Goal: Task Accomplishment & Management: Manage account settings

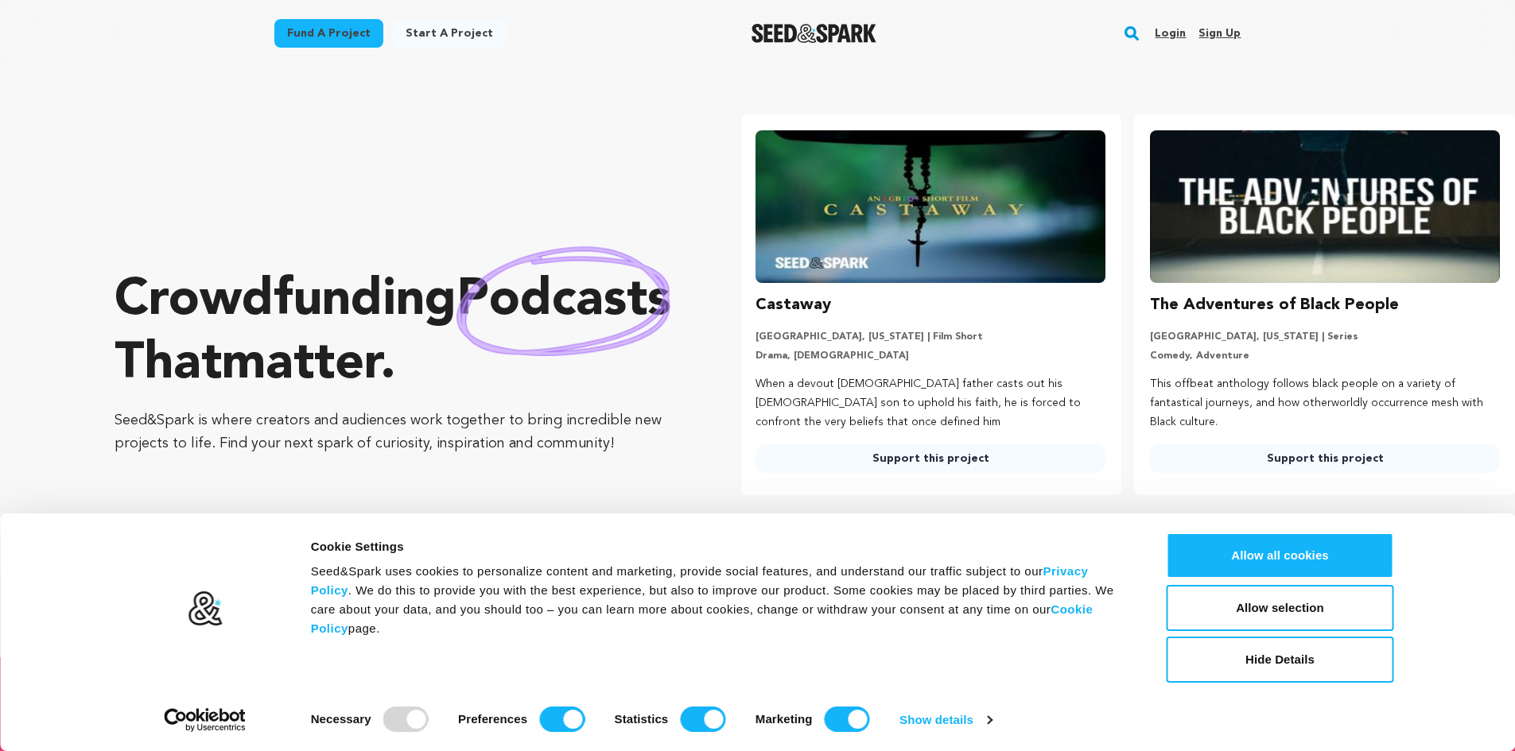
scroll to position [0, 407]
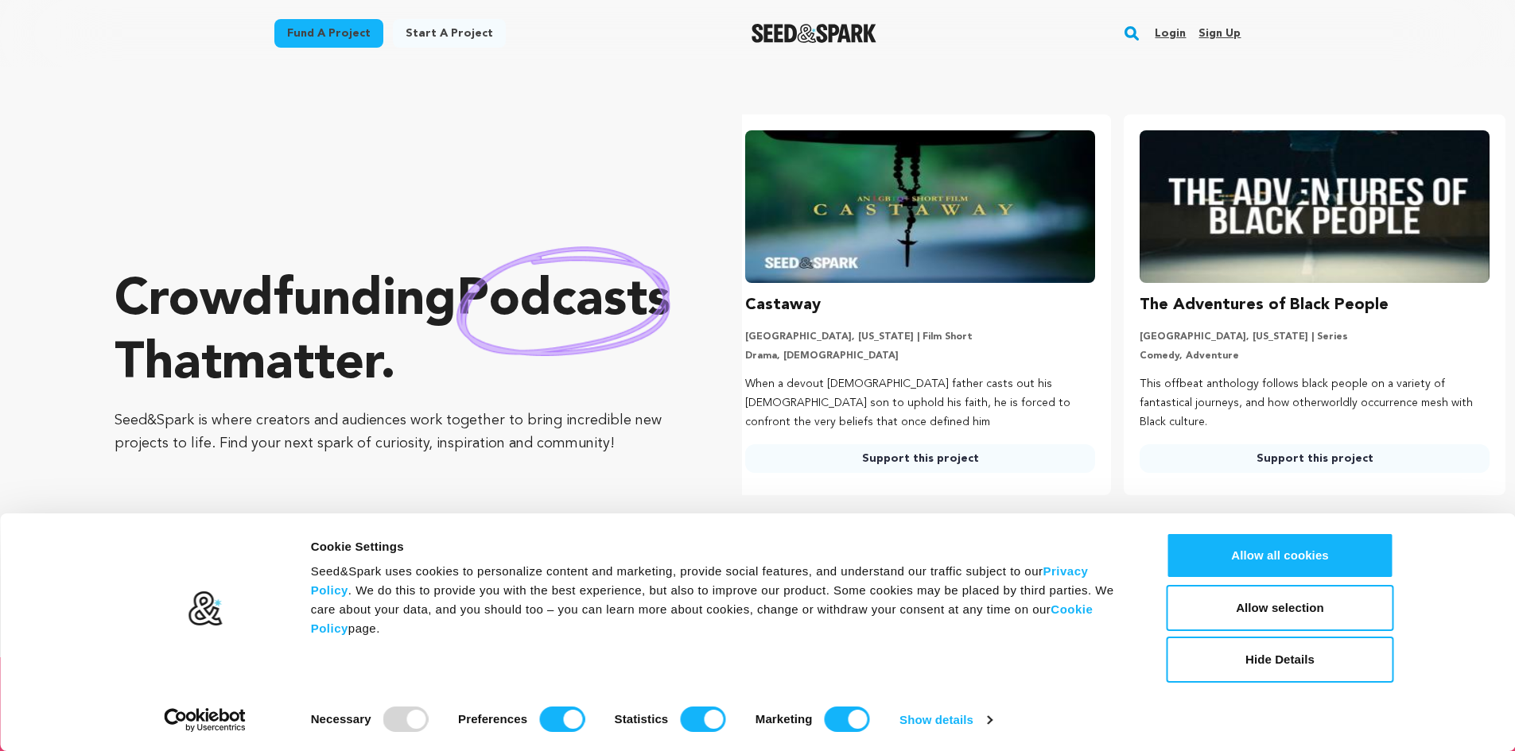
click at [1233, 29] on link "Sign up" at bounding box center [1219, 33] width 42 height 25
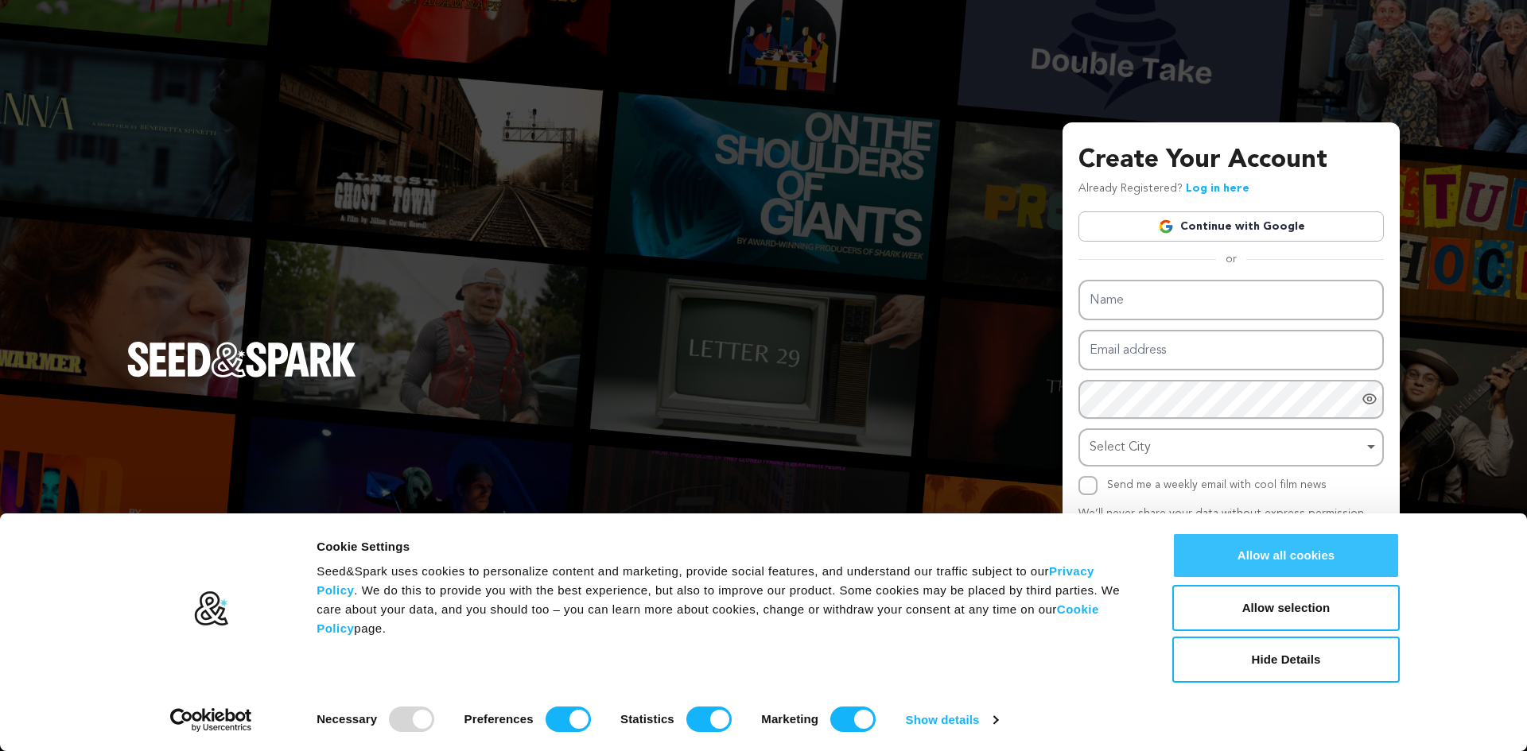
click at [1344, 557] on button "Allow all cookies" at bounding box center [1285, 556] width 227 height 46
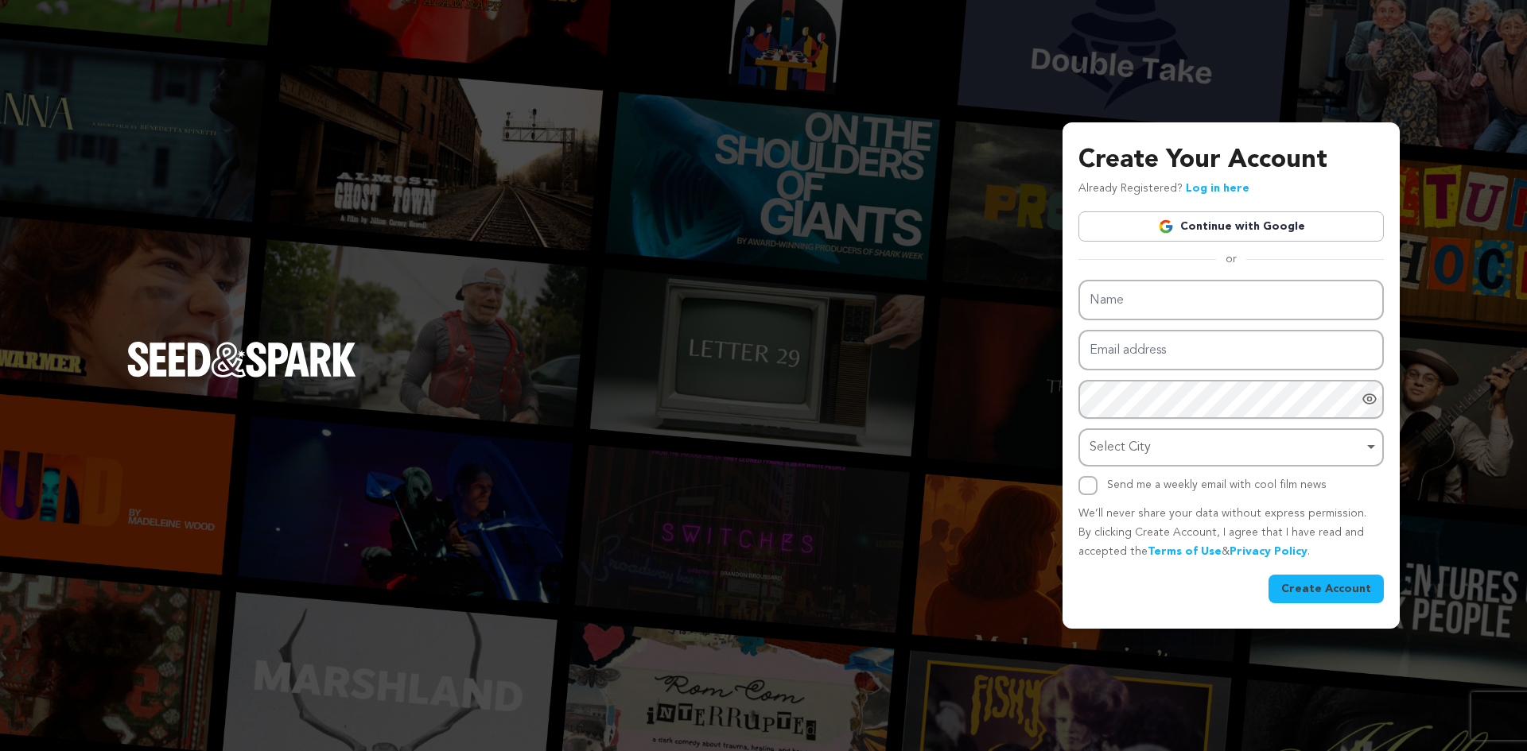
click at [1264, 234] on link "Continue with Google" at bounding box center [1230, 226] width 305 height 30
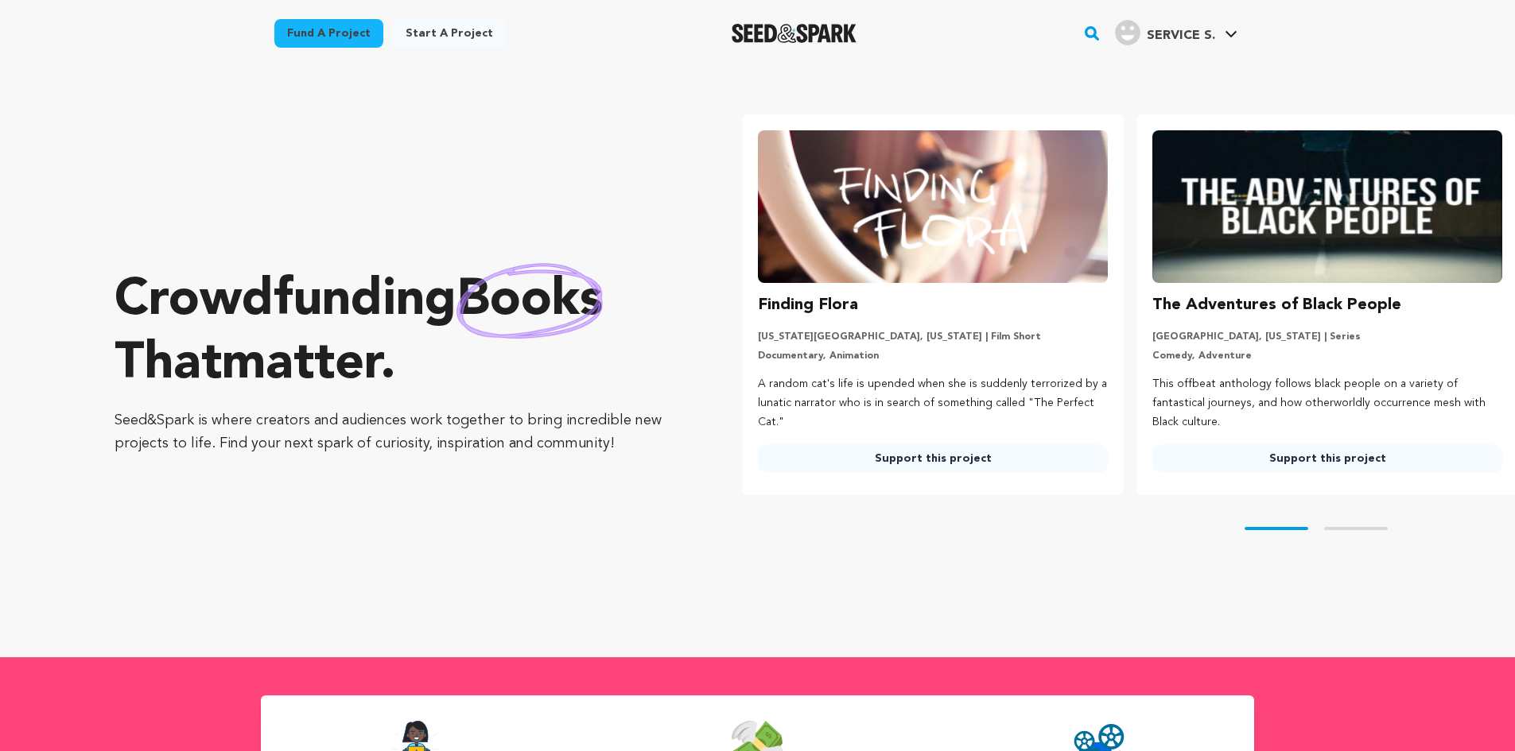
click at [1177, 29] on span "SERVICE S." at bounding box center [1180, 35] width 68 height 13
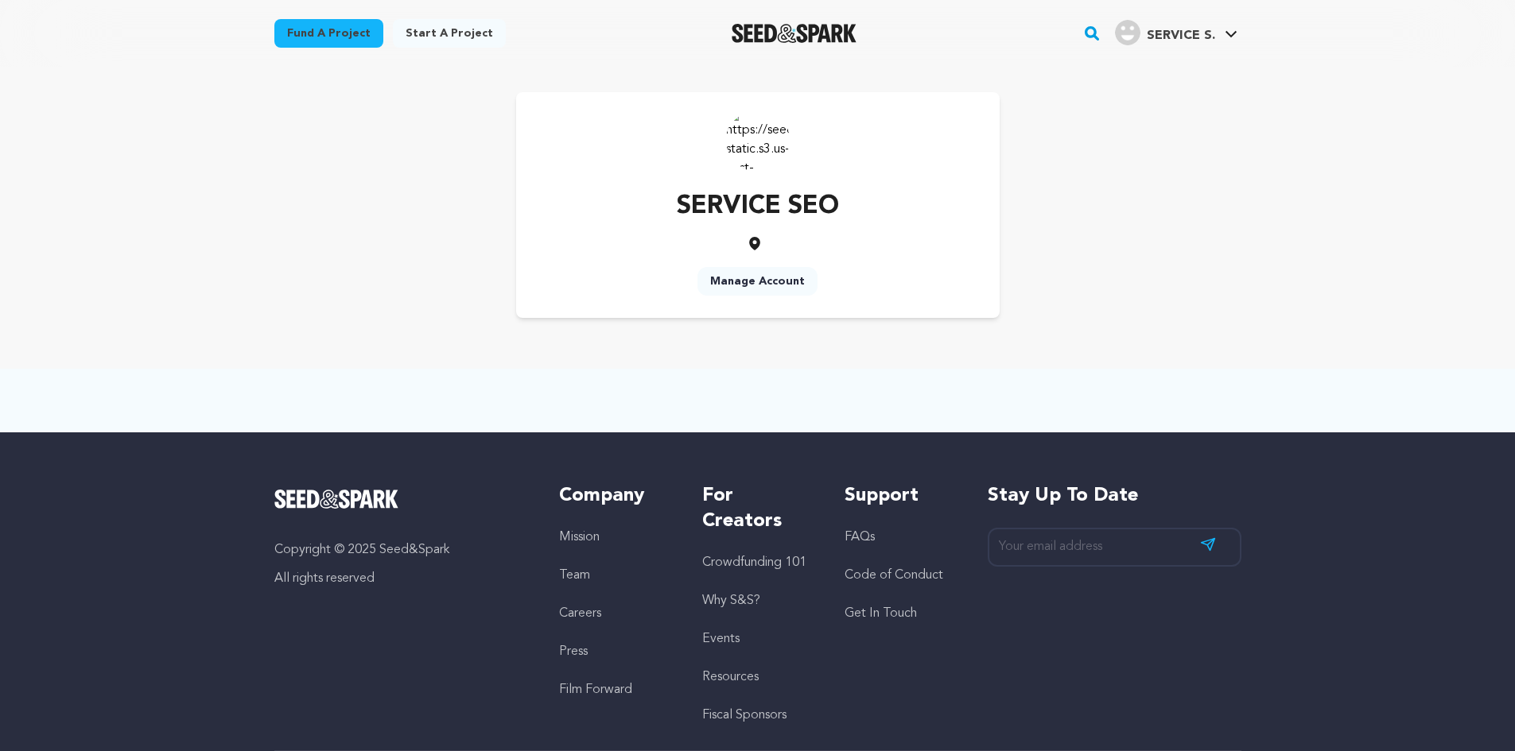
click at [748, 276] on link "Manage Account" at bounding box center [757, 281] width 120 height 29
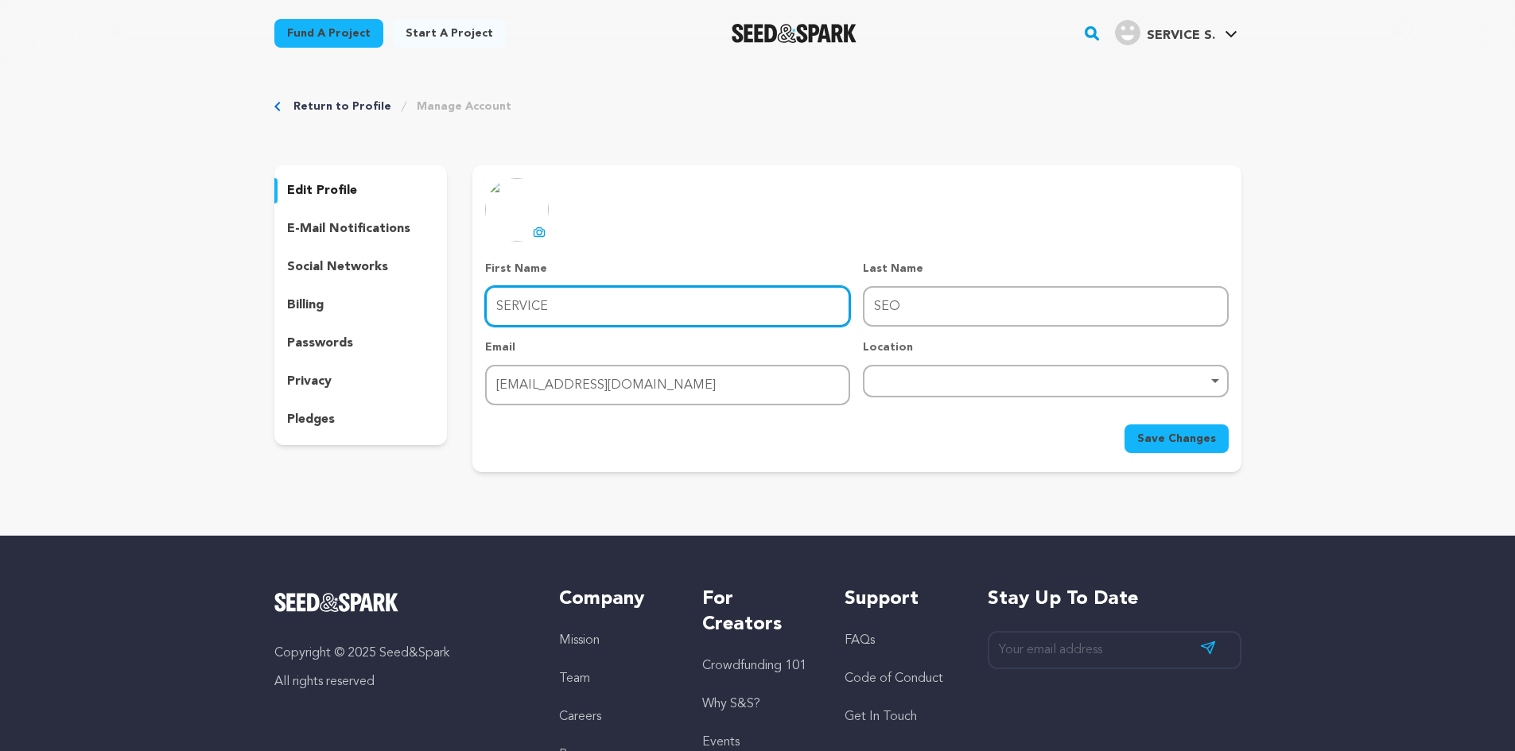
click at [555, 289] on input "SERVICE" at bounding box center [667, 306] width 365 height 41
type input "Raja"
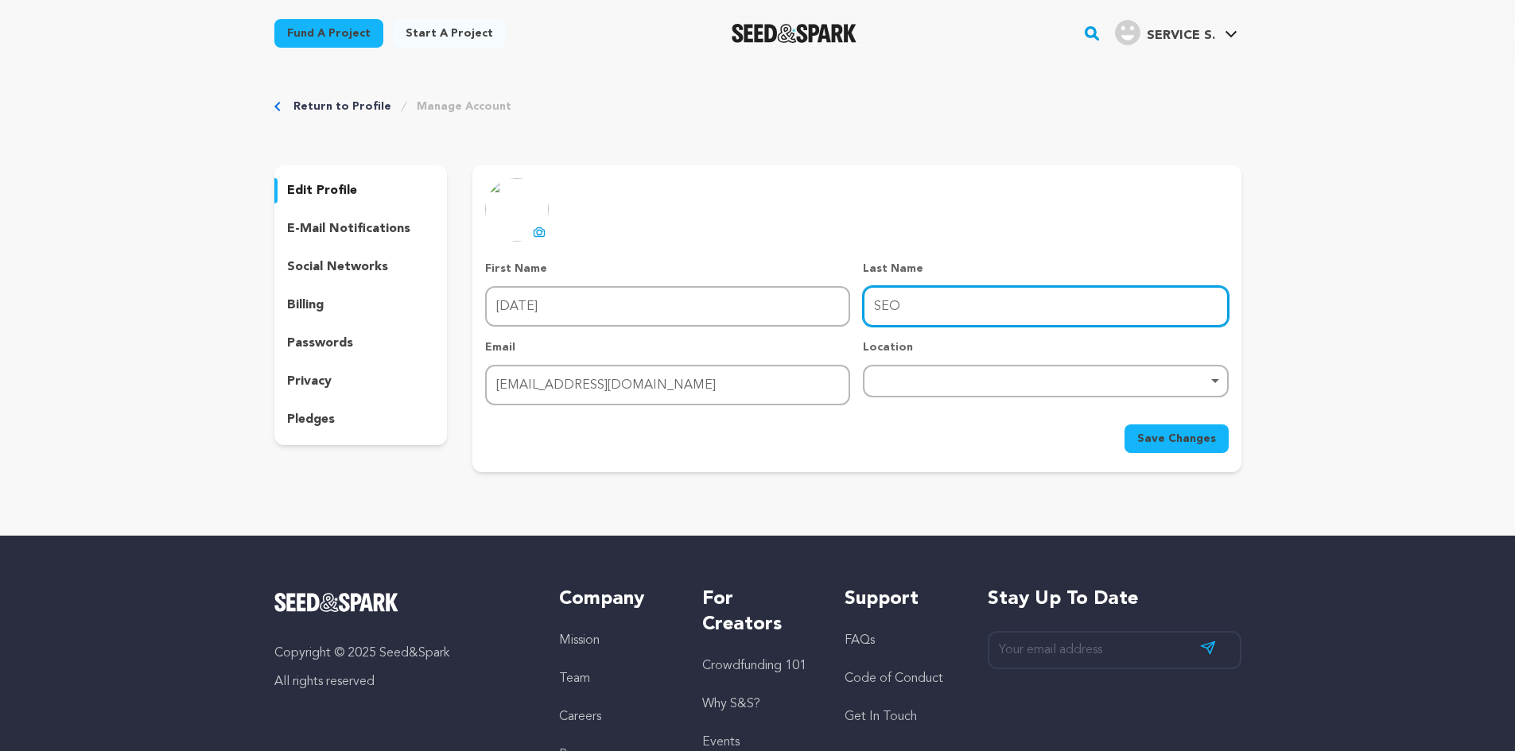
click at [905, 312] on input "SEO" at bounding box center [1045, 306] width 365 height 41
click at [905, 311] on input "SEO" at bounding box center [1045, 306] width 365 height 41
type input "77"
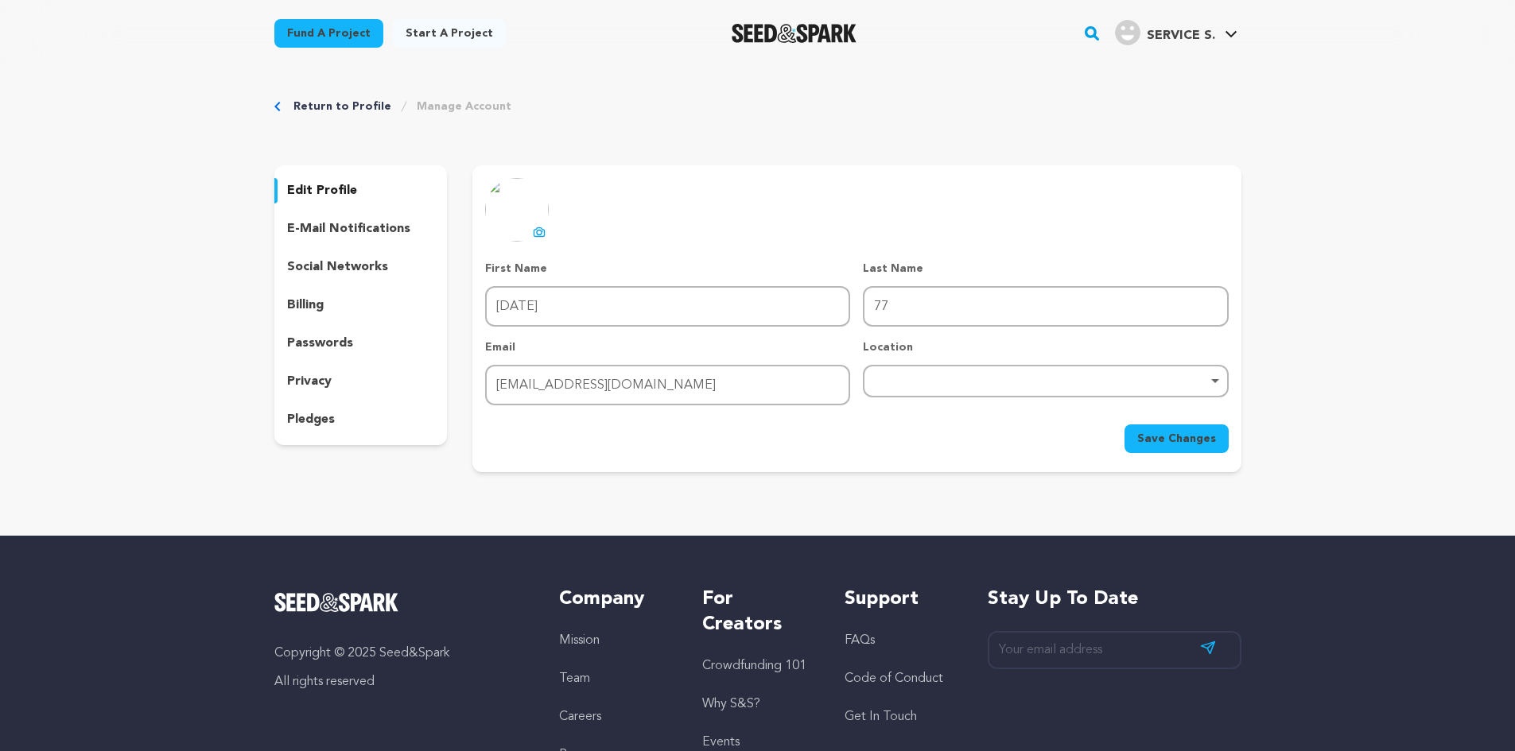
click at [533, 205] on img at bounding box center [517, 210] width 64 height 64
click at [536, 230] on icon at bounding box center [539, 231] width 10 height 9
click at [1188, 370] on div "Remove item" at bounding box center [1045, 381] width 365 height 33
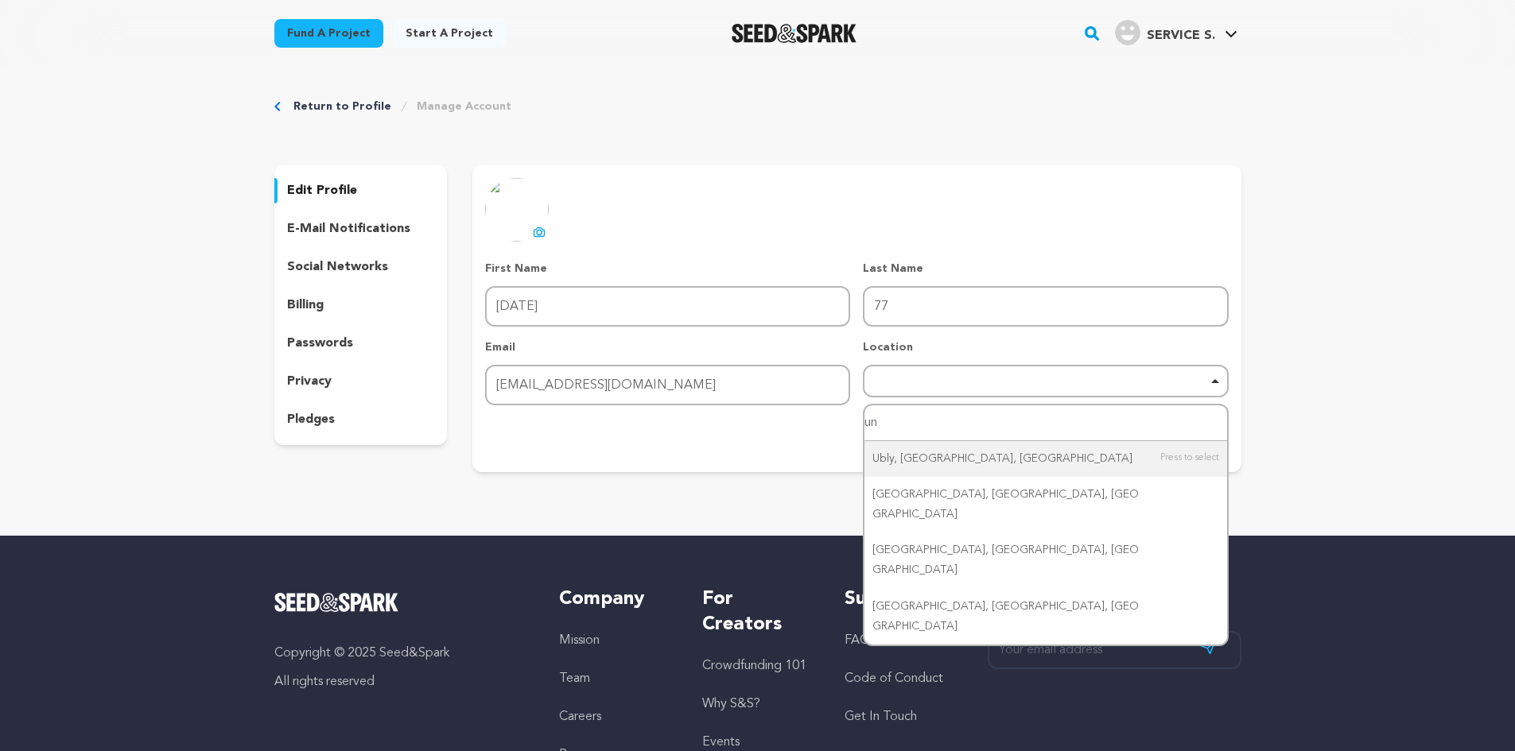
type input "uni"
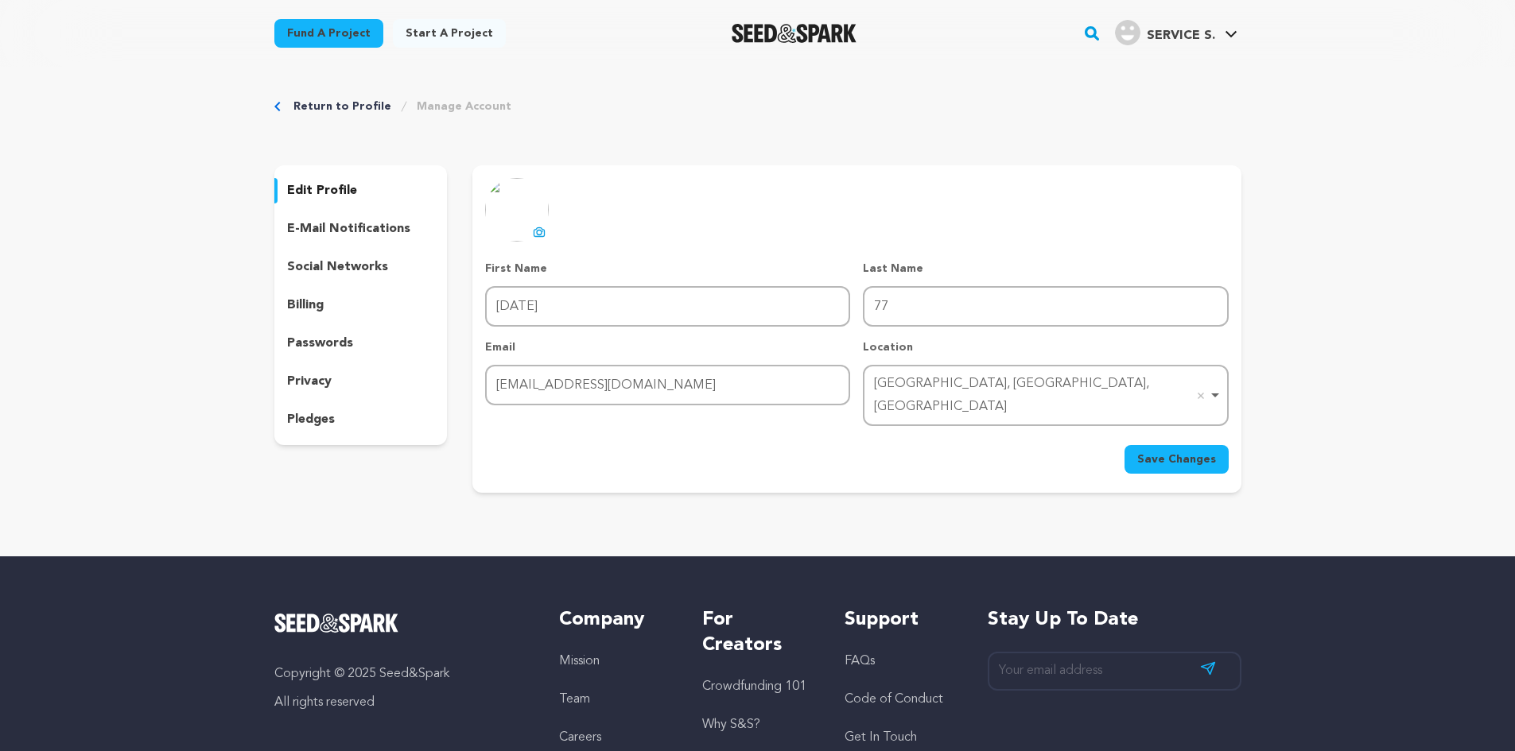
click at [1189, 452] on span "Save Changes" at bounding box center [1176, 460] width 79 height 16
click at [349, 259] on p "social networks" at bounding box center [337, 267] width 101 height 19
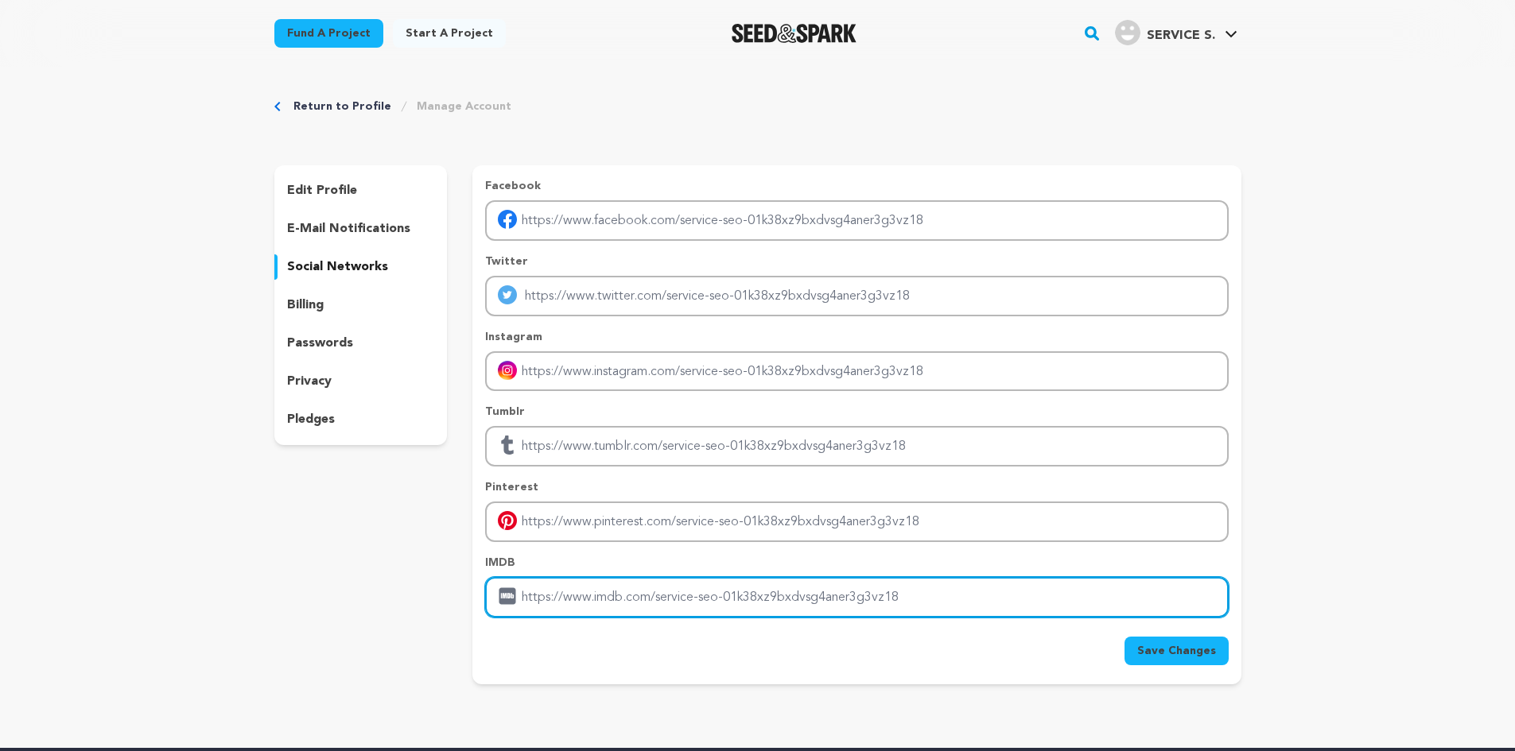
click at [545, 588] on input "Enter IMDB profile link" at bounding box center [856, 597] width 743 height 41
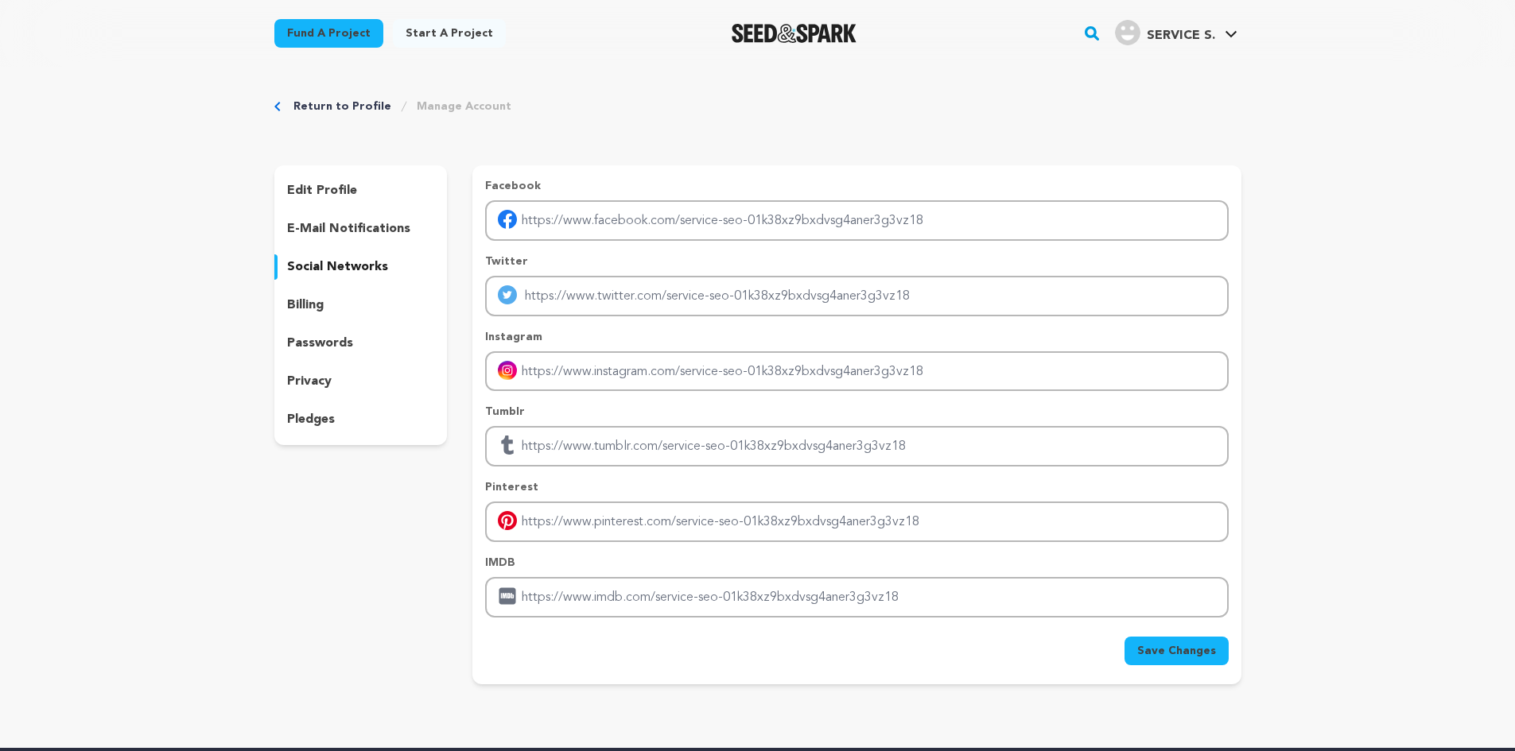
click at [324, 433] on div "edit profile e-mail notifications social networks billing passwords privacy ple…" at bounding box center [360, 305] width 173 height 280
click at [320, 421] on p "pledges" at bounding box center [311, 419] width 48 height 19
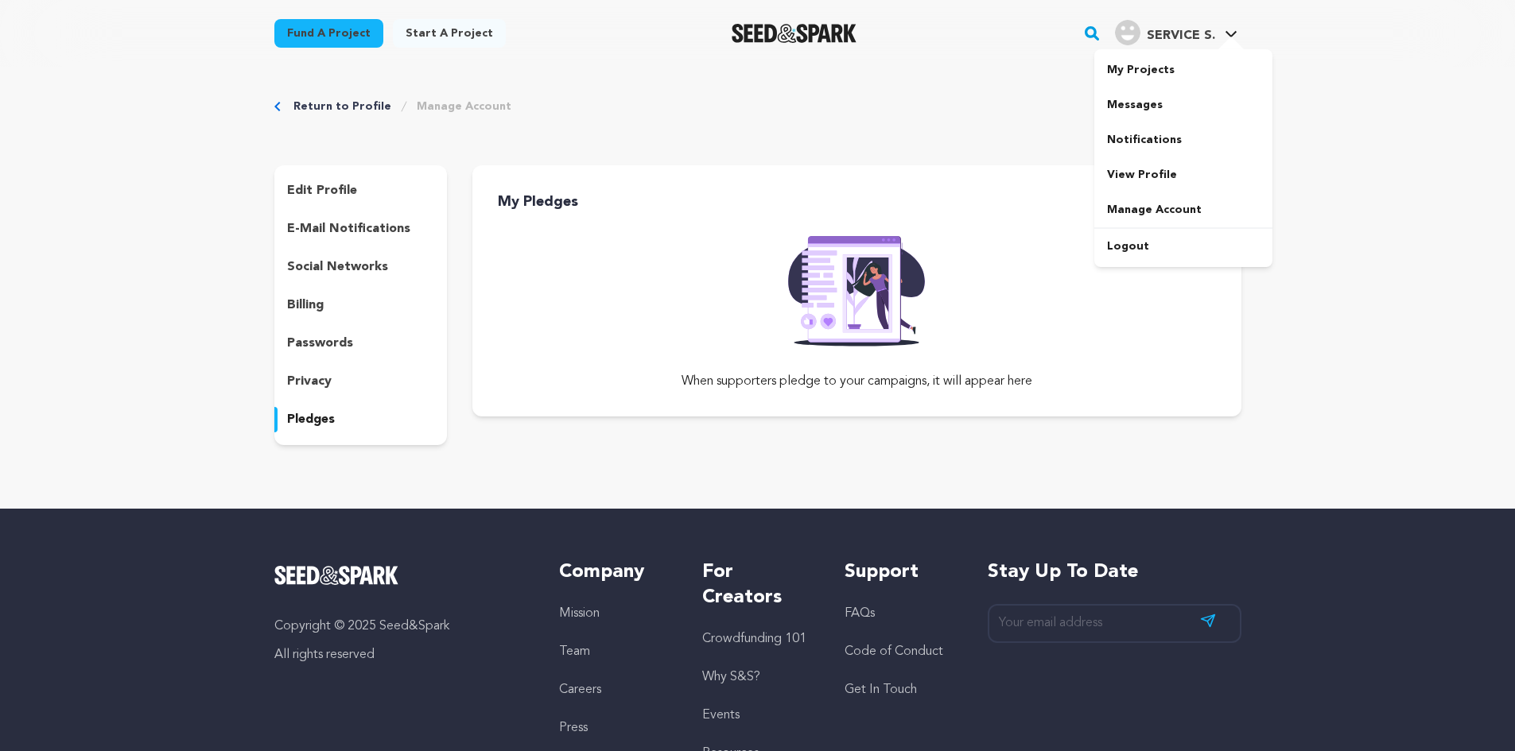
click at [1161, 18] on link "SERVICE S. SERVICE S." at bounding box center [1175, 31] width 129 height 29
click at [1159, 22] on div "SERVICE S." at bounding box center [1165, 32] width 100 height 25
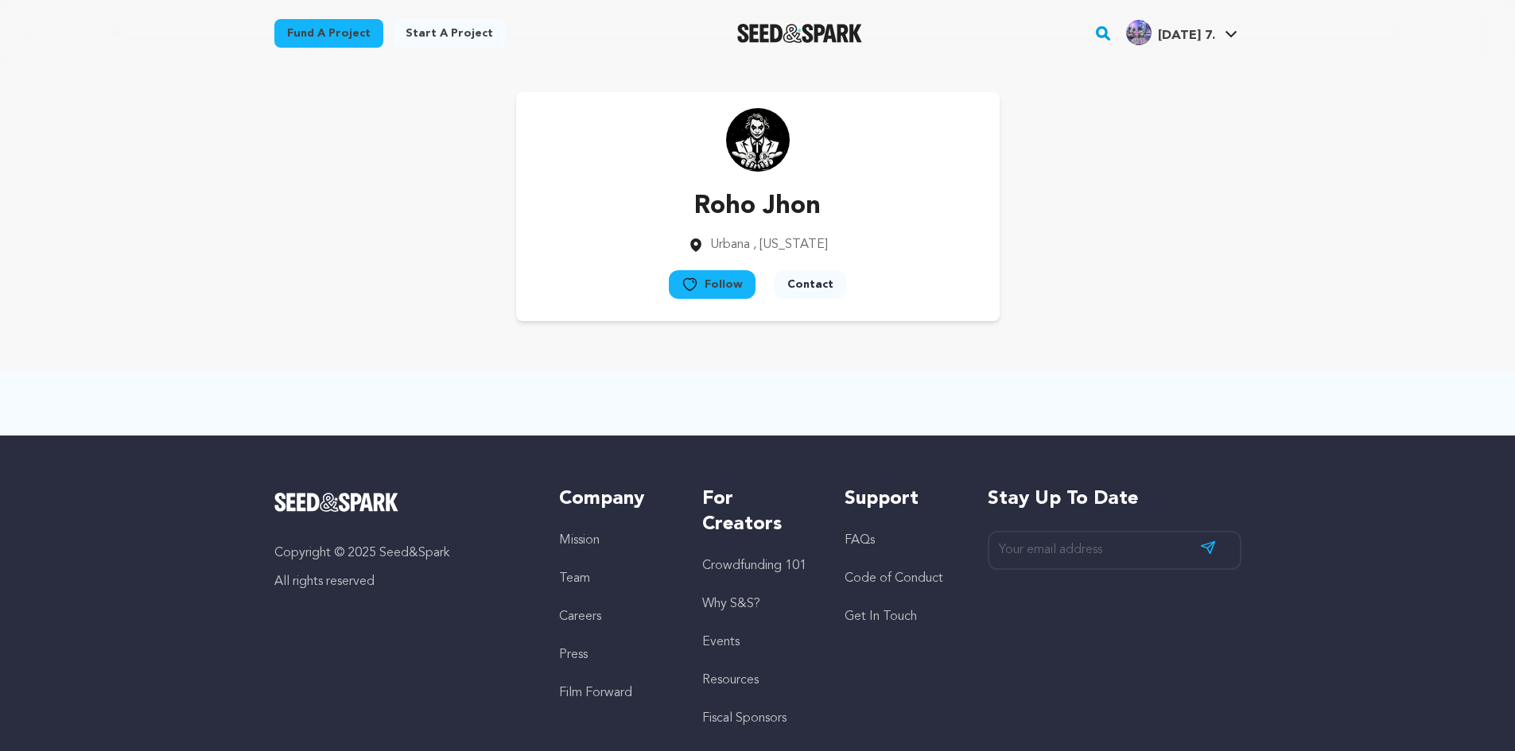
click at [743, 215] on p "Roho Jhon" at bounding box center [758, 207] width 140 height 38
click at [781, 198] on p "Roho Jhon" at bounding box center [758, 207] width 140 height 38
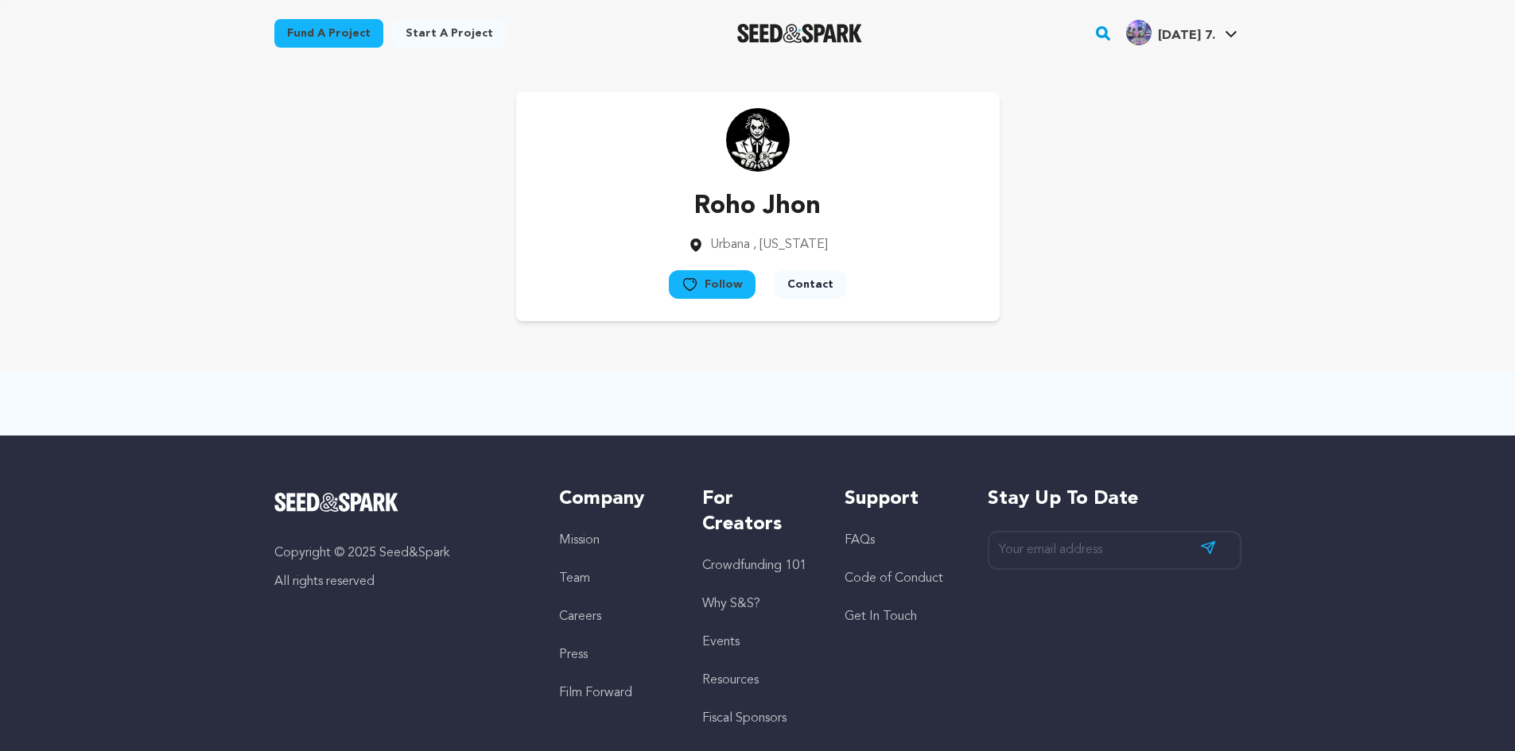
click at [781, 198] on p "Roho Jhon" at bounding box center [758, 207] width 140 height 38
click at [684, 183] on div "Roho Jhon Urbana , Illinois Follow" at bounding box center [757, 206] width 483 height 229
click at [708, 188] on p "Roho Jhon" at bounding box center [758, 207] width 140 height 38
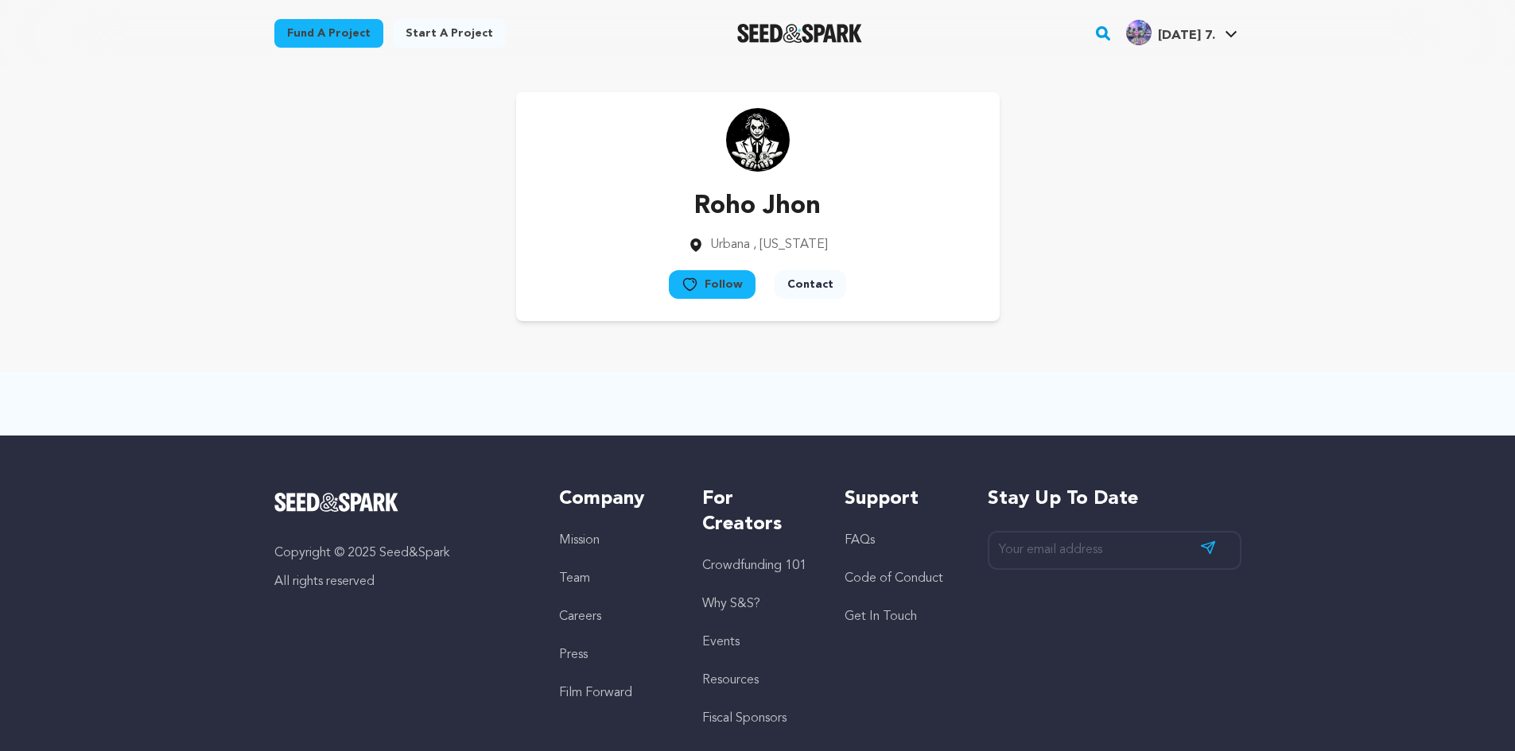
click at [709, 188] on p "Roho Jhon" at bounding box center [758, 207] width 140 height 38
click at [765, 195] on p "Roho Jhon" at bounding box center [758, 207] width 140 height 38
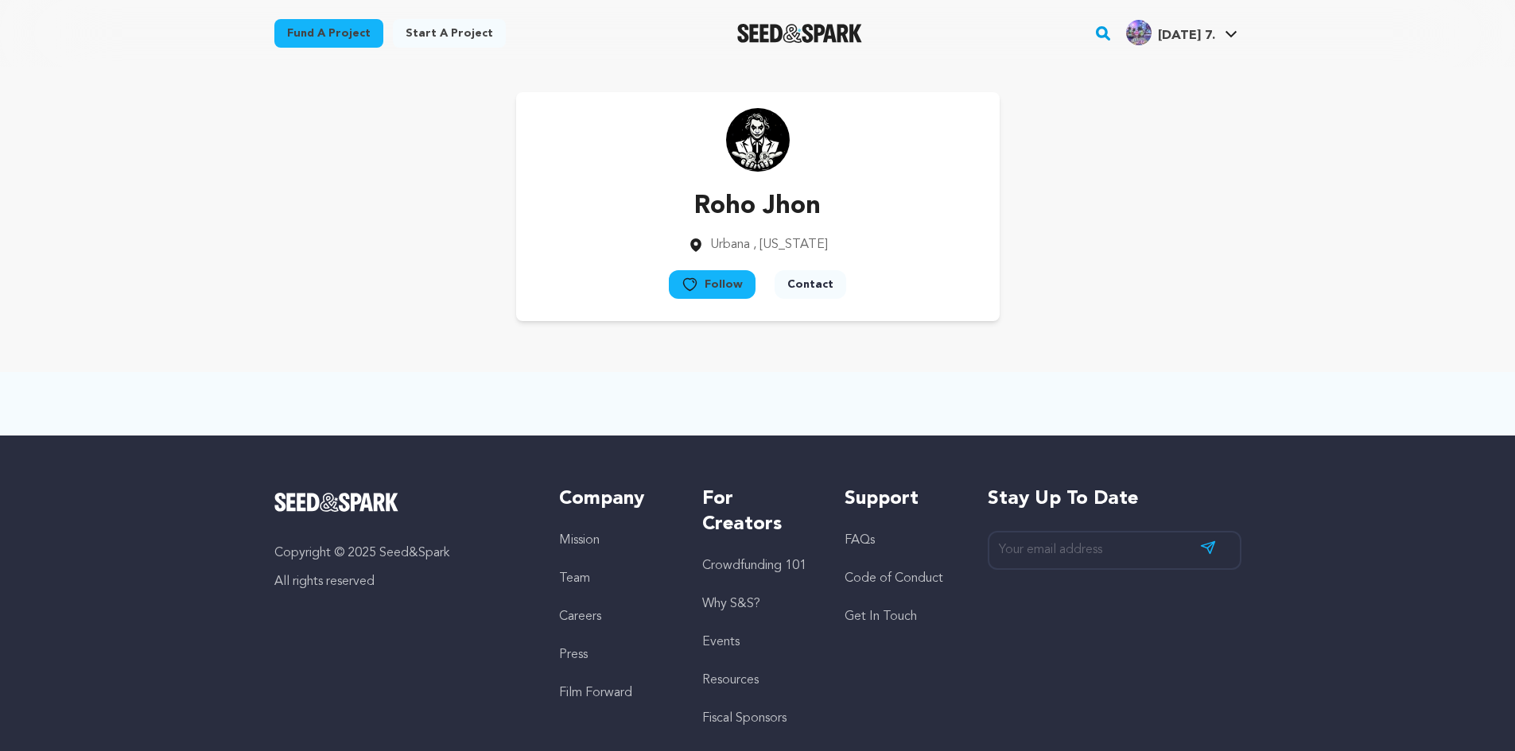
click at [765, 195] on p "Roho Jhon" at bounding box center [758, 207] width 140 height 38
click at [738, 285] on button "Follow" at bounding box center [712, 284] width 87 height 29
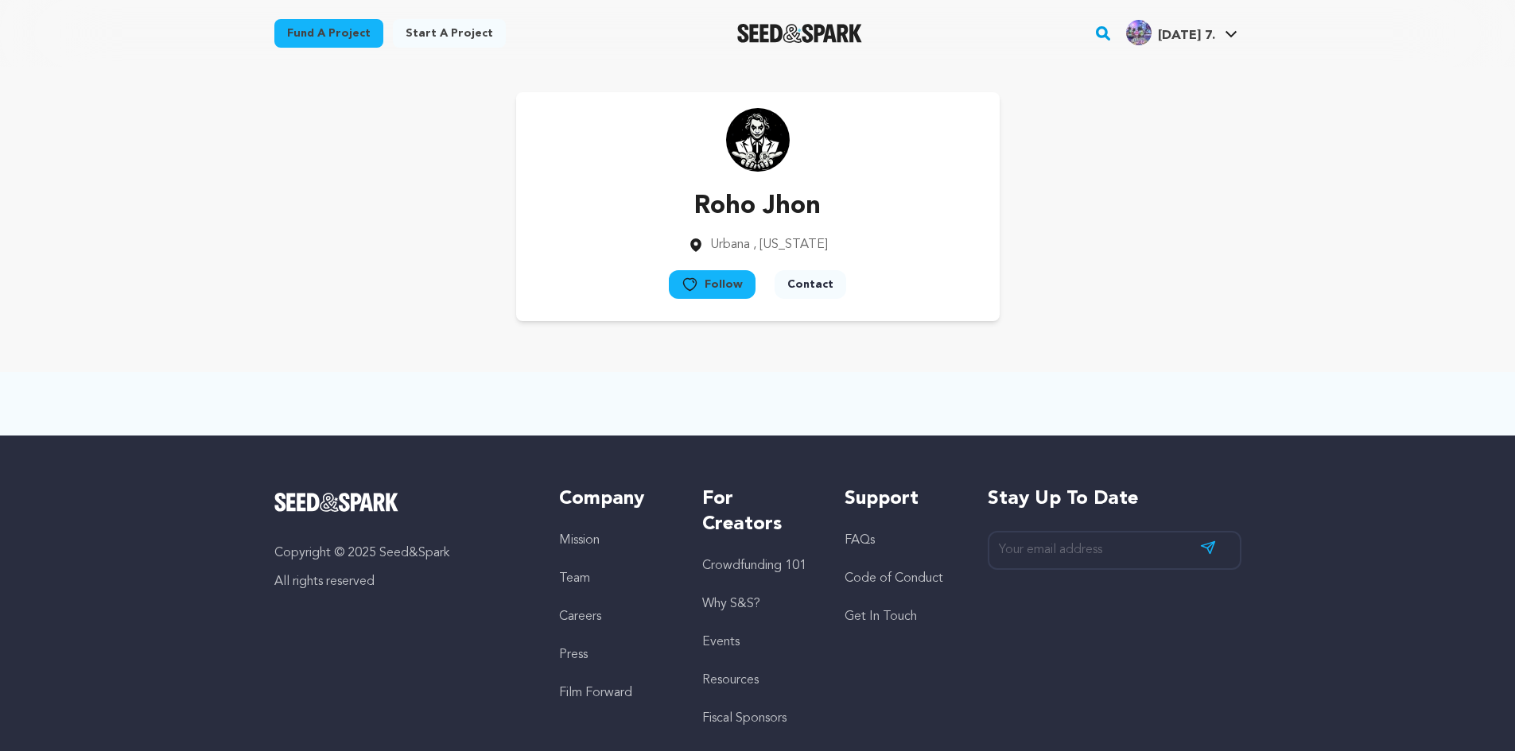
click at [627, 121] on div "Roho Jhon Urbana , Illinois Follow" at bounding box center [757, 206] width 483 height 229
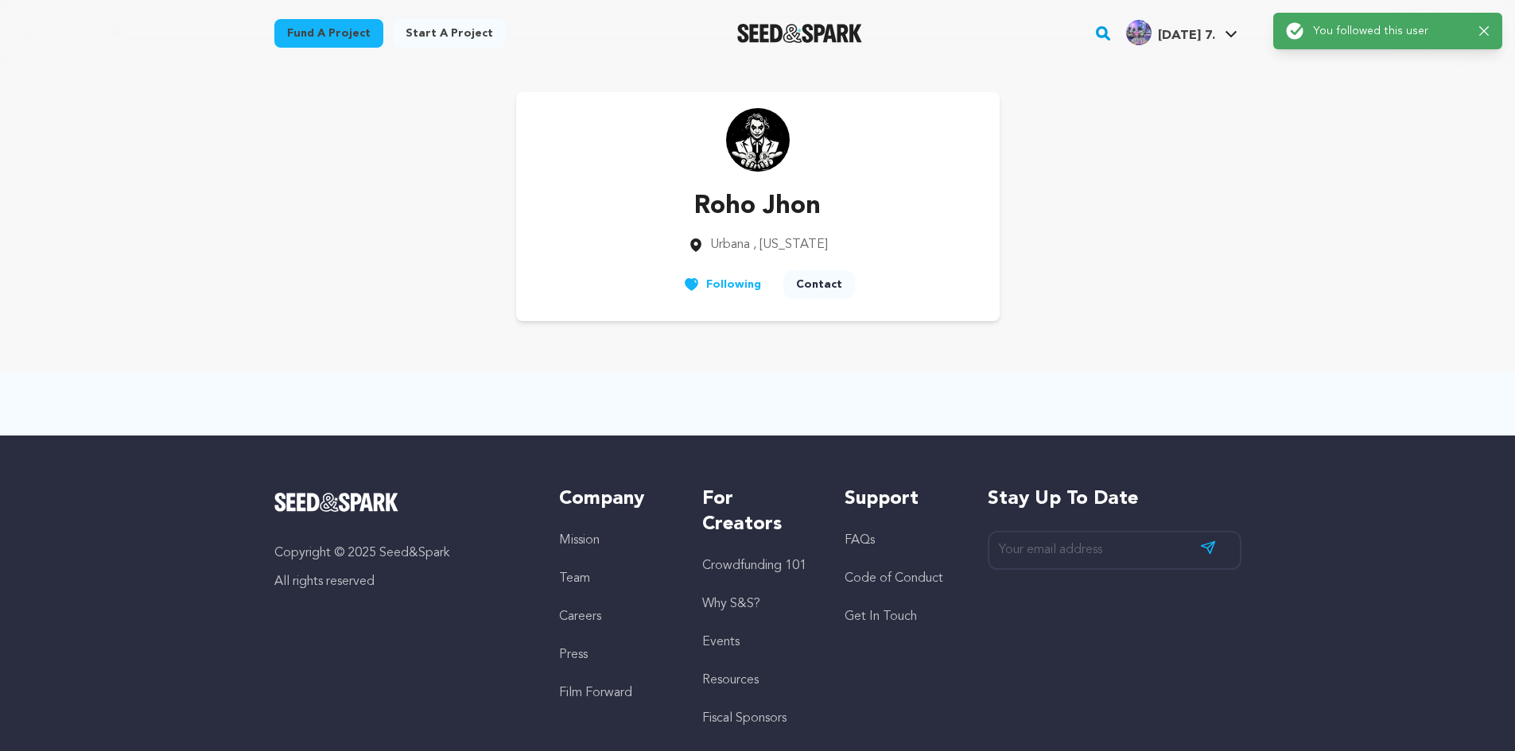
click at [627, 121] on div "Roho Jhon Urbana , Illinois Follow" at bounding box center [757, 206] width 483 height 229
click at [777, 145] on img at bounding box center [758, 140] width 64 height 64
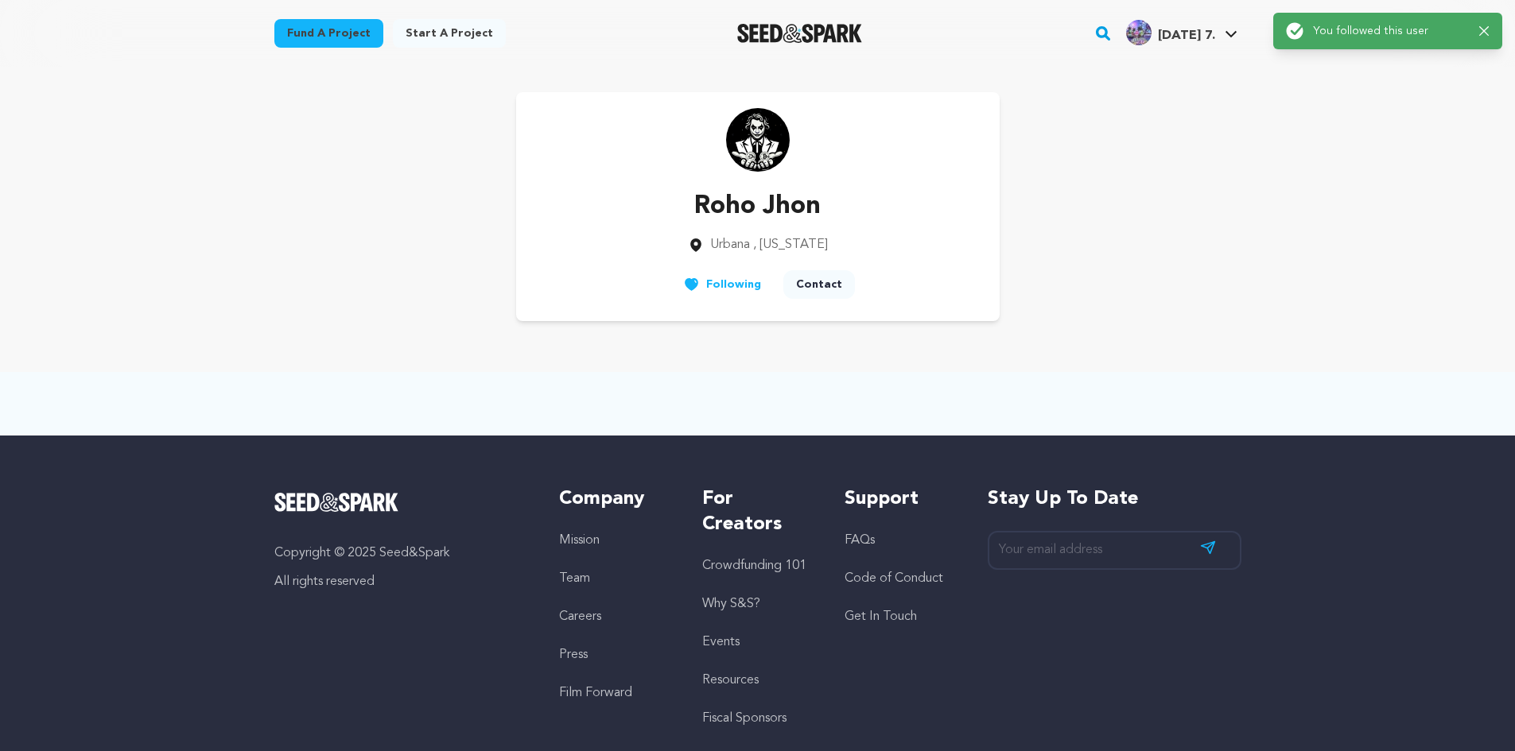
click at [777, 145] on img at bounding box center [758, 140] width 64 height 64
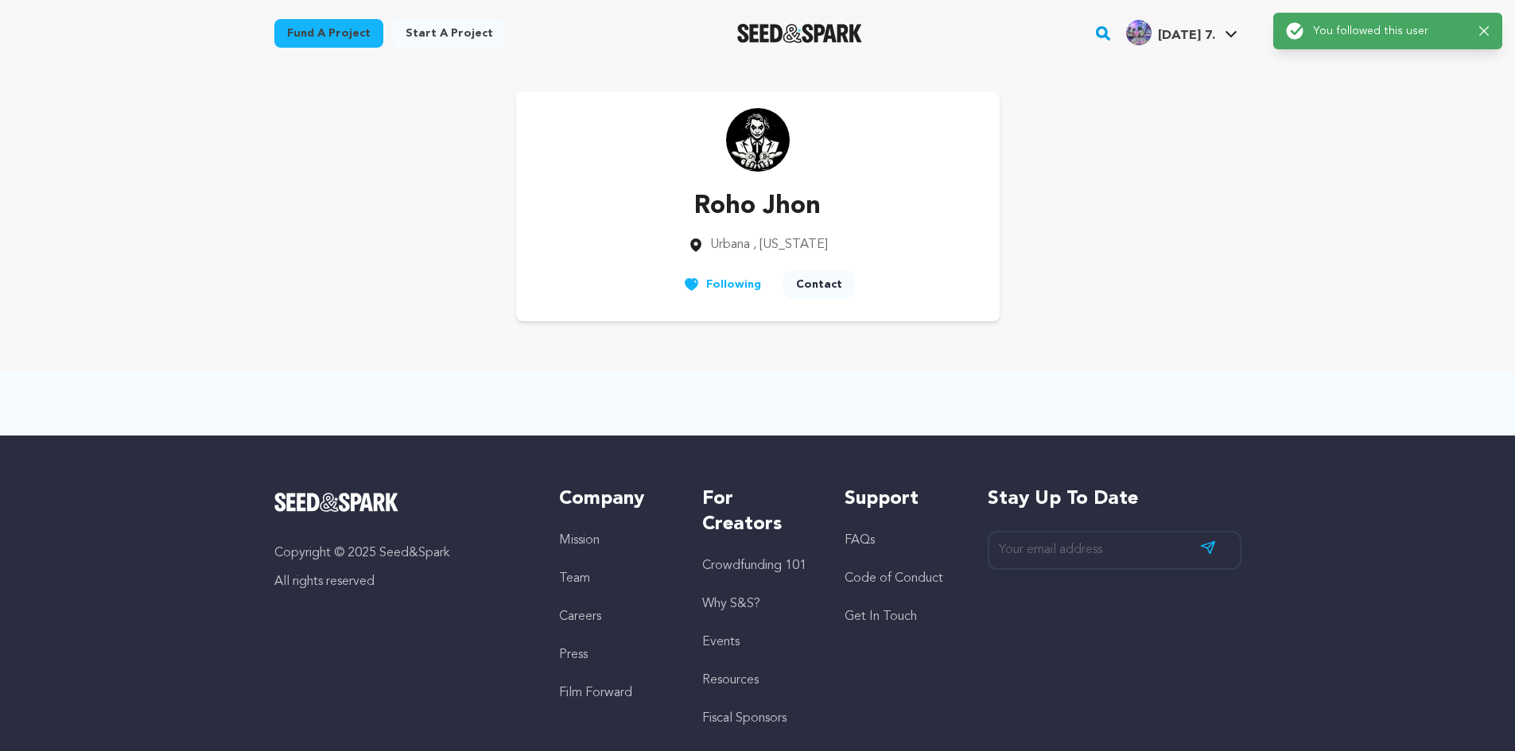
click at [777, 145] on img at bounding box center [758, 140] width 64 height 64
click at [1111, 129] on div "Roho Jhon Urbana , Illinois Follow" at bounding box center [757, 206] width 967 height 229
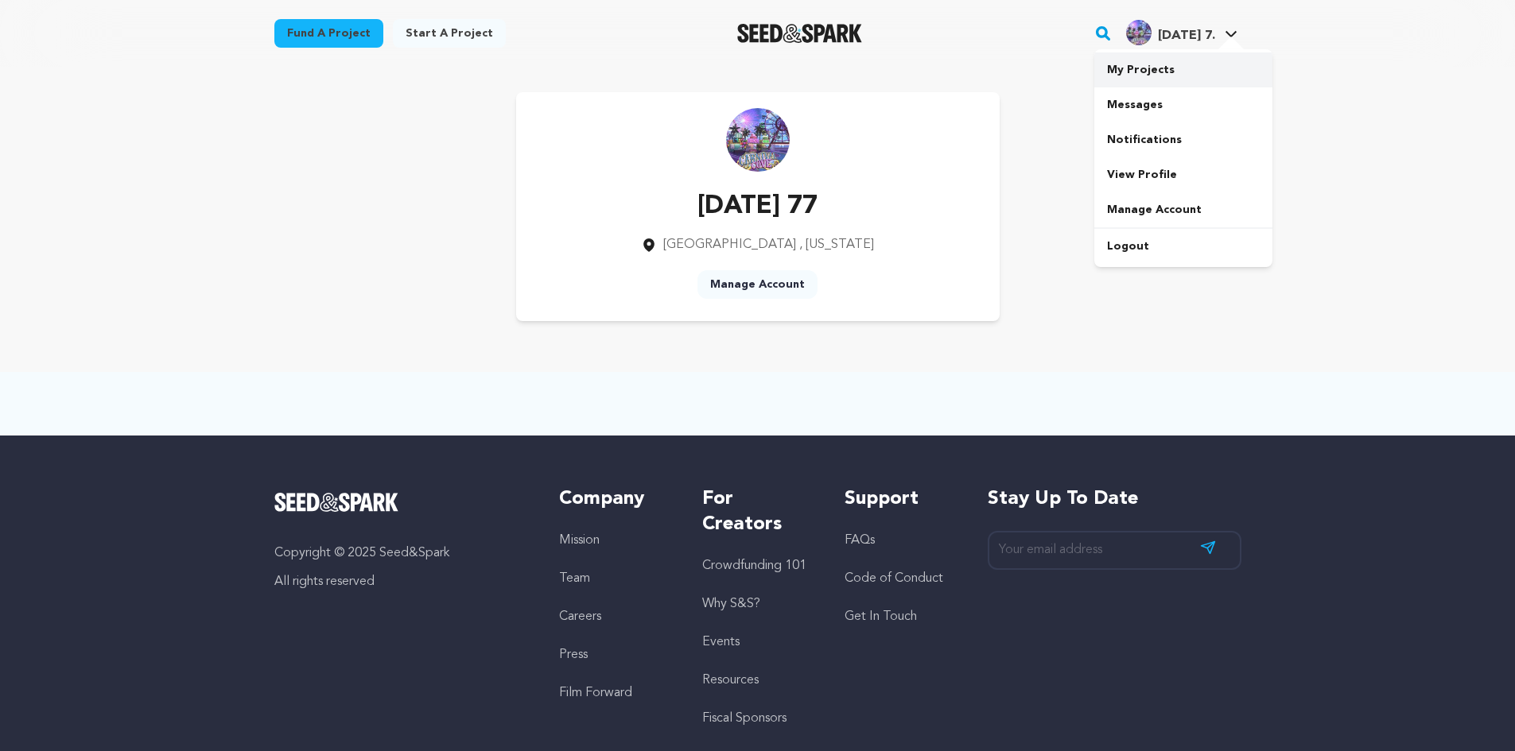
click at [1212, 68] on link "My Projects" at bounding box center [1183, 69] width 178 height 35
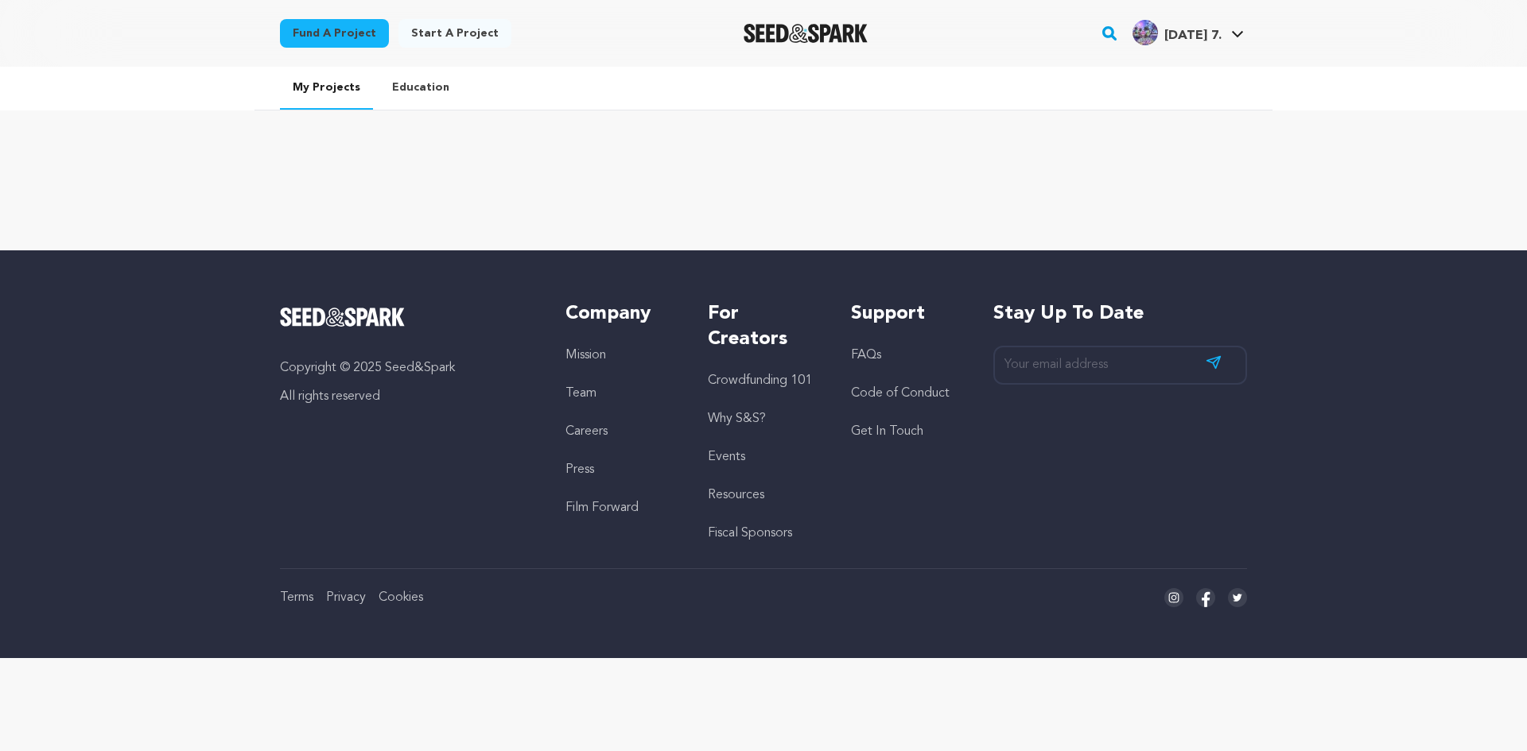
click at [320, 32] on link "Fund a project" at bounding box center [334, 33] width 109 height 29
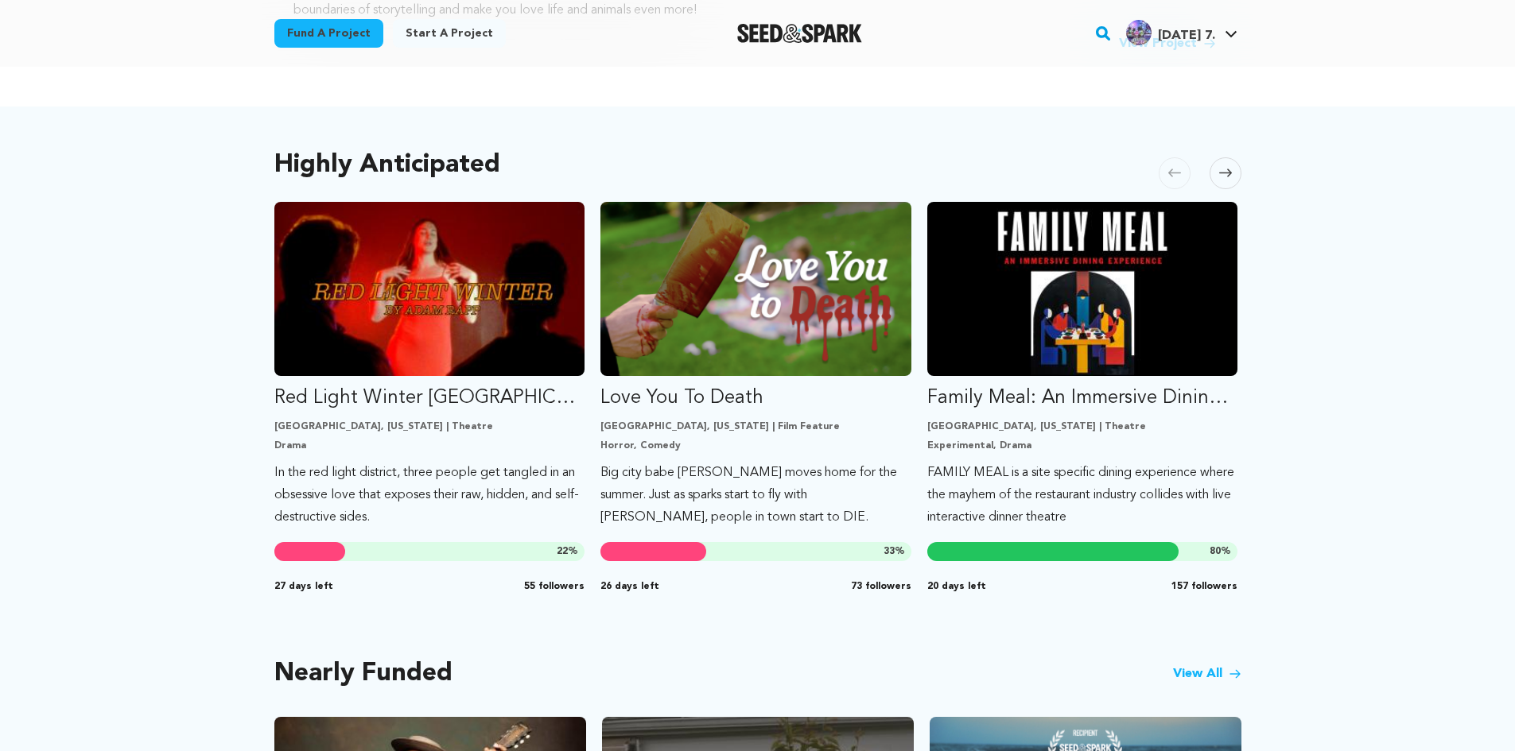
scroll to position [795, 0]
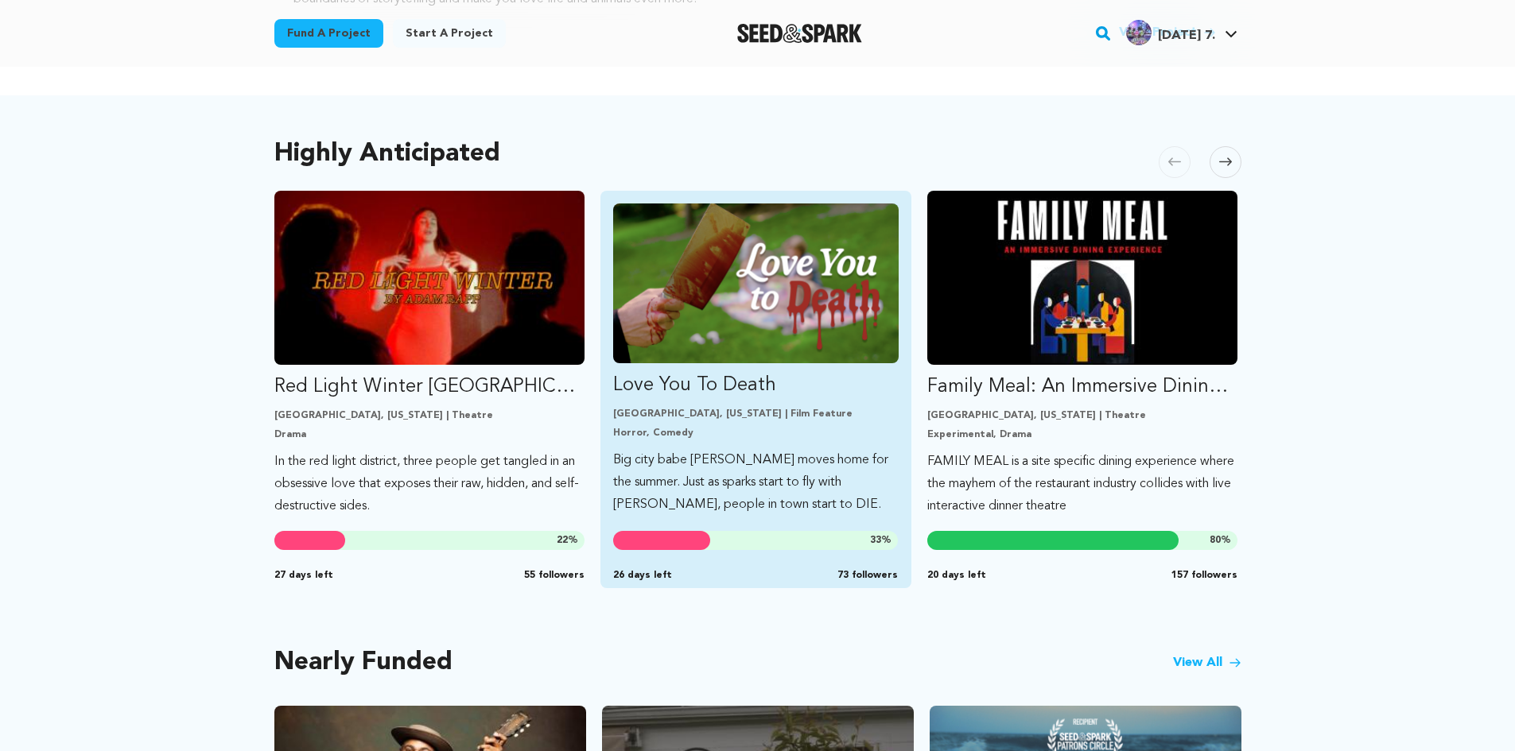
click at [759, 373] on p "Love You To Death" at bounding box center [755, 385] width 285 height 25
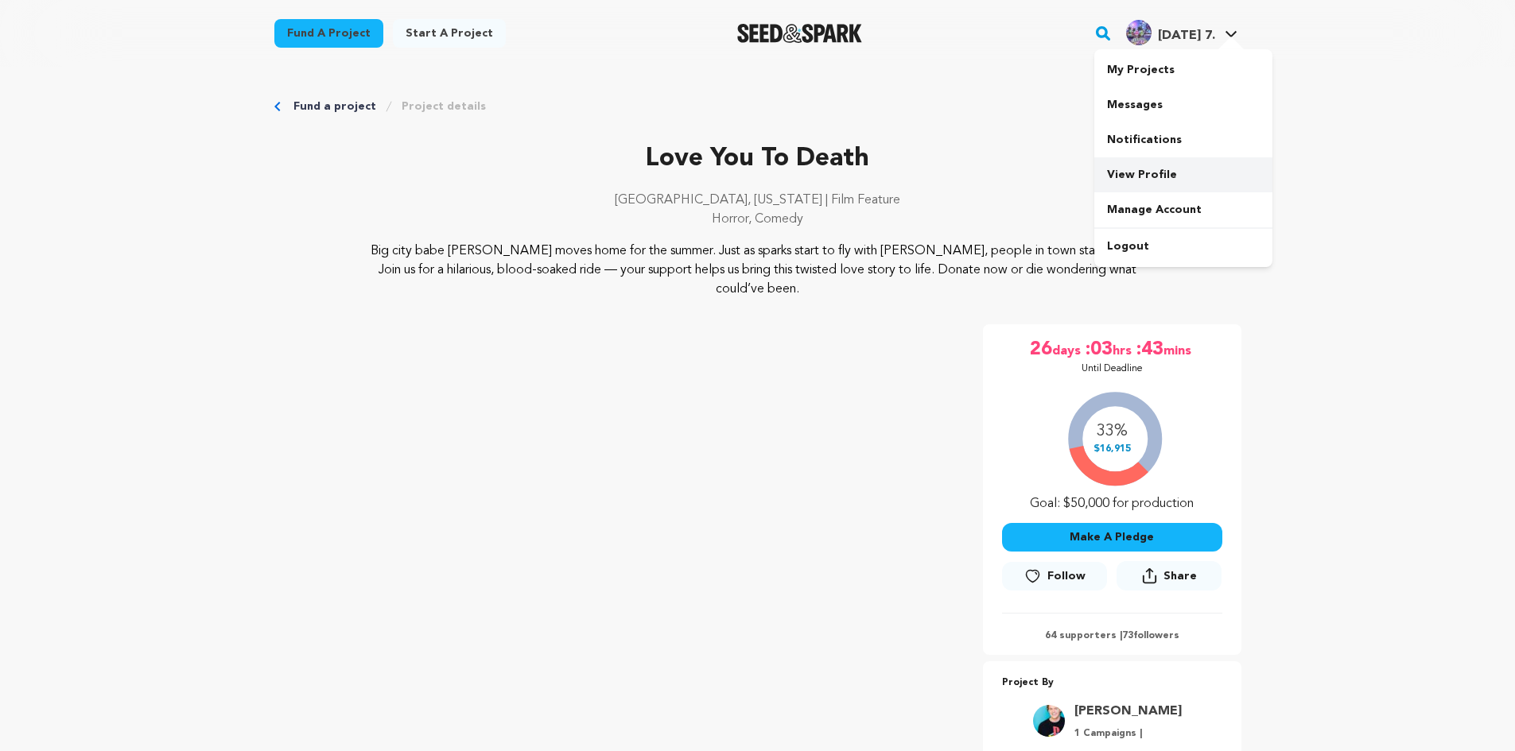
click at [1182, 182] on link "View Profile" at bounding box center [1183, 174] width 178 height 35
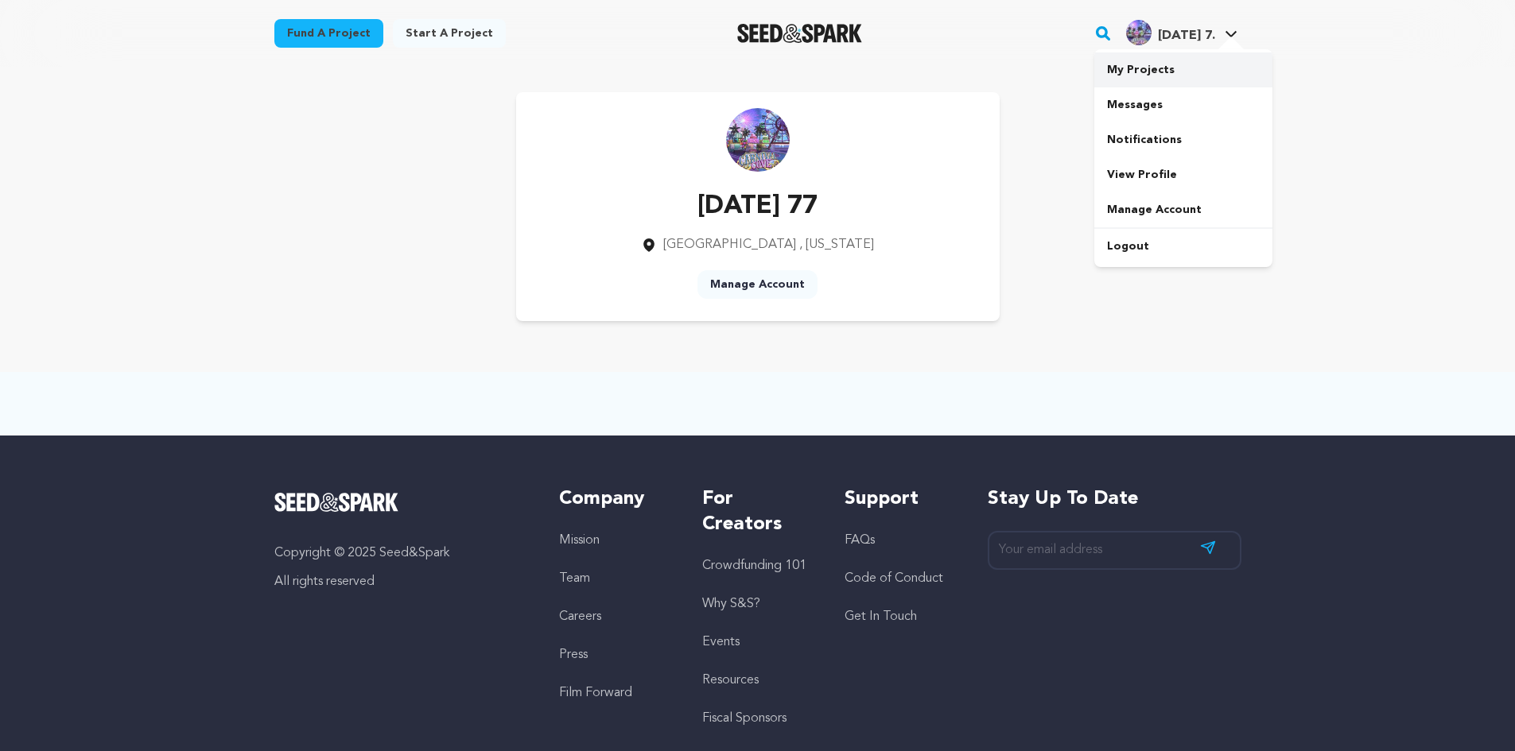
click at [1157, 80] on link "My Projects" at bounding box center [1183, 69] width 178 height 35
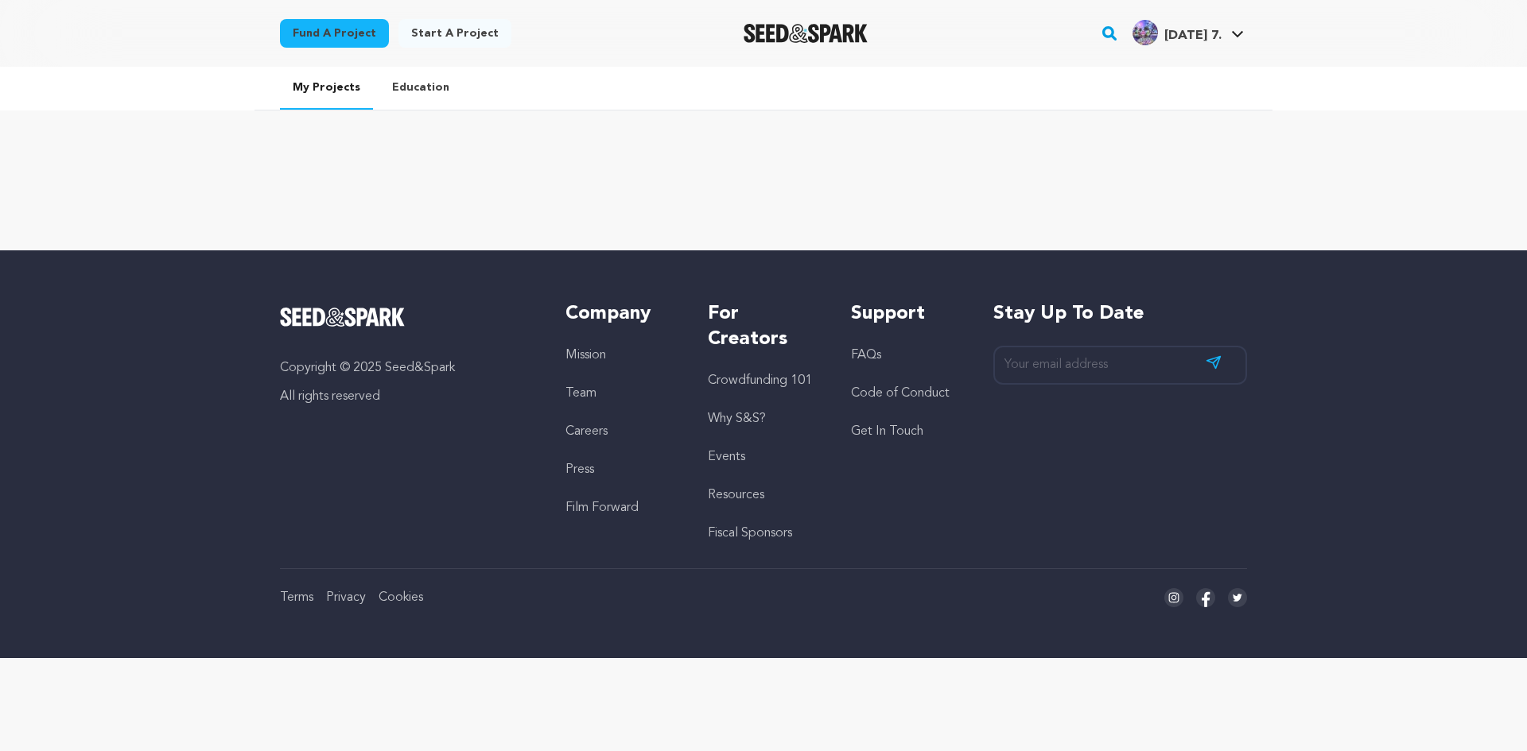
click at [444, 34] on link "Start a project" at bounding box center [454, 33] width 113 height 29
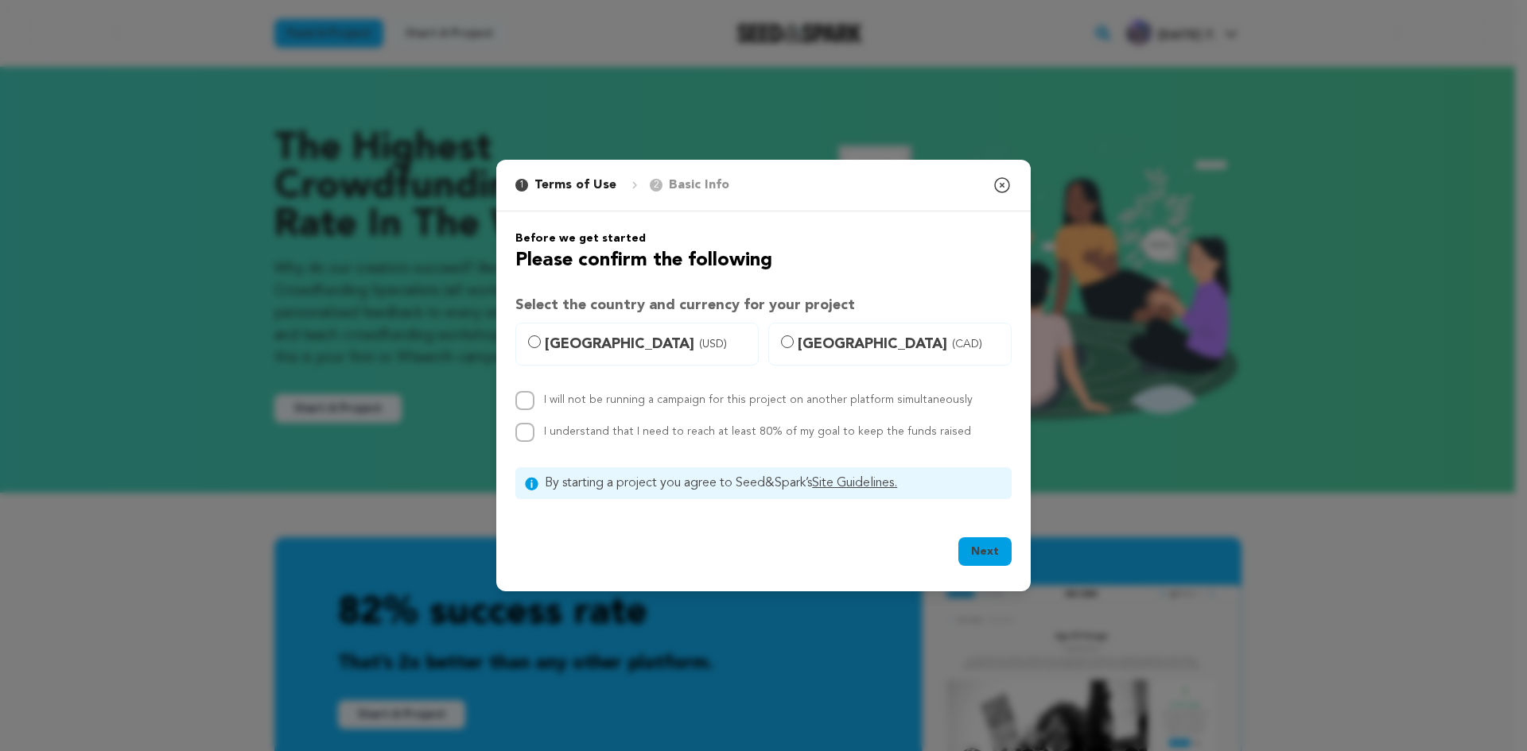
click at [546, 341] on span "[GEOGRAPHIC_DATA] (USD)" at bounding box center [647, 344] width 204 height 22
click at [541, 341] on input "[GEOGRAPHIC_DATA] (USD)" at bounding box center [534, 342] width 13 height 13
radio input "true"
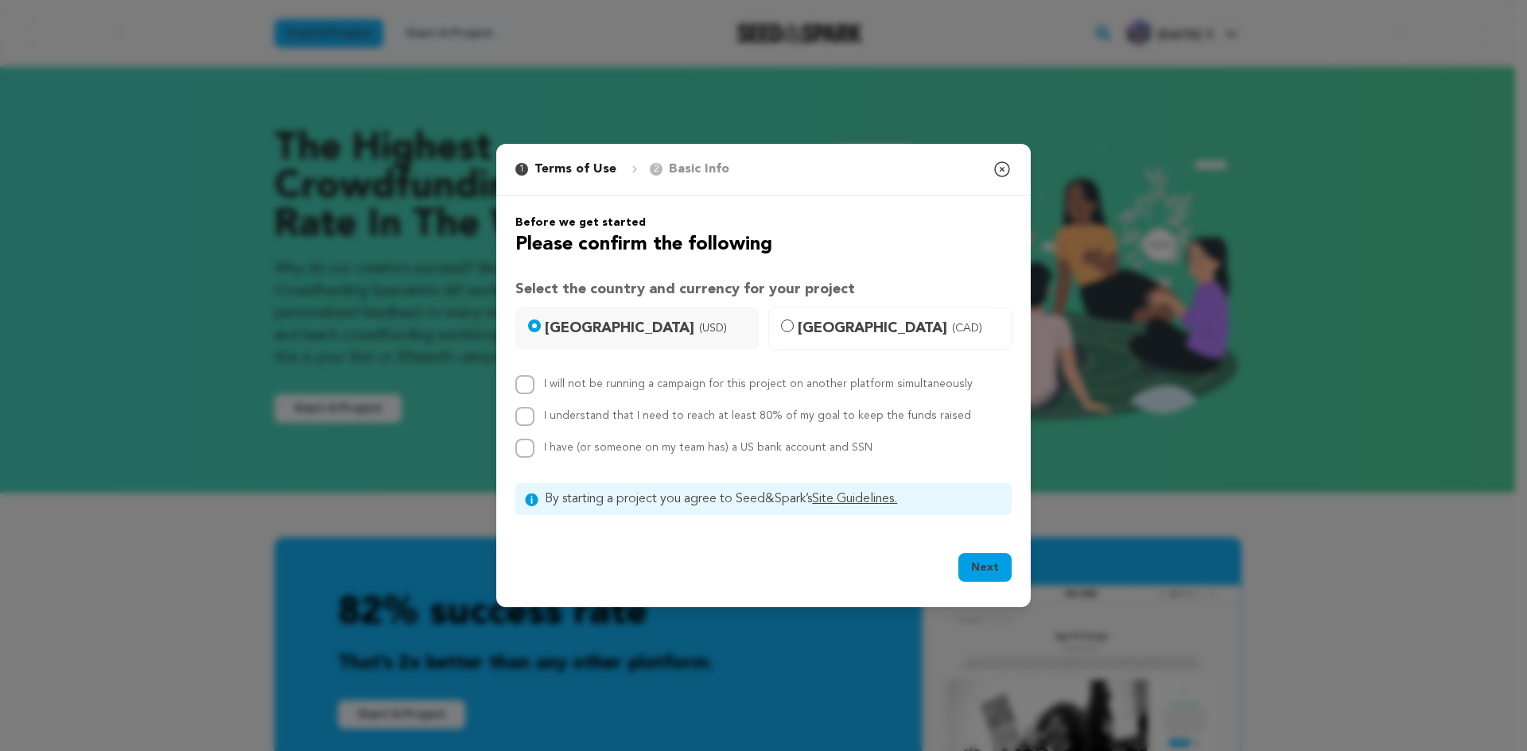
click at [971, 567] on button "Next" at bounding box center [984, 567] width 53 height 29
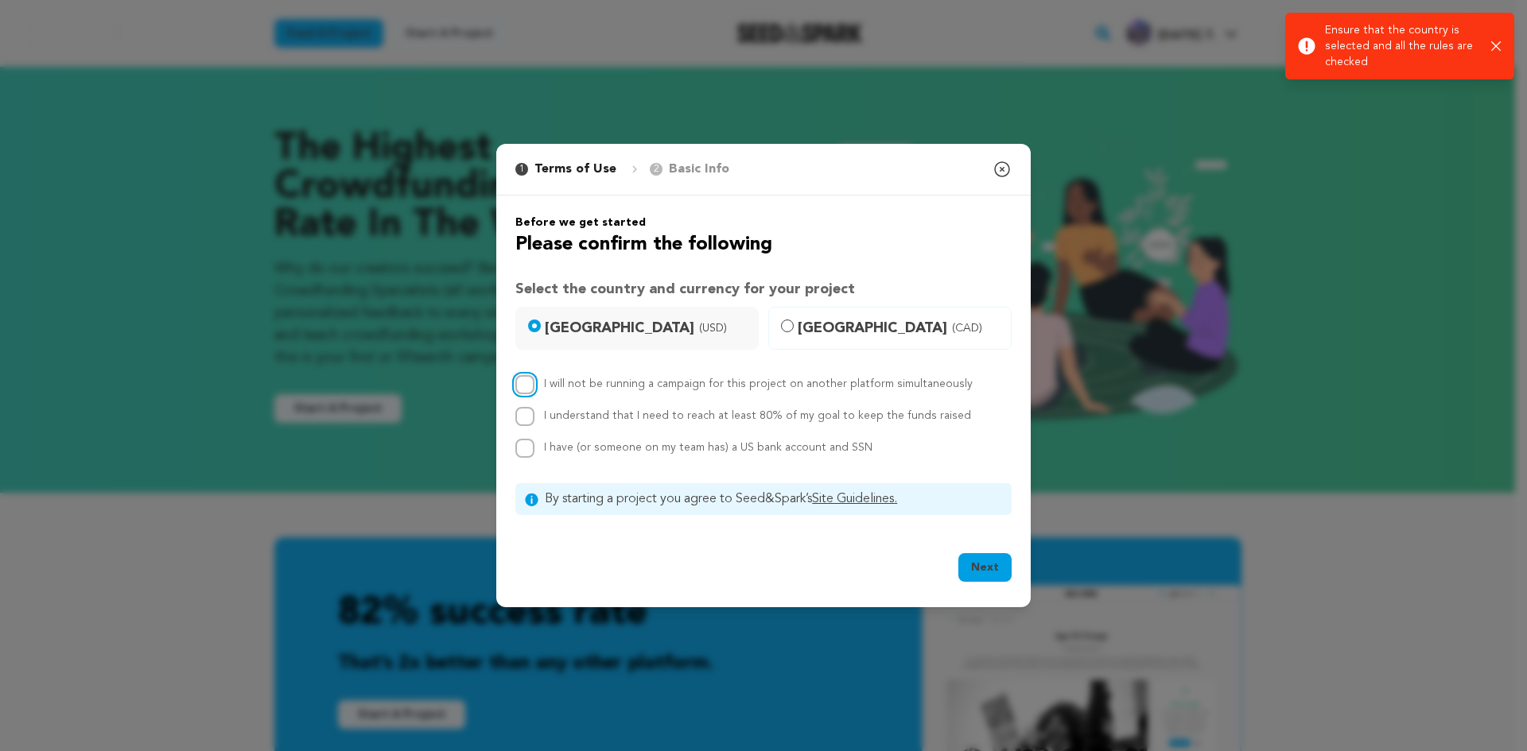
click at [525, 382] on input "I will not be running a campaign for this project on another platform simultane…" at bounding box center [524, 384] width 19 height 19
checkbox input "true"
drag, startPoint x: 530, startPoint y: 409, endPoint x: 529, endPoint y: 431, distance: 21.5
click at [530, 412] on input "I understand that I need to reach at least 80% of my goal to keep the funds rai…" at bounding box center [524, 416] width 19 height 19
checkbox input "true"
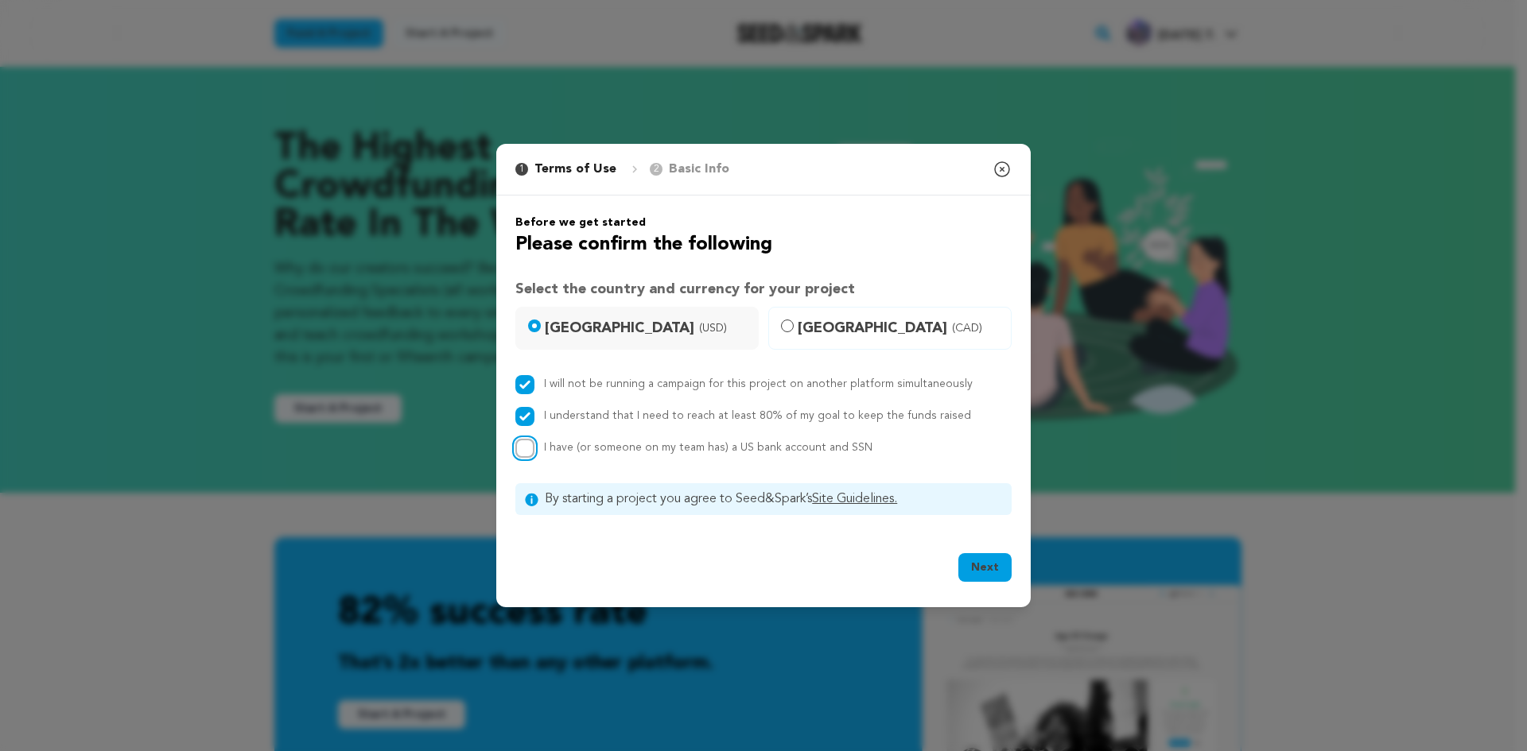
click at [526, 449] on input "I have (or someone on my team has) a US bank account and SSN" at bounding box center [524, 448] width 19 height 19
checkbox input "true"
click at [978, 567] on button "Next" at bounding box center [984, 567] width 53 height 29
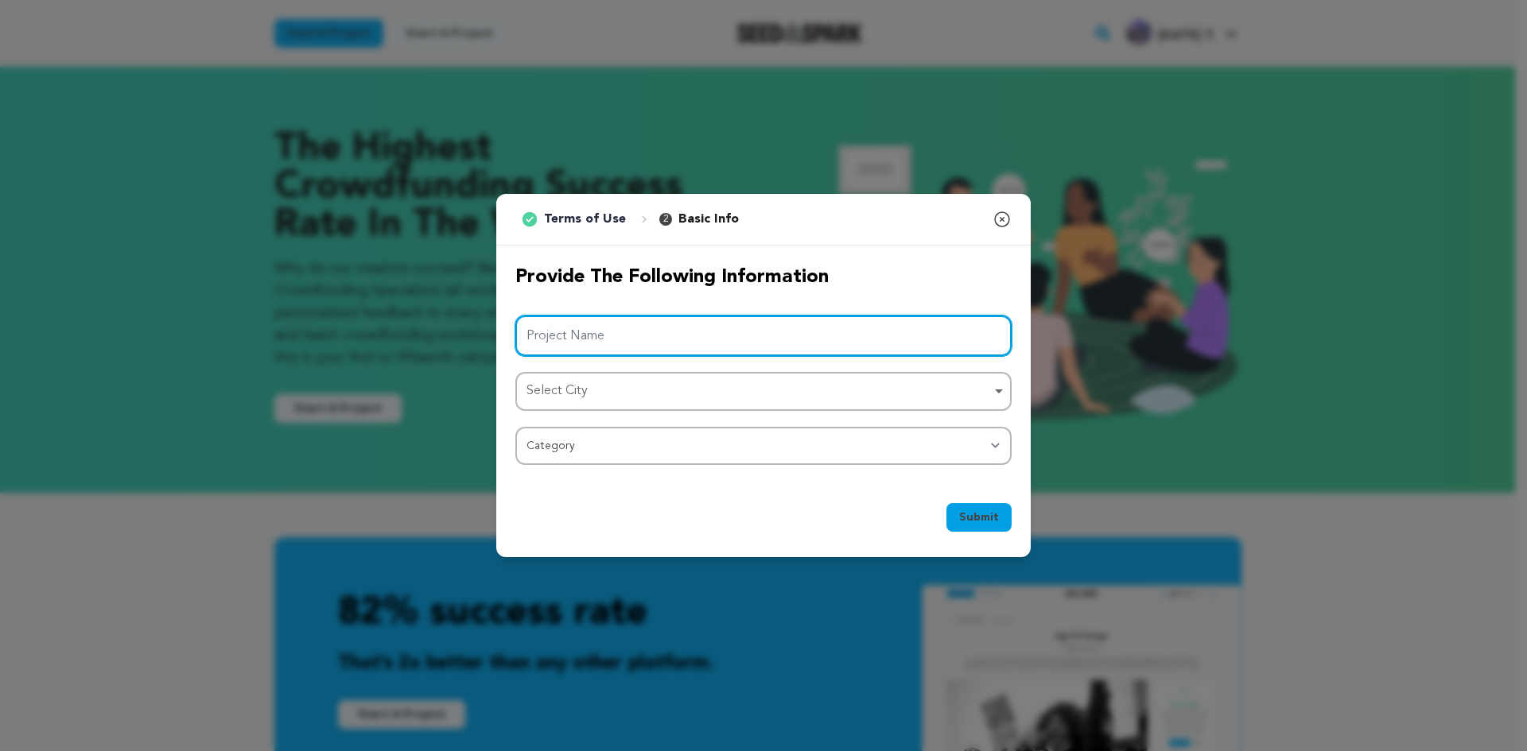
click at [622, 347] on input "Project Name" at bounding box center [763, 336] width 496 height 41
click at [673, 378] on div "Select City Remove item" at bounding box center [763, 391] width 480 height 29
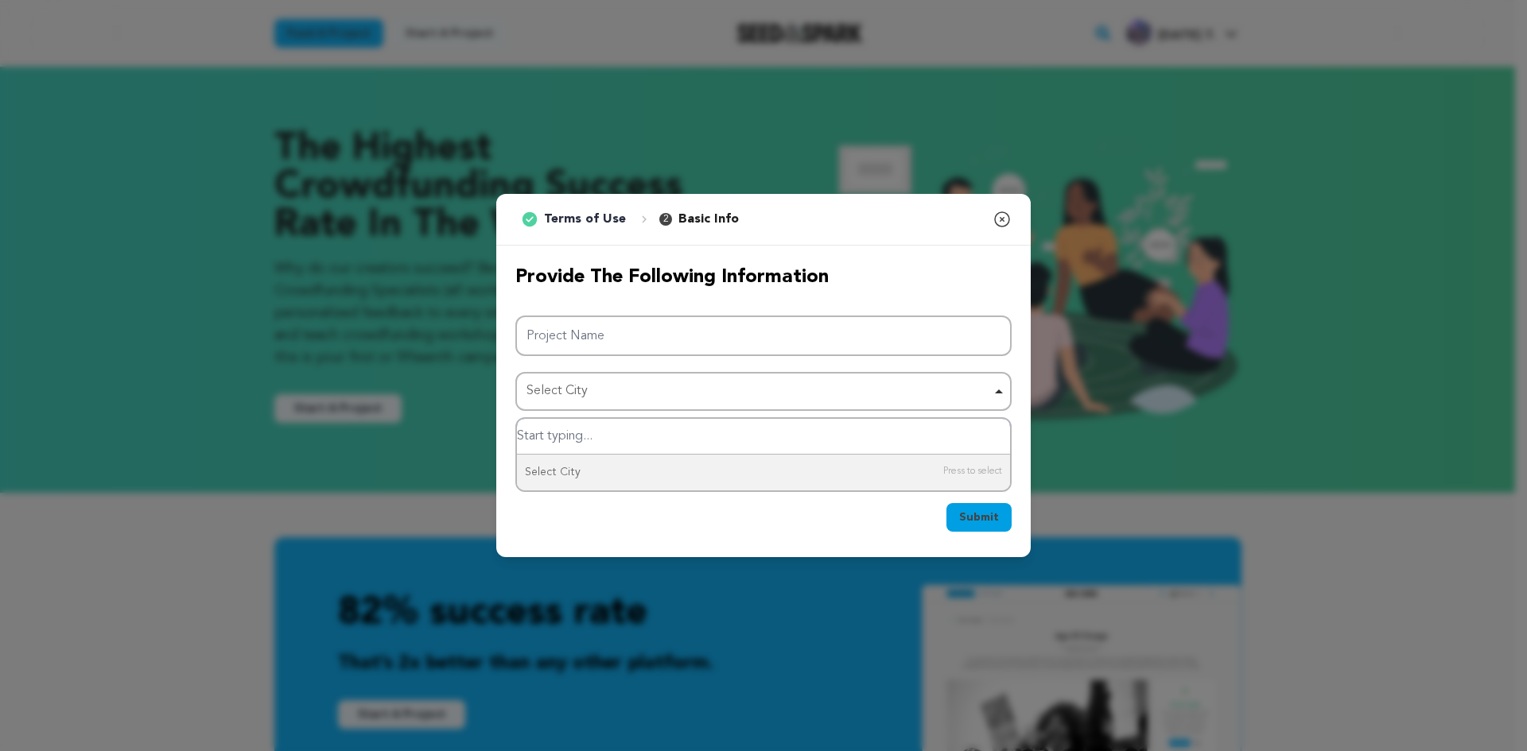
click at [673, 378] on div "Select City Remove item" at bounding box center [763, 391] width 480 height 29
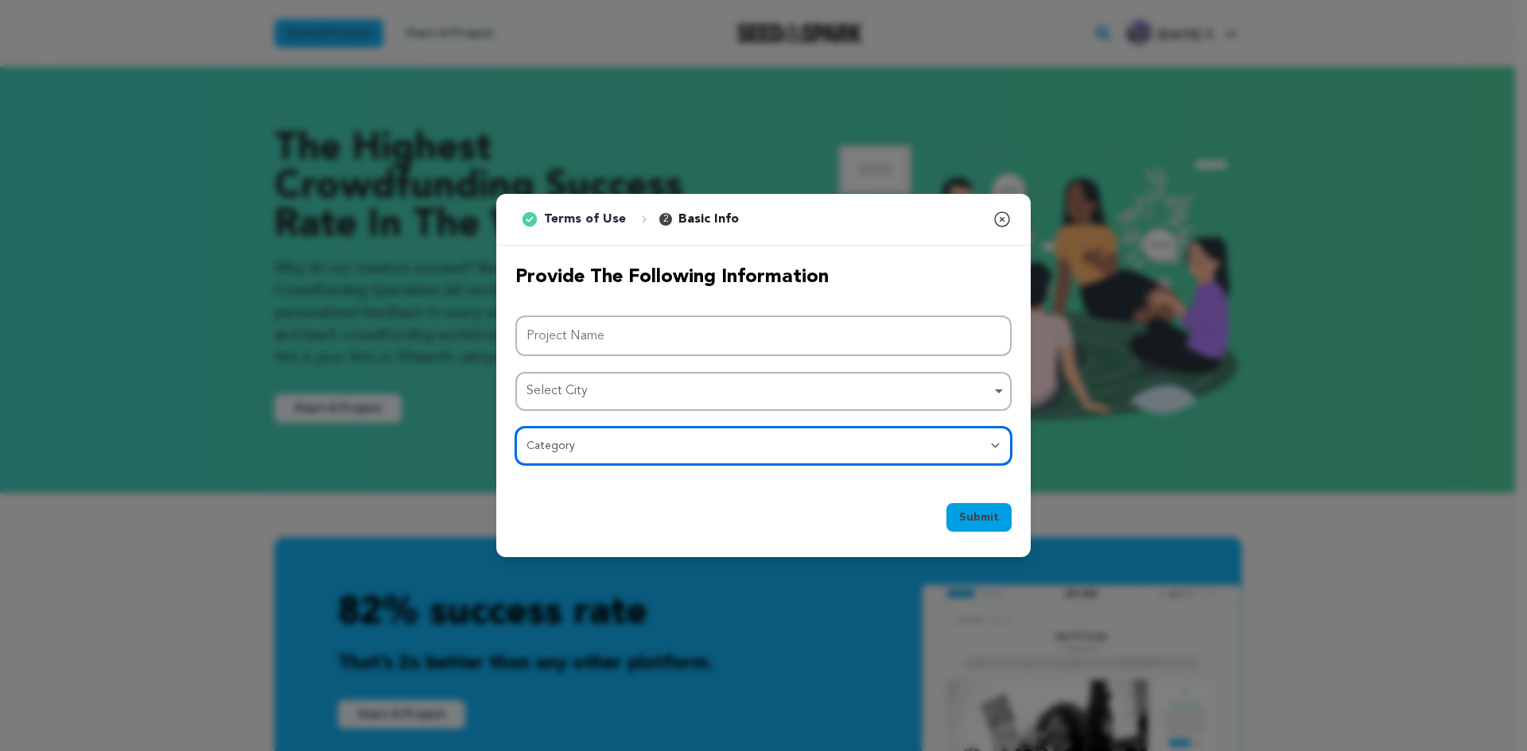
click at [598, 436] on select "Category Film Feature Film Short Series Film Festival Company Music Video VR Ex…" at bounding box center [763, 446] width 496 height 38
click at [515, 427] on select "Category Film Feature Film Short Series Film Festival Company Music Video VR Ex…" at bounding box center [763, 446] width 496 height 38
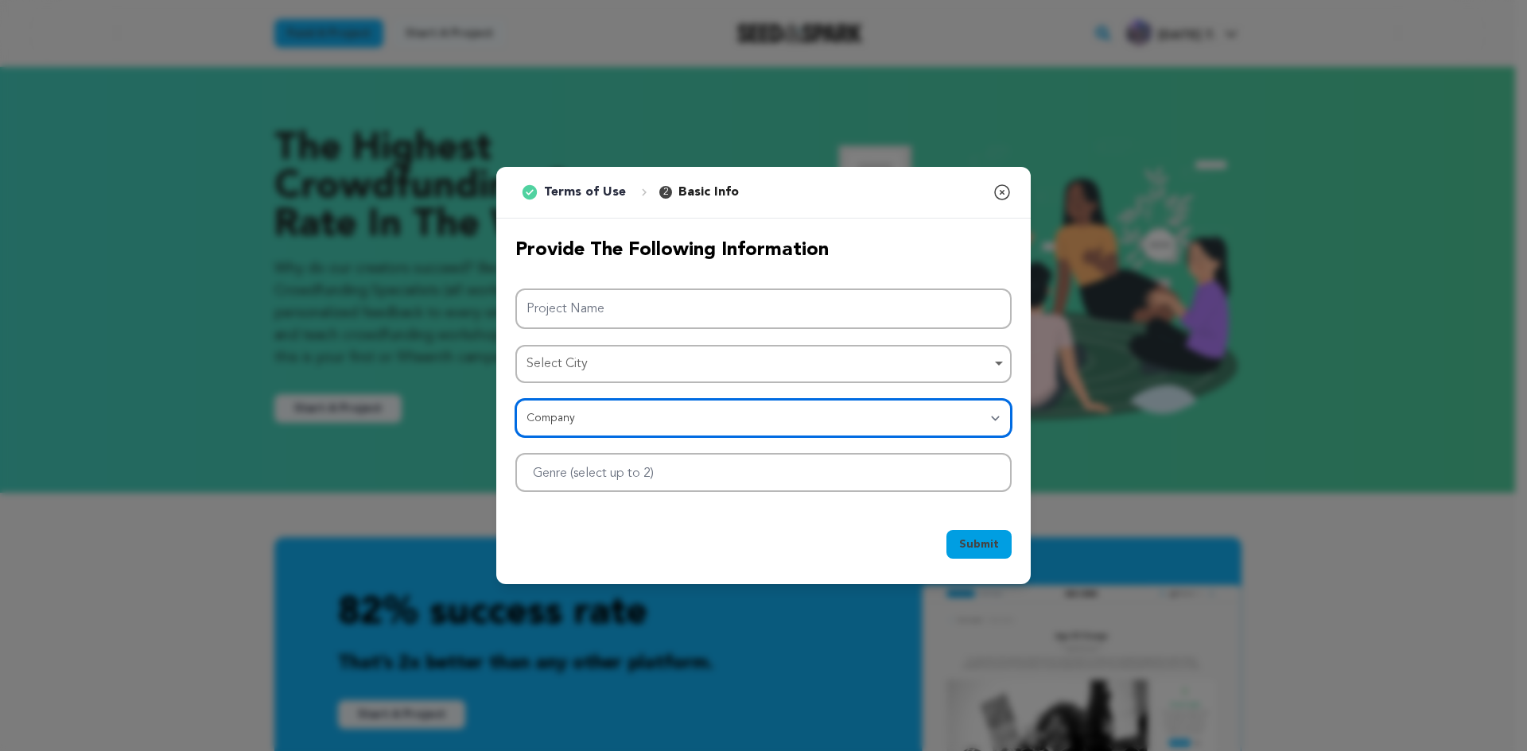
click at [557, 361] on div "Select City Remove item" at bounding box center [758, 364] width 464 height 23
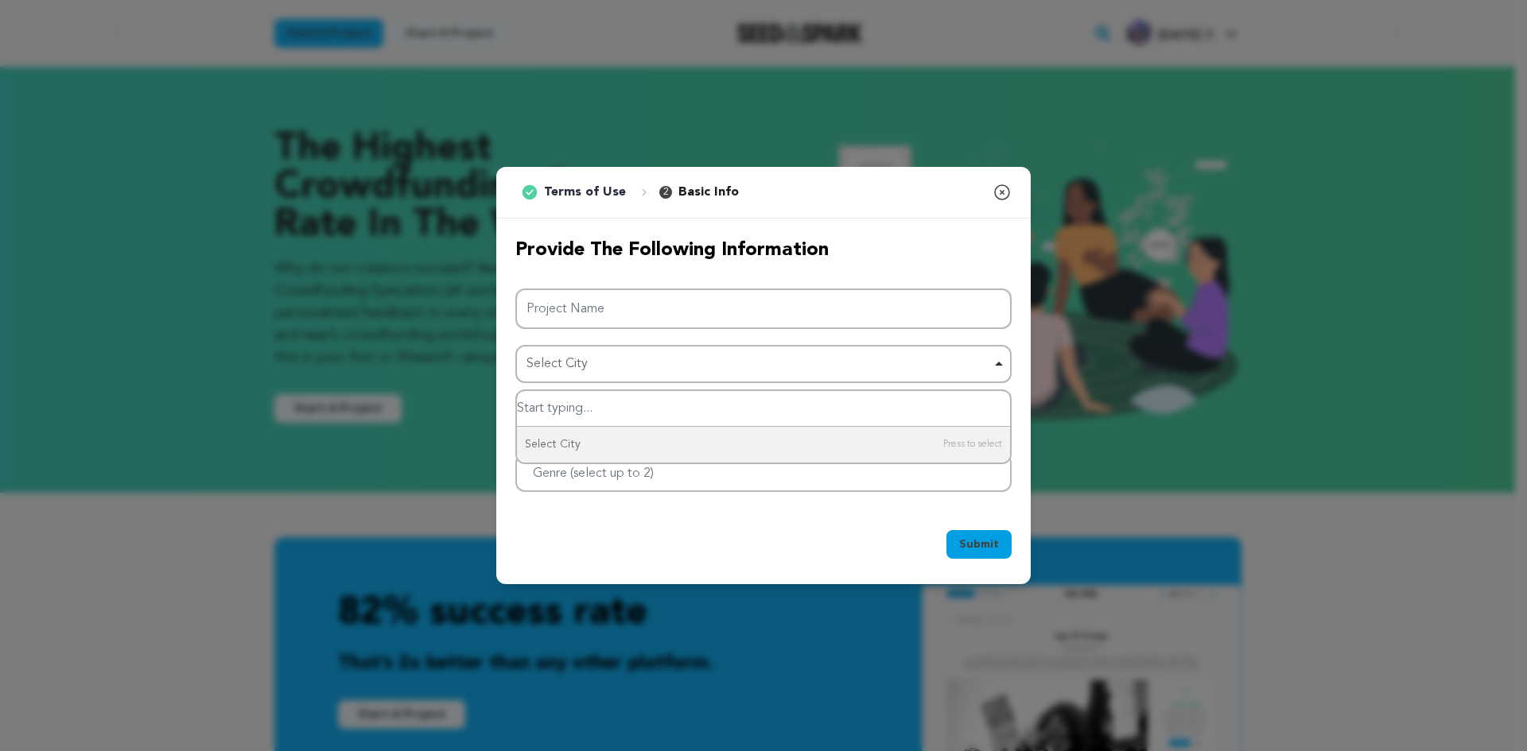
click at [593, 409] on input "Select City" at bounding box center [763, 409] width 493 height 36
click at [593, 467] on input "Genre (select up to 2)" at bounding box center [605, 470] width 165 height 25
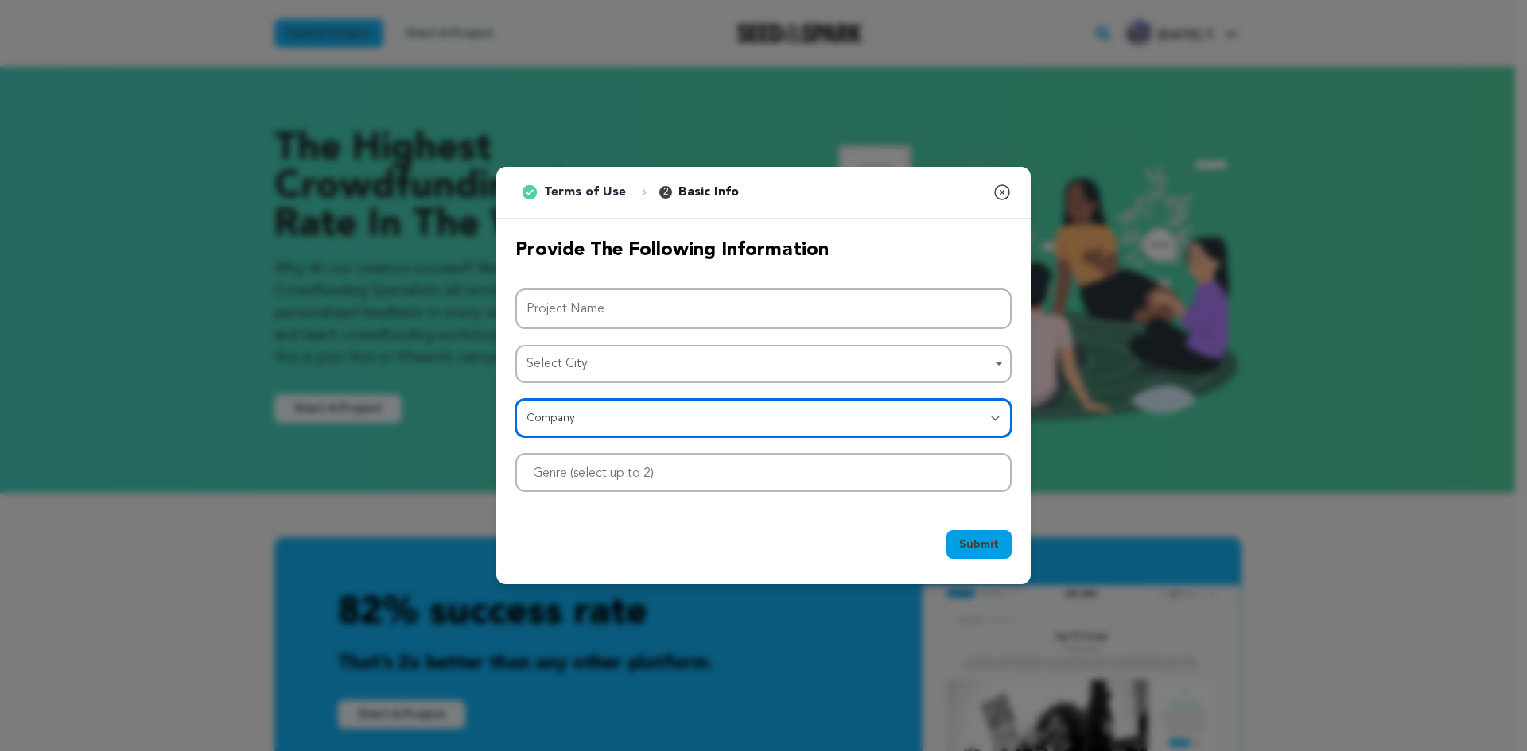
click at [978, 416] on select "Category Film Feature Film Short Series Film Festival Company Music Video VR Ex…" at bounding box center [763, 418] width 496 height 38
select select "10891"
click at [515, 399] on select "Category Film Feature Film Short Series Film Festival Company Music Video VR Ex…" at bounding box center [763, 418] width 496 height 38
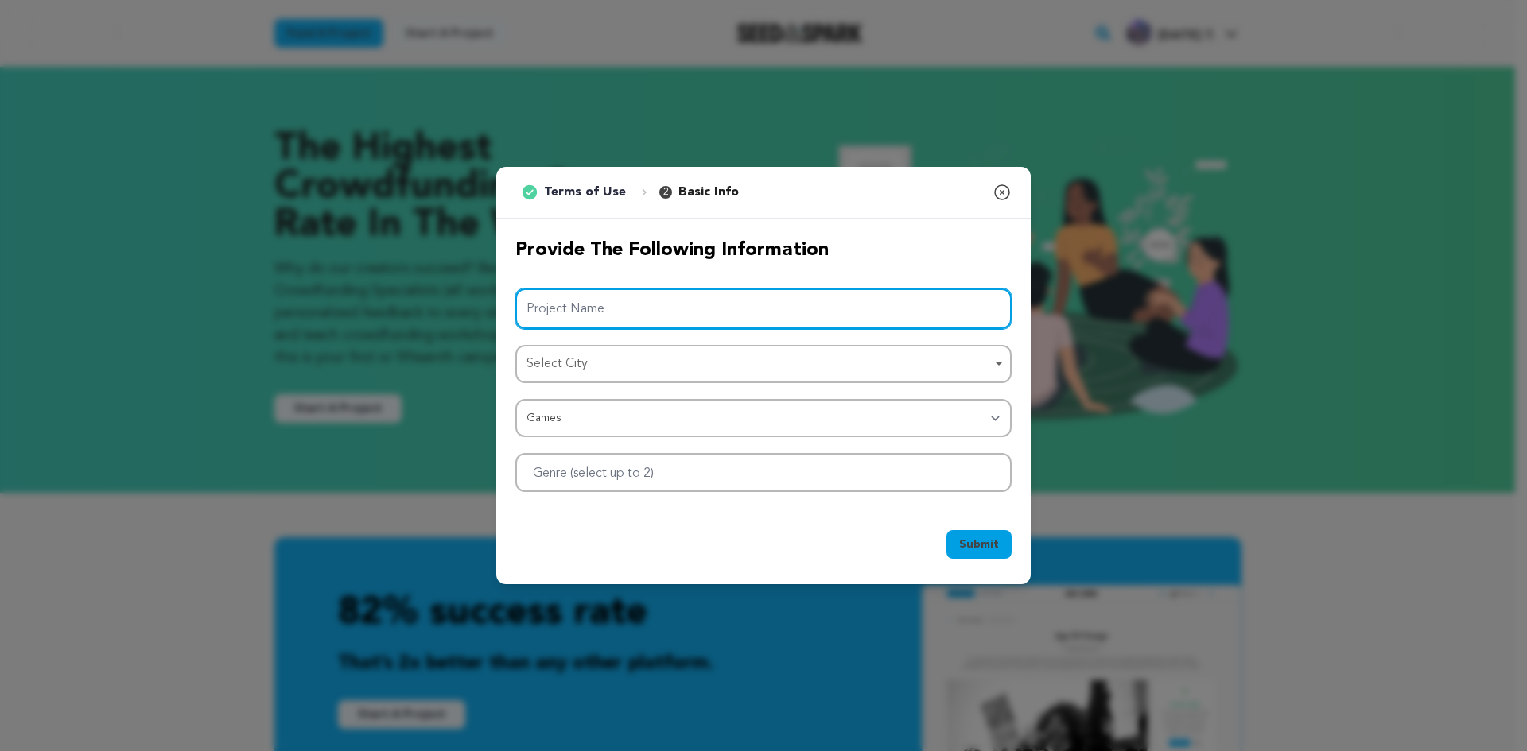
click at [572, 309] on input "Project Name" at bounding box center [763, 309] width 496 height 41
paste input "Slot [PERSON_NAME] Raja77 - Trusted Online Slot Platform with Easy Digital Paym…"
click at [621, 370] on div "Select City Remove item" at bounding box center [758, 364] width 464 height 23
type input "Slot [PERSON_NAME] Raja77 - Trusted Online Slot Platform with Easy Digital Paym…"
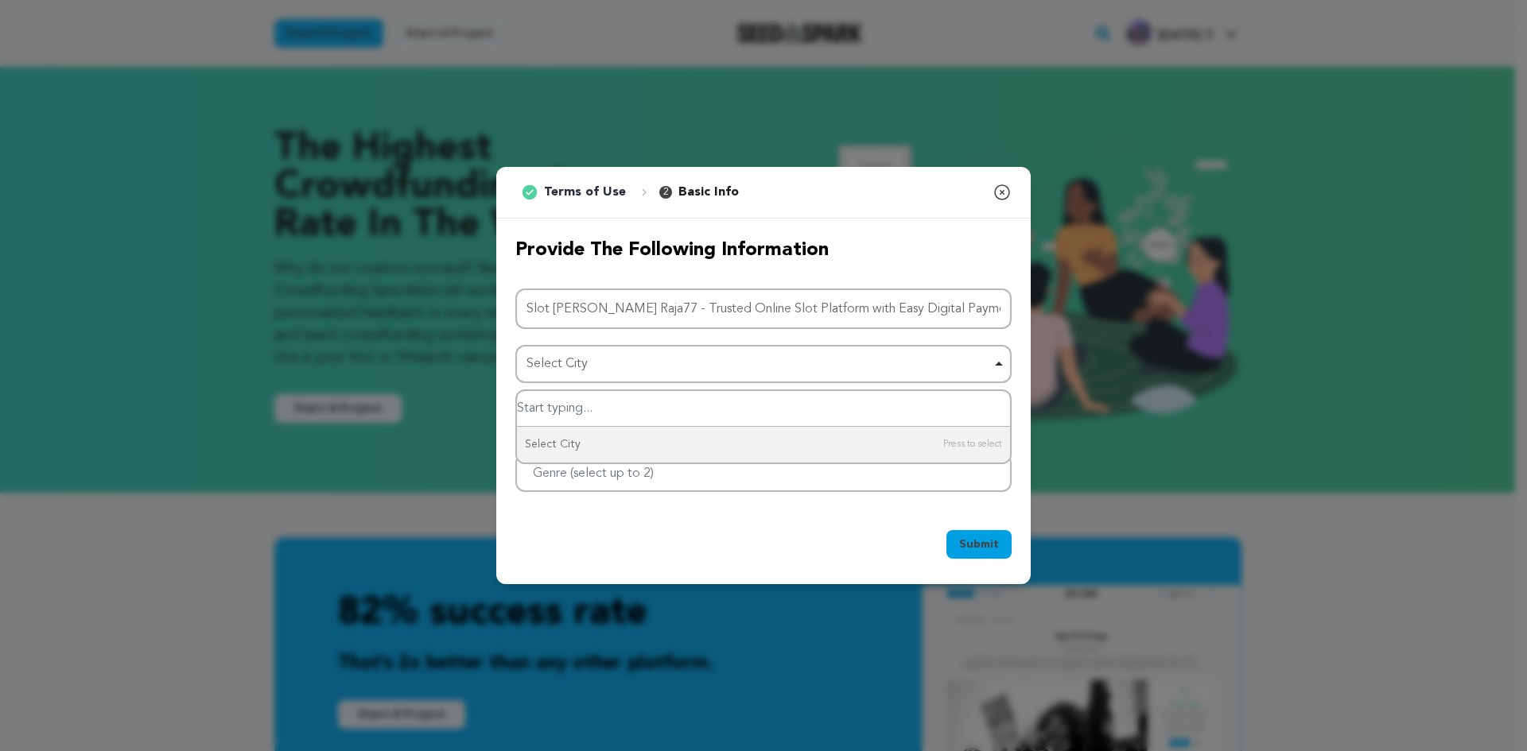
type input "n"
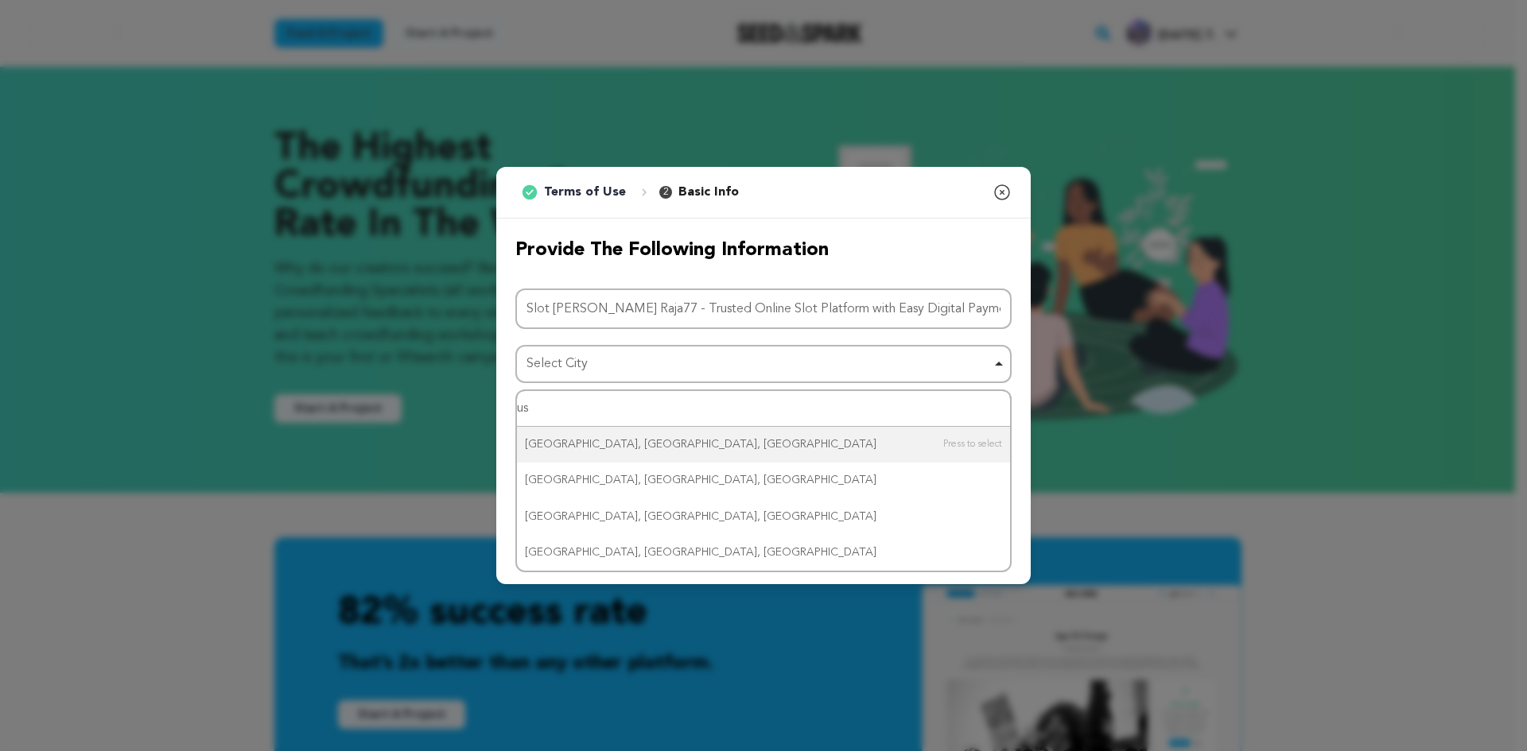
type input "usa"
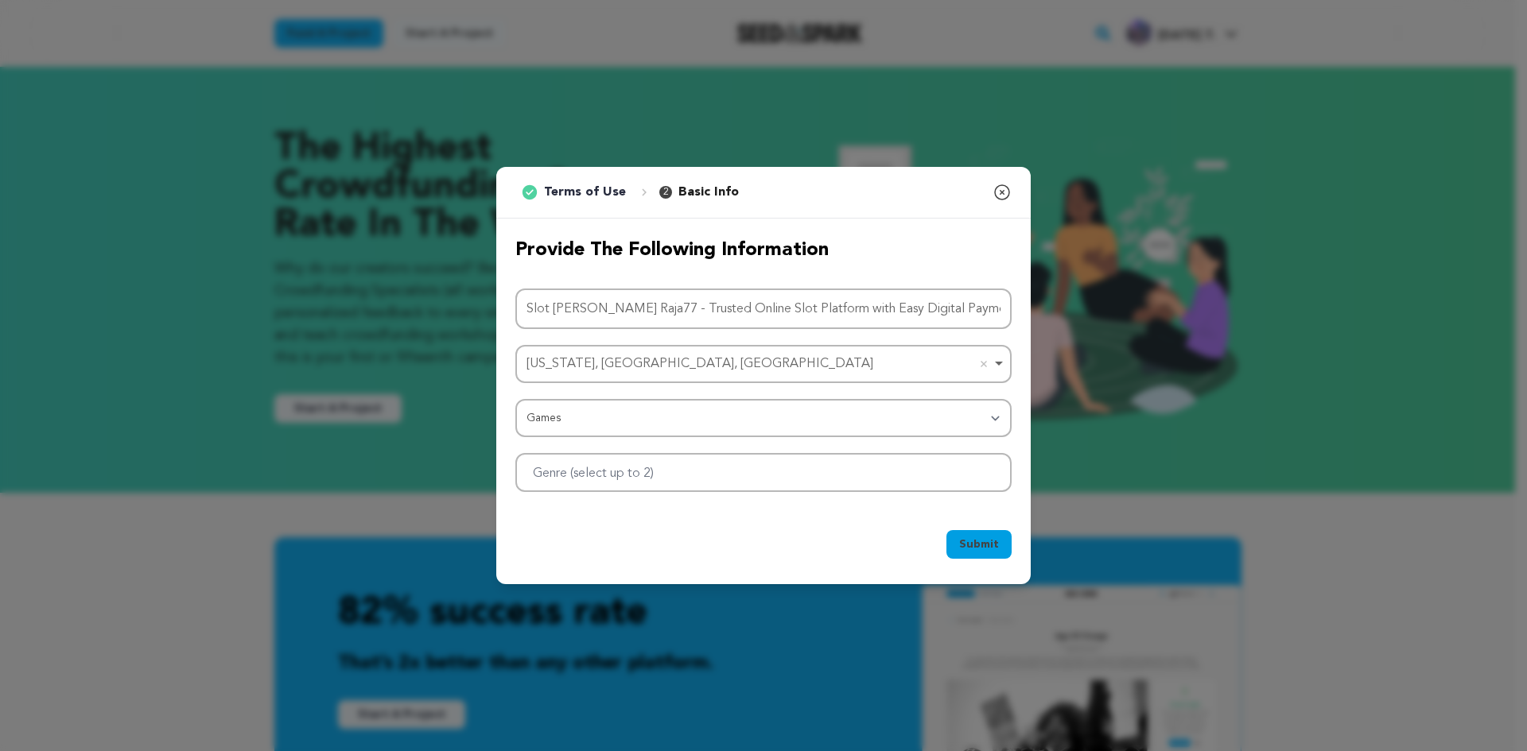
click at [837, 471] on div at bounding box center [763, 472] width 496 height 39
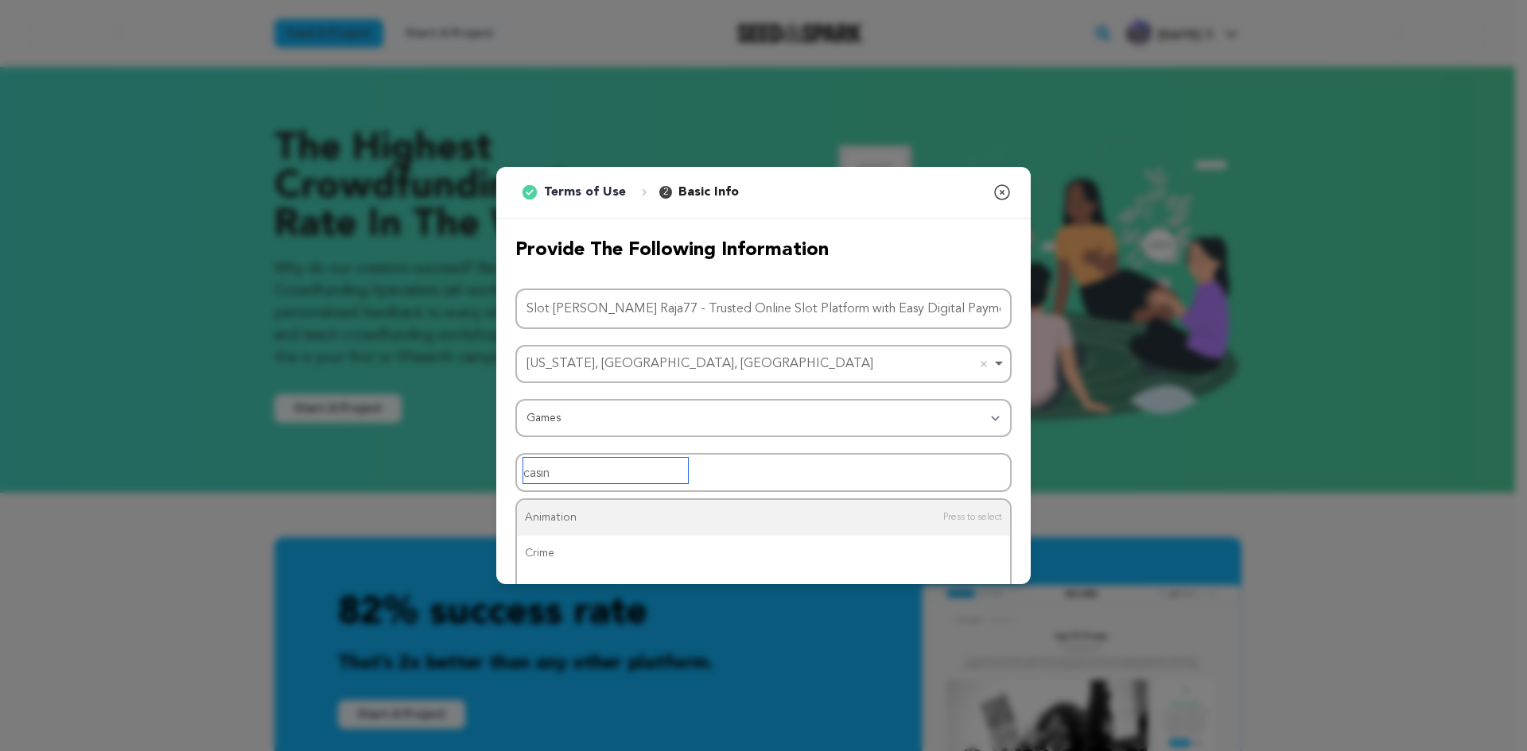
type input "casino"
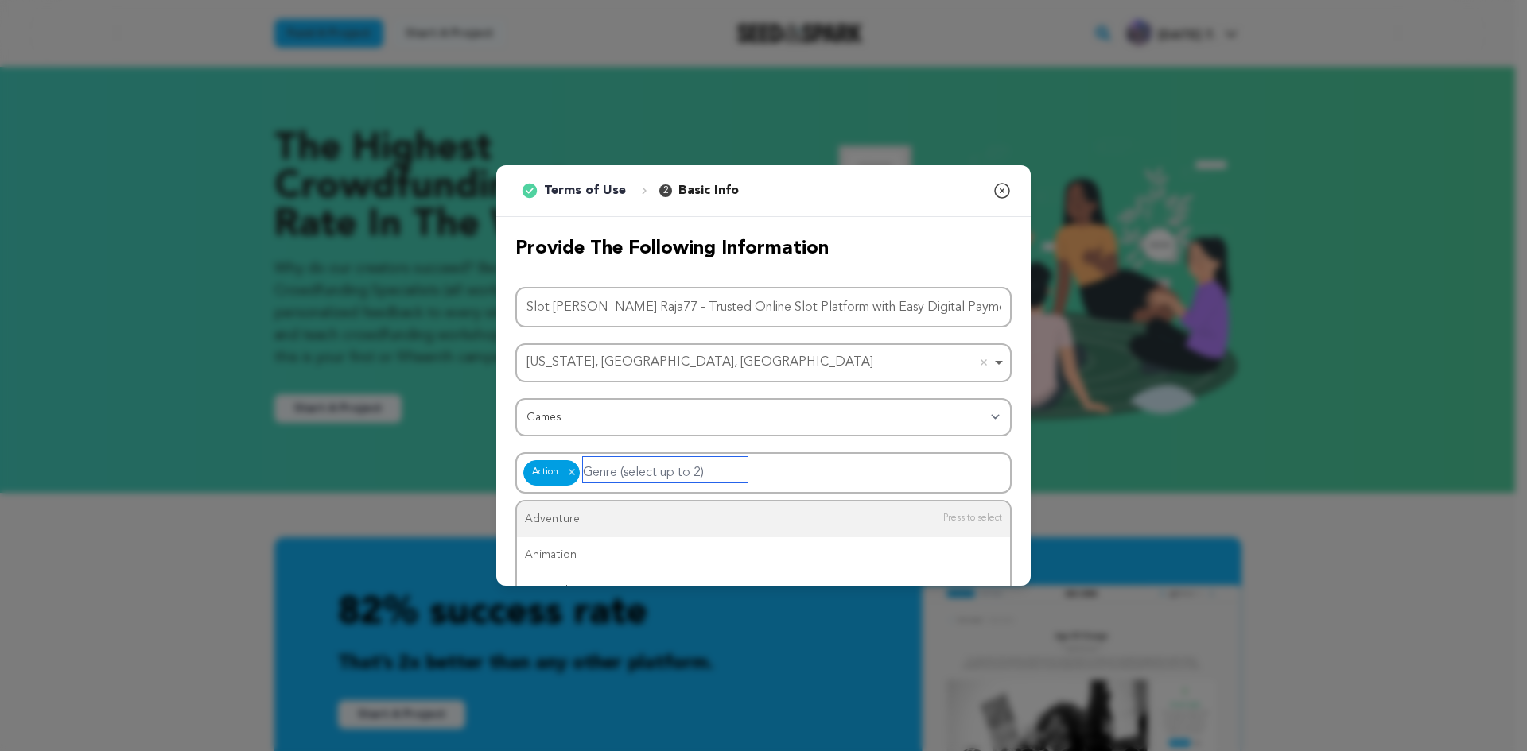
click at [660, 469] on input "Genre (select up to 2)" at bounding box center [665, 469] width 165 height 25
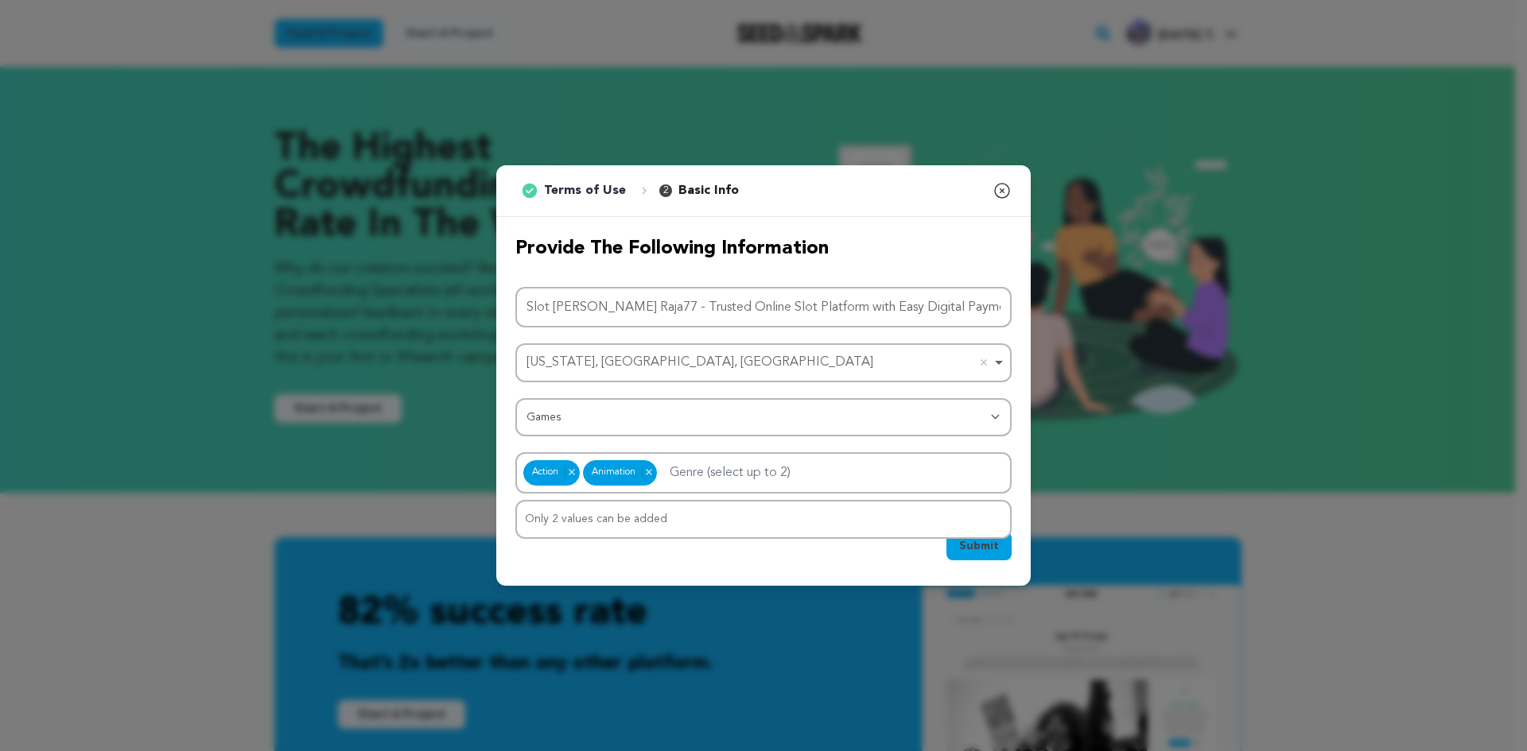
click at [979, 550] on span "Submit" at bounding box center [979, 546] width 40 height 16
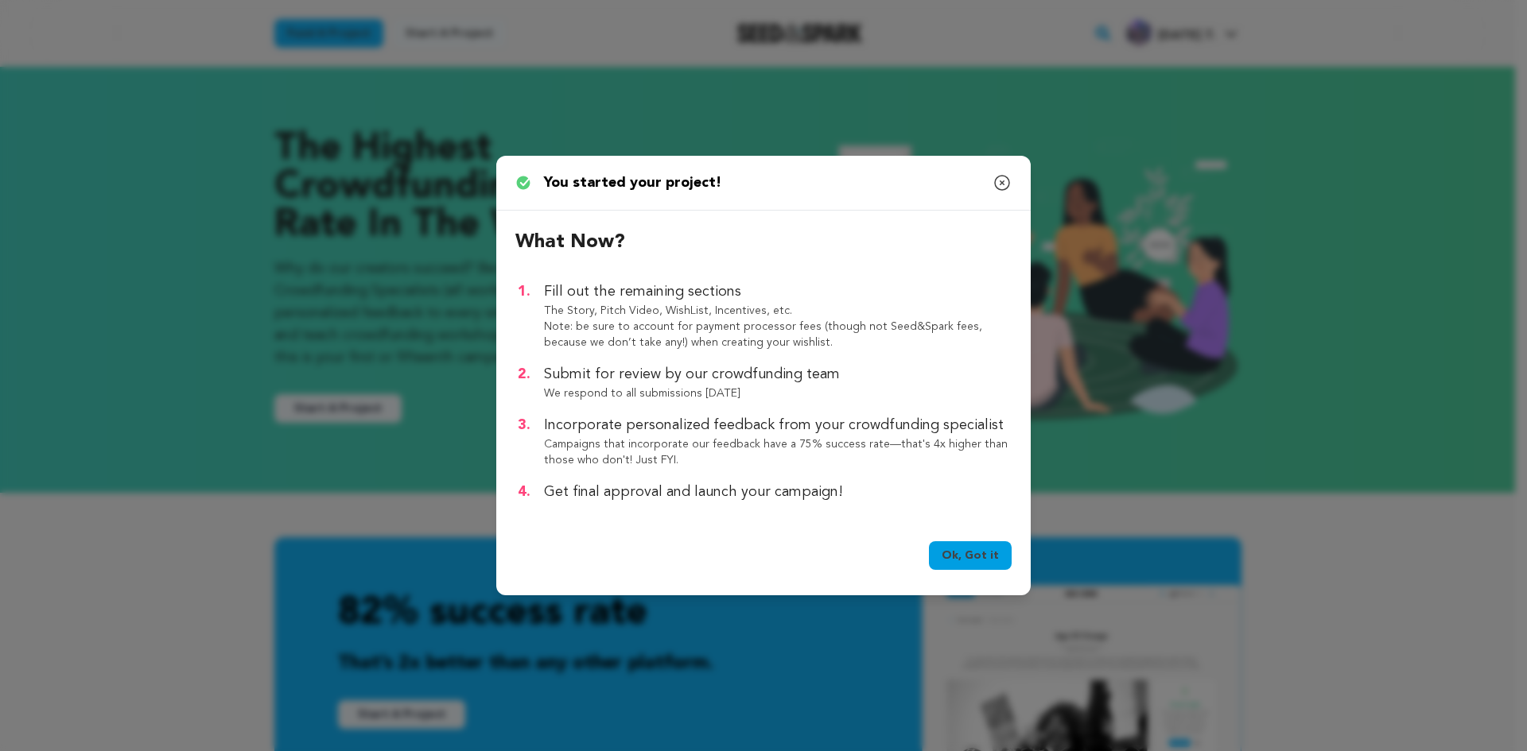
click at [952, 555] on link "Ok, Got it" at bounding box center [970, 555] width 83 height 29
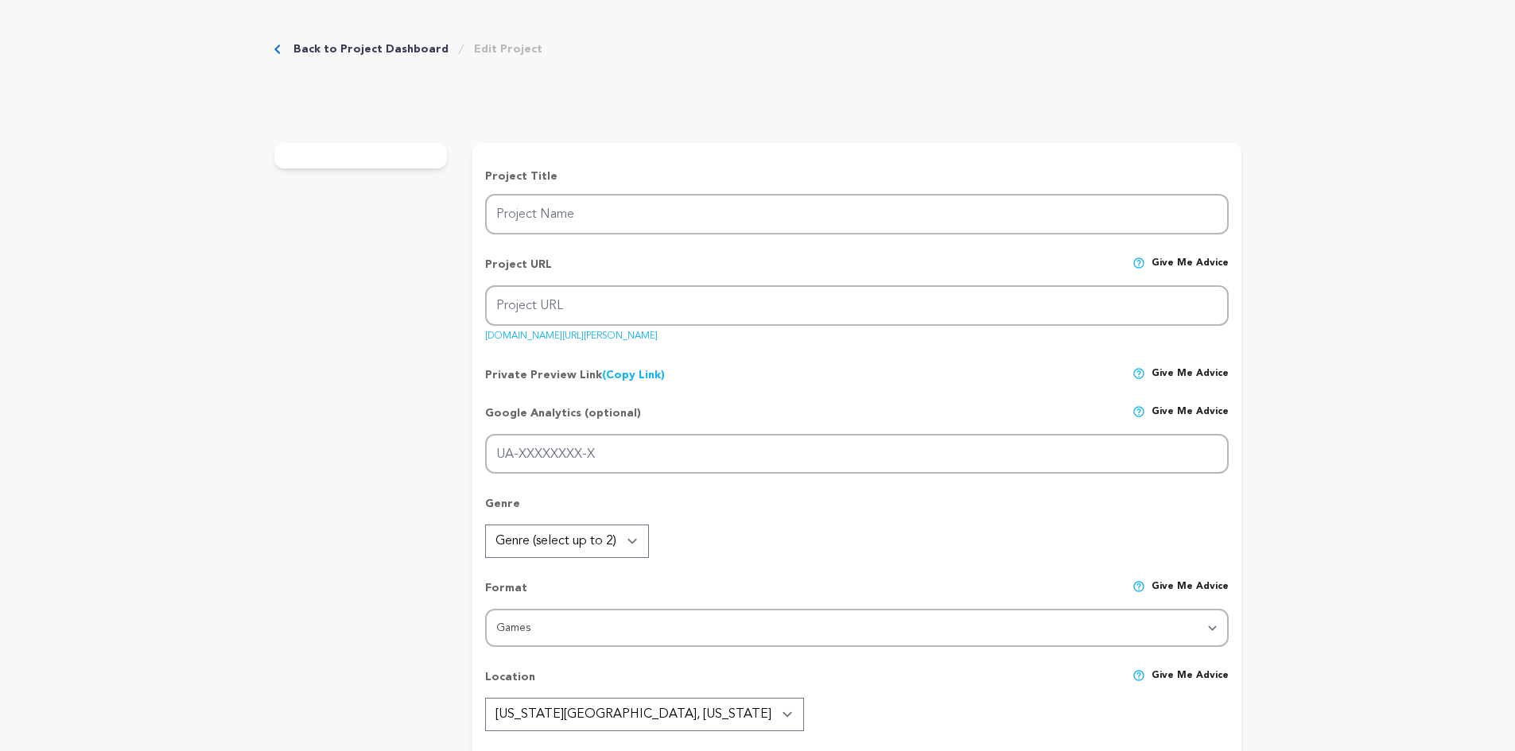
type input "Slot [PERSON_NAME] Raja77 - Trusted Online Slot Platform with Easy Digital Paym…"
type input "slot-[PERSON_NAME]-raja77-trusted-online-slot-platform-with-easy-digital-paymen…"
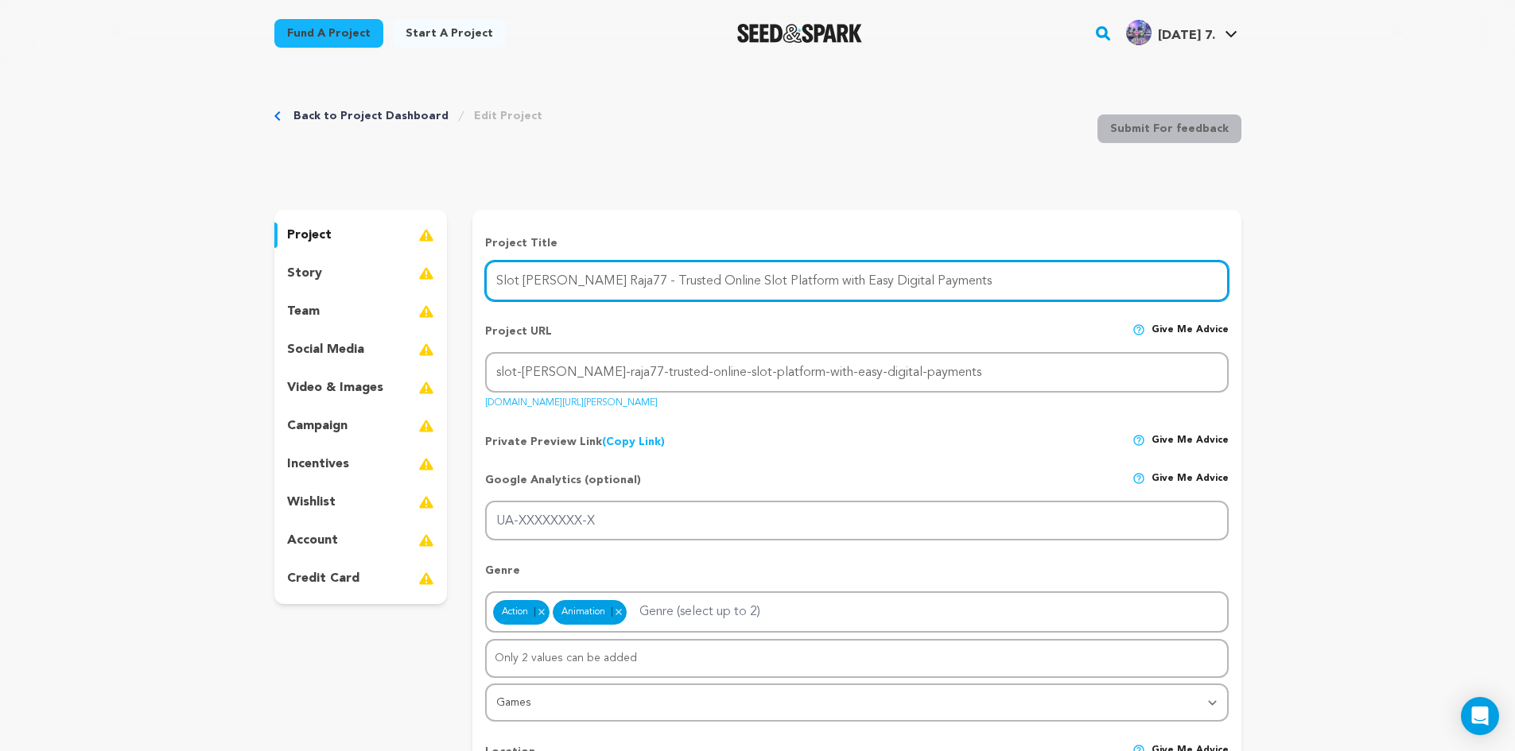
click at [549, 297] on input "Slot [PERSON_NAME] Raja77 - Trusted Online Slot Platform with Easy Digital Paym…" at bounding box center [856, 281] width 743 height 41
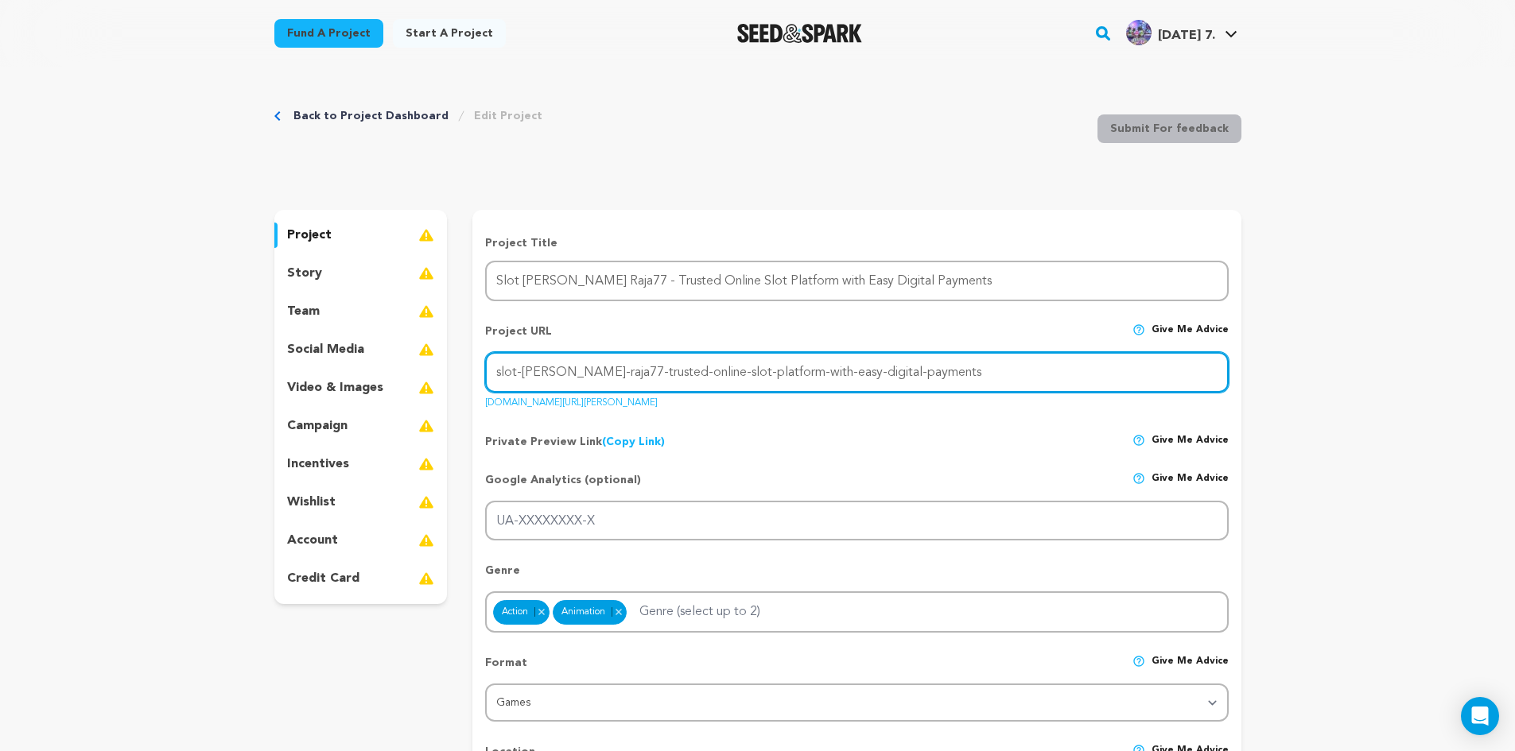
click at [894, 372] on input "slot-dana-raja77-trusted-online-slot-platform-with-easy-digital-payments" at bounding box center [856, 372] width 743 height 41
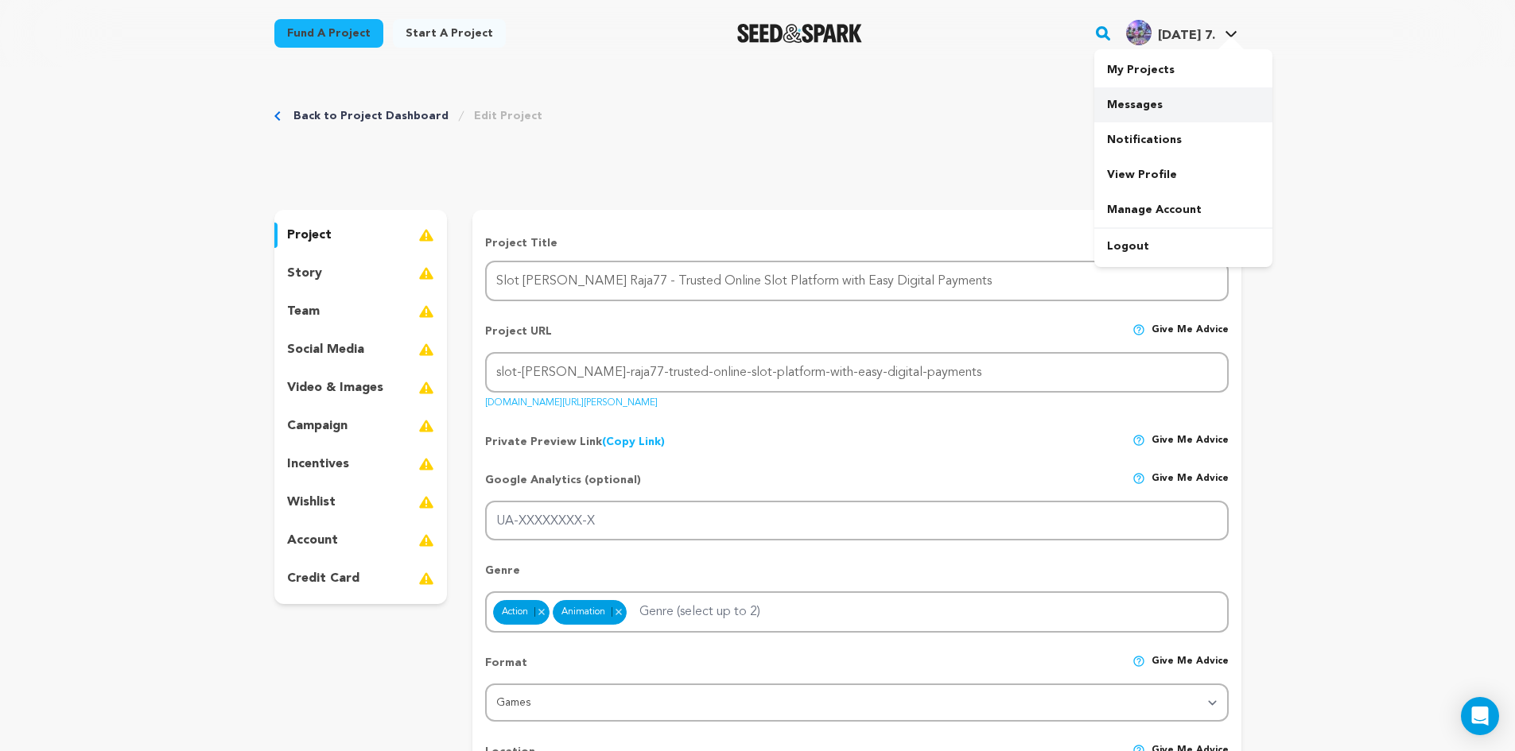
click at [1153, 90] on link "Messages" at bounding box center [1183, 104] width 178 height 35
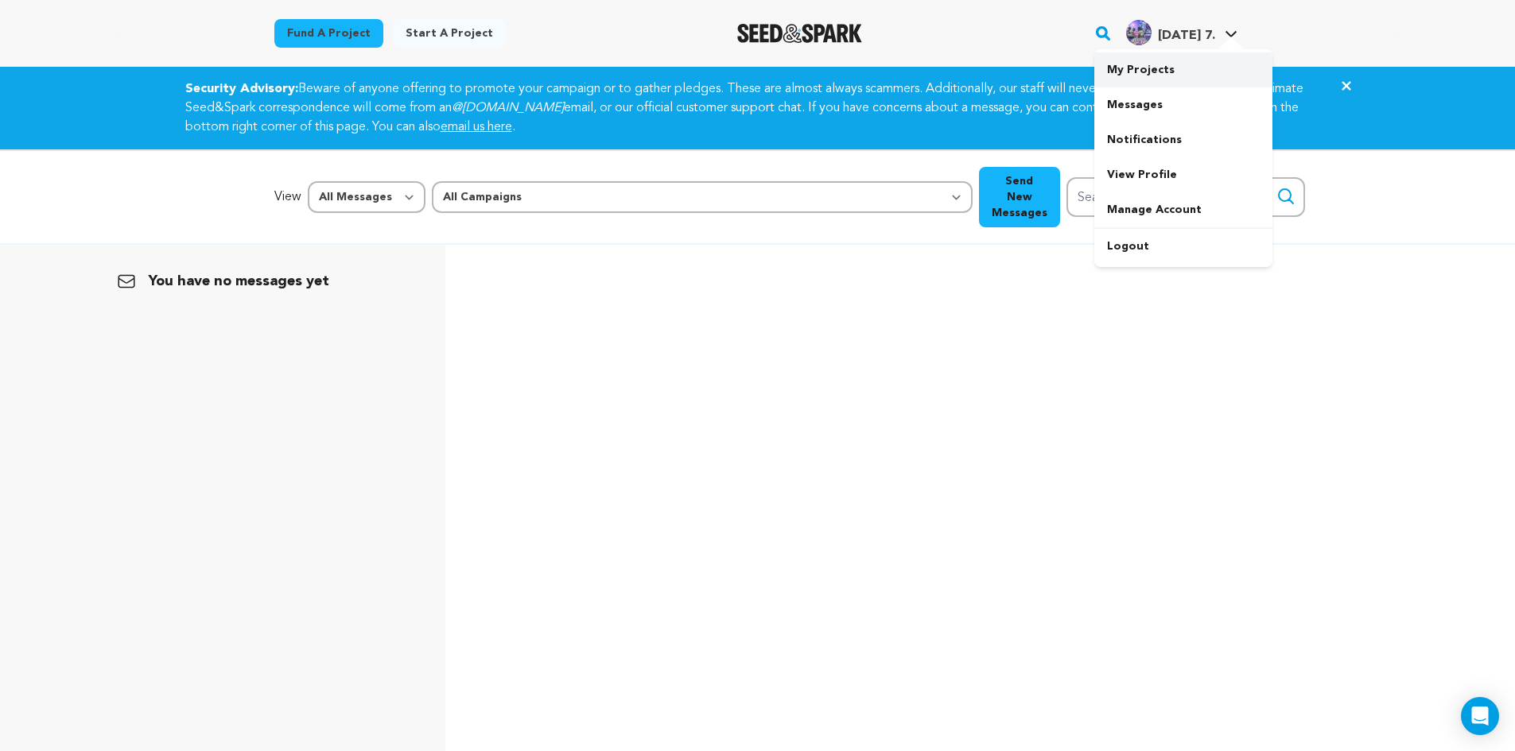
click at [1147, 60] on link "My Projects" at bounding box center [1183, 69] width 178 height 35
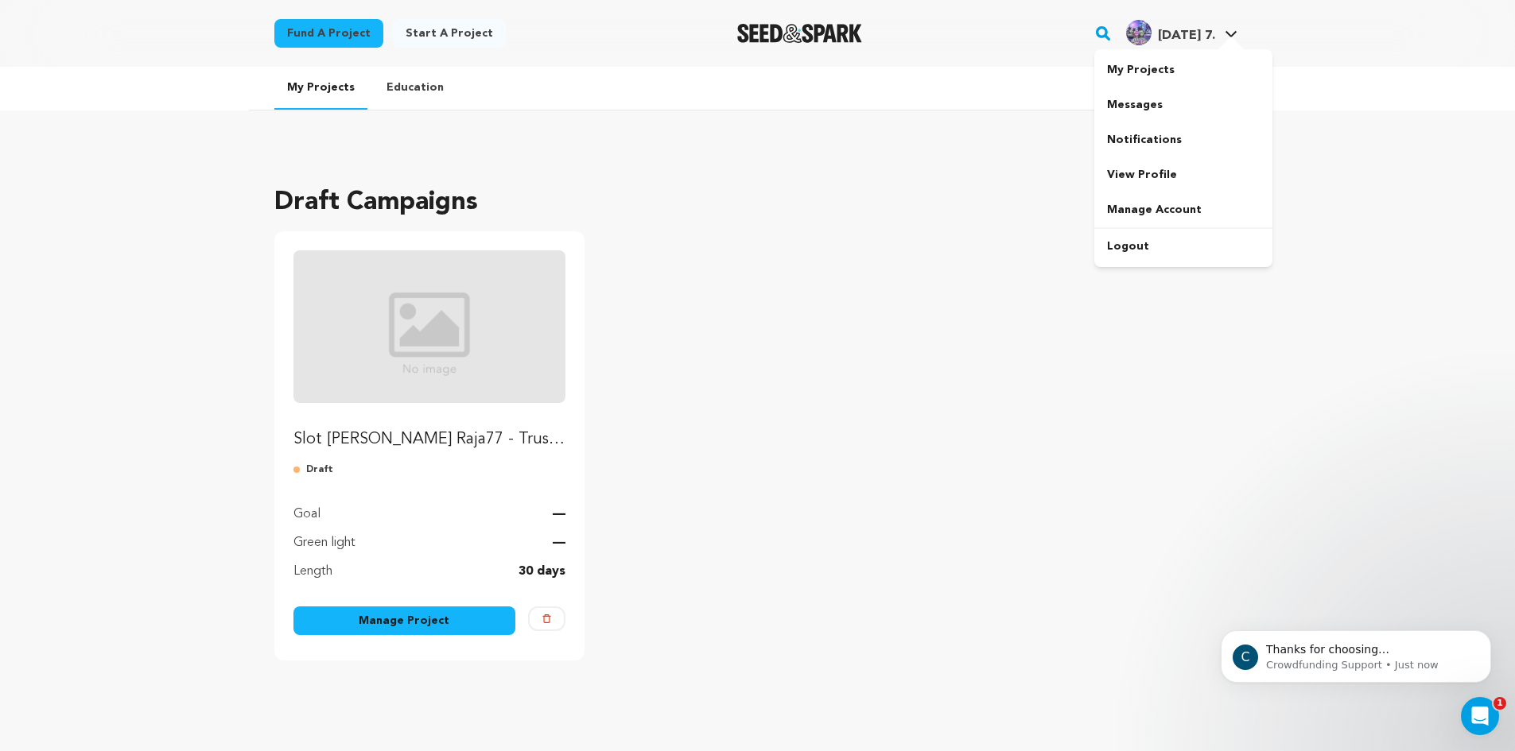
click at [1215, 48] on div at bounding box center [1231, 45] width 32 height 16
click at [1142, 169] on link "View Profile" at bounding box center [1183, 174] width 178 height 35
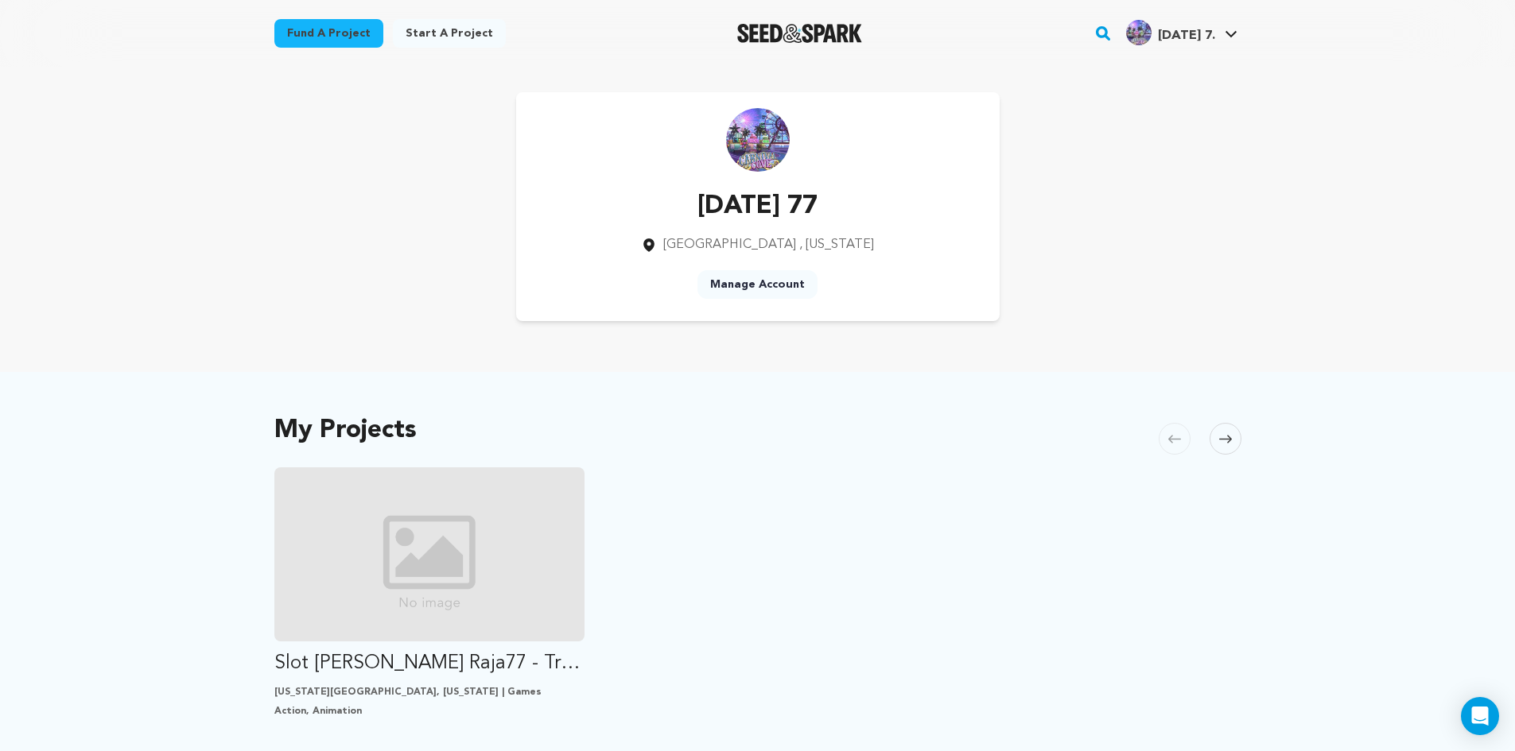
click at [754, 281] on link "Manage Account" at bounding box center [757, 284] width 120 height 29
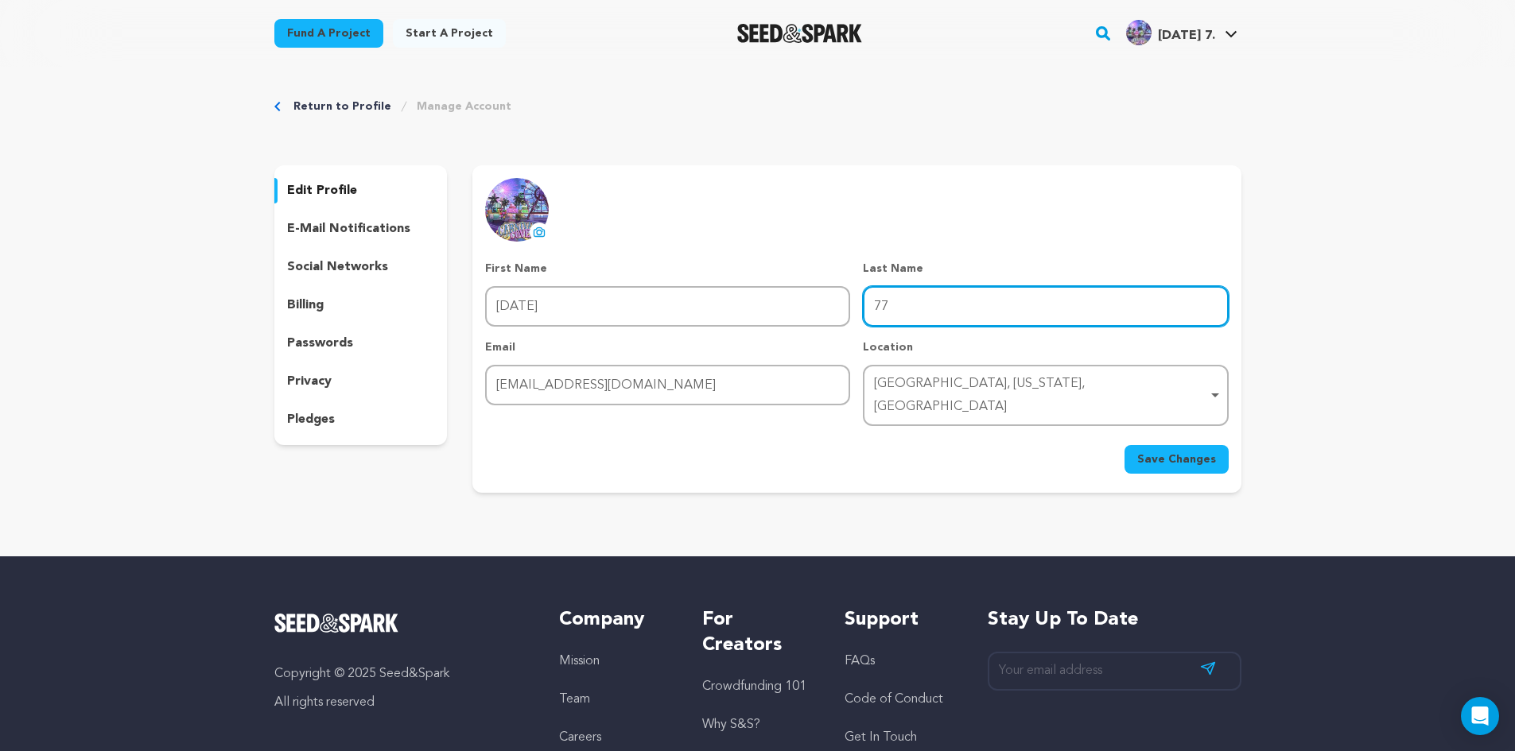
click at [903, 311] on input "77" at bounding box center [1045, 306] width 365 height 41
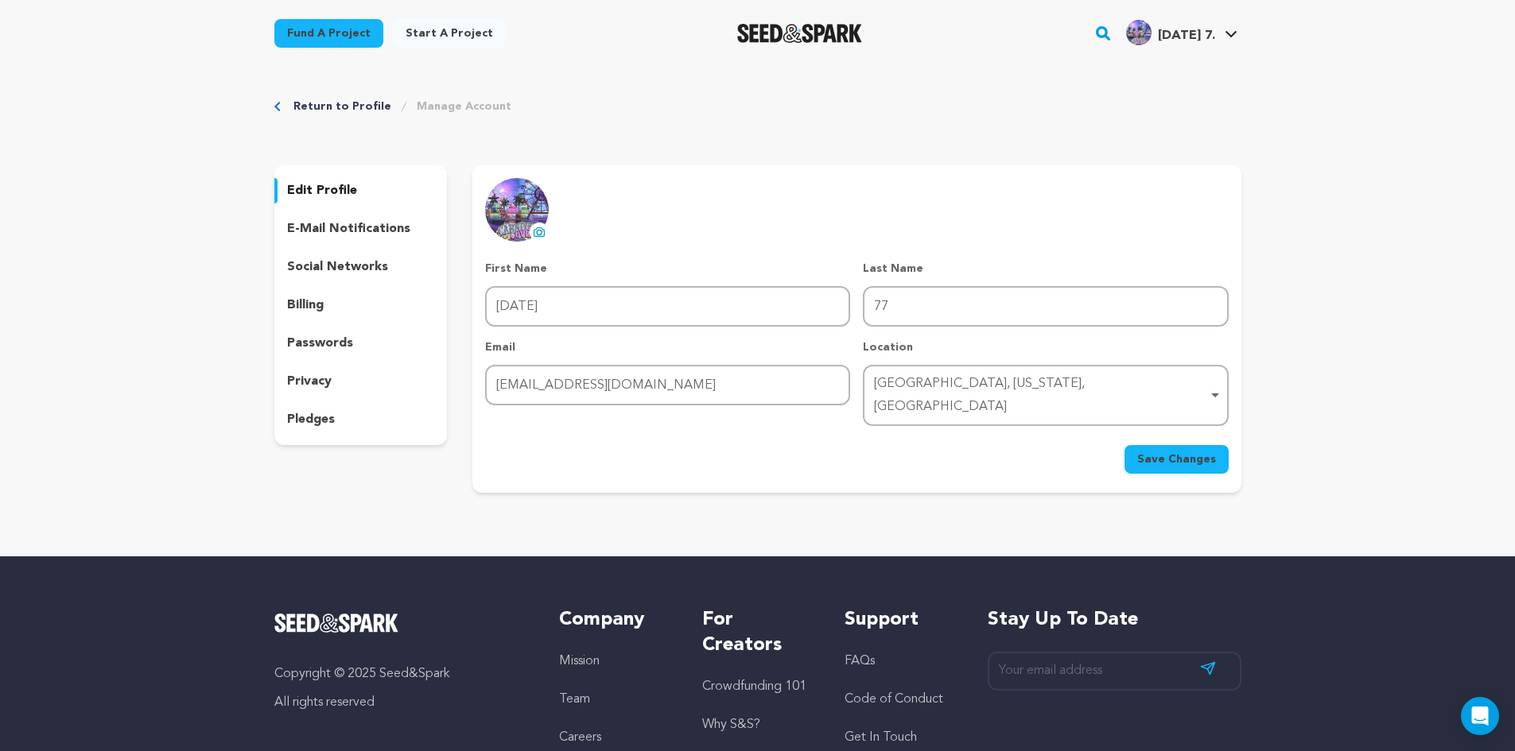
click at [389, 270] on div "social networks" at bounding box center [360, 266] width 173 height 25
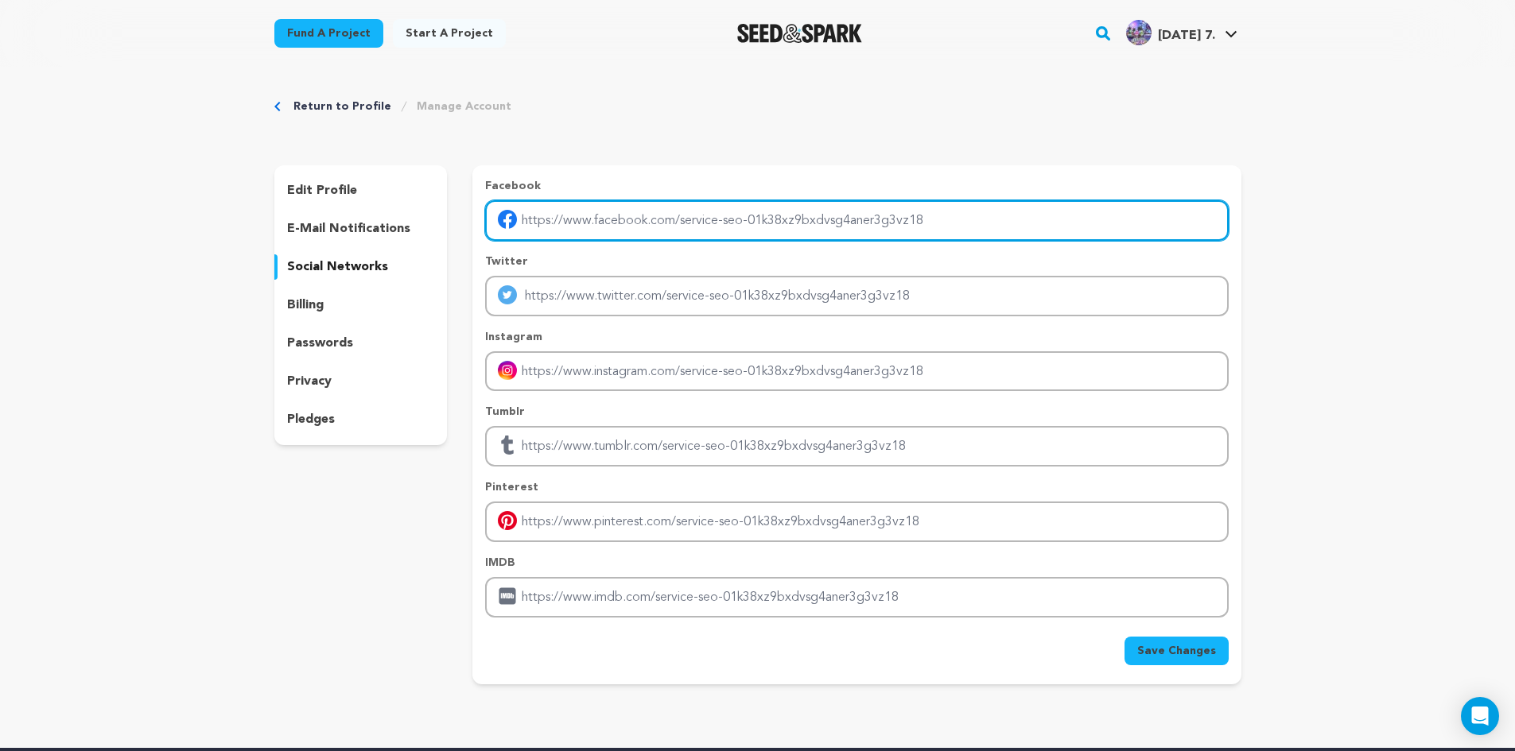
click at [654, 232] on input "Enter facebook profile link" at bounding box center [856, 220] width 743 height 41
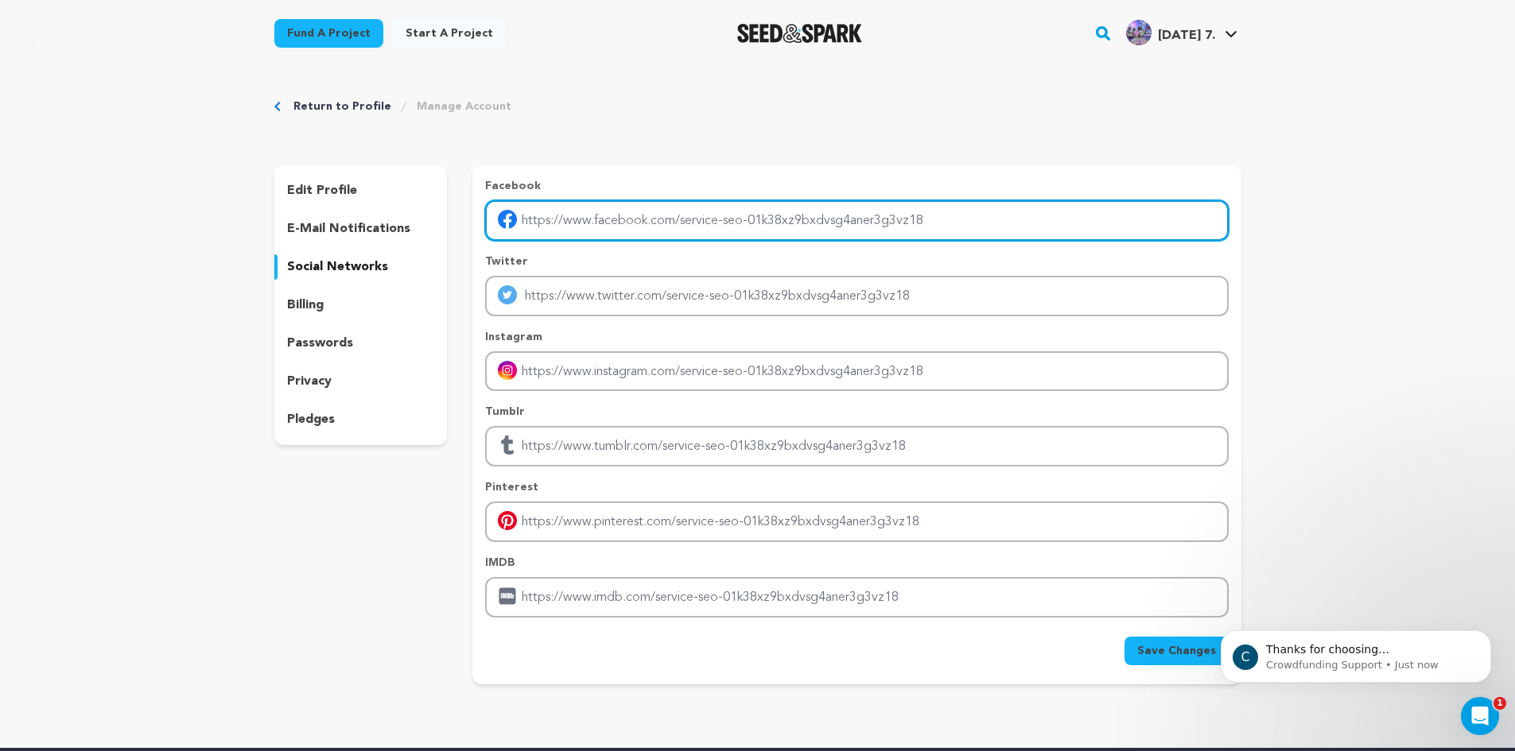
click at [650, 236] on input "Enter facebook profile link" at bounding box center [856, 220] width 743 height 41
paste input "https://www.raja77.com/"
type input "https://www.raja77.com/"
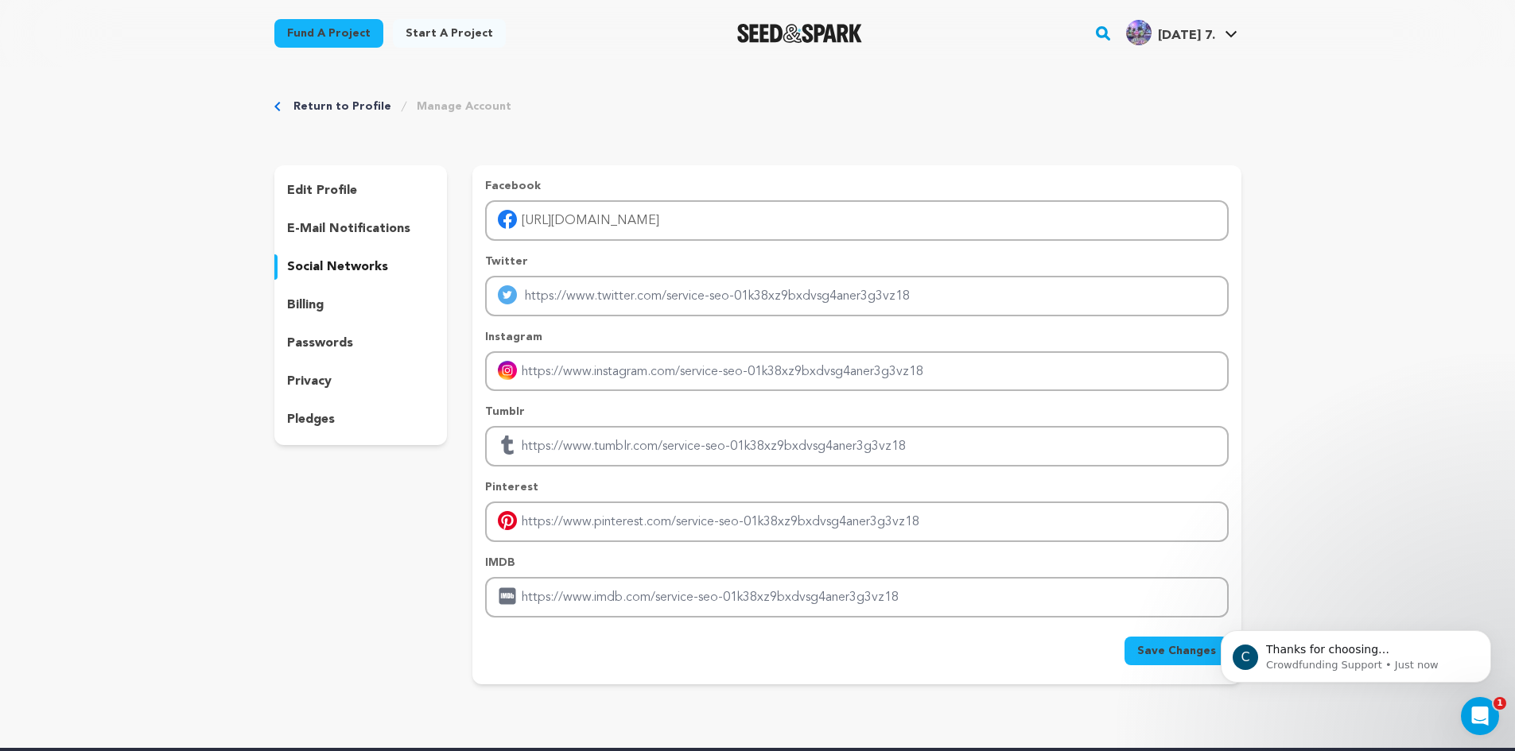
click at [1167, 648] on span "Save Changes" at bounding box center [1176, 651] width 79 height 16
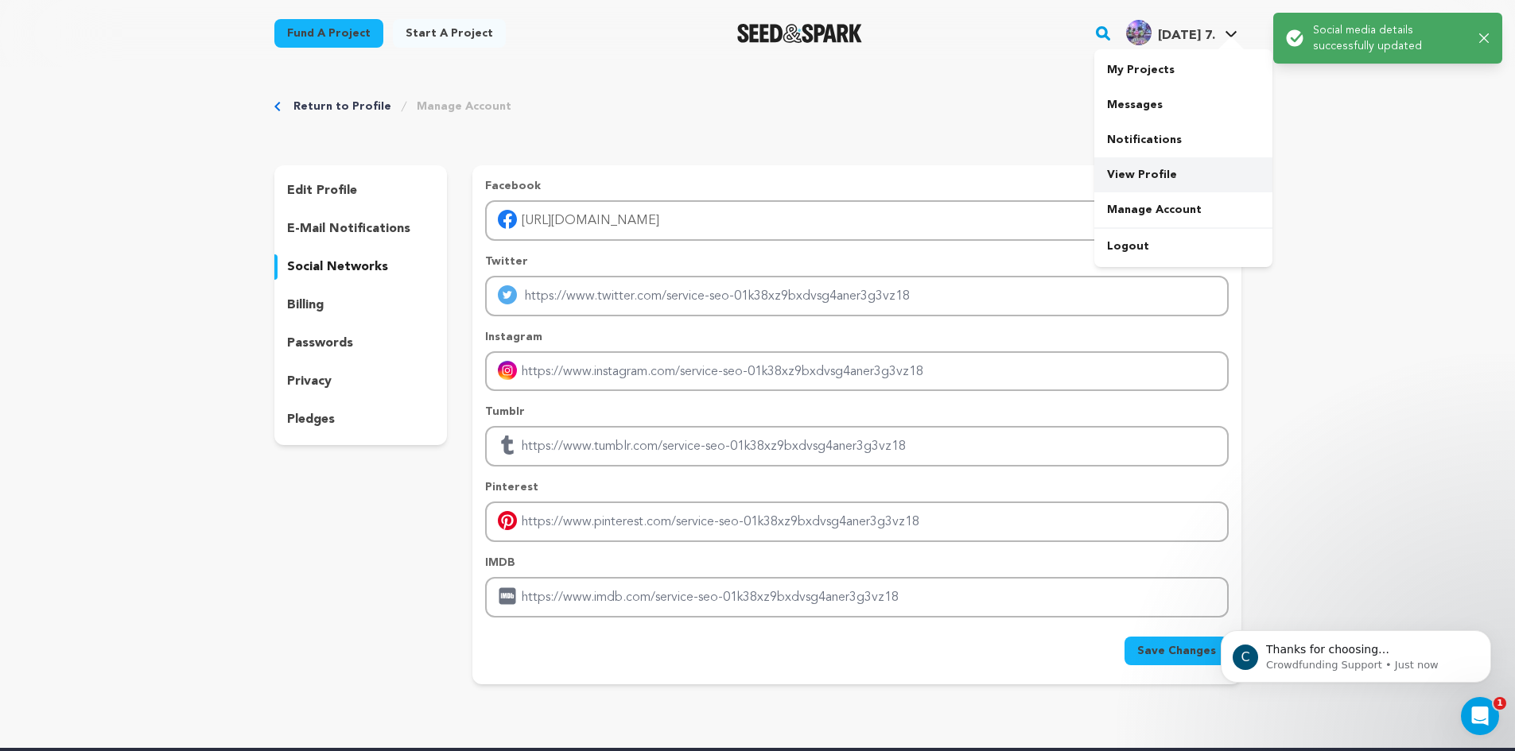
click at [1145, 178] on link "View Profile" at bounding box center [1183, 174] width 178 height 35
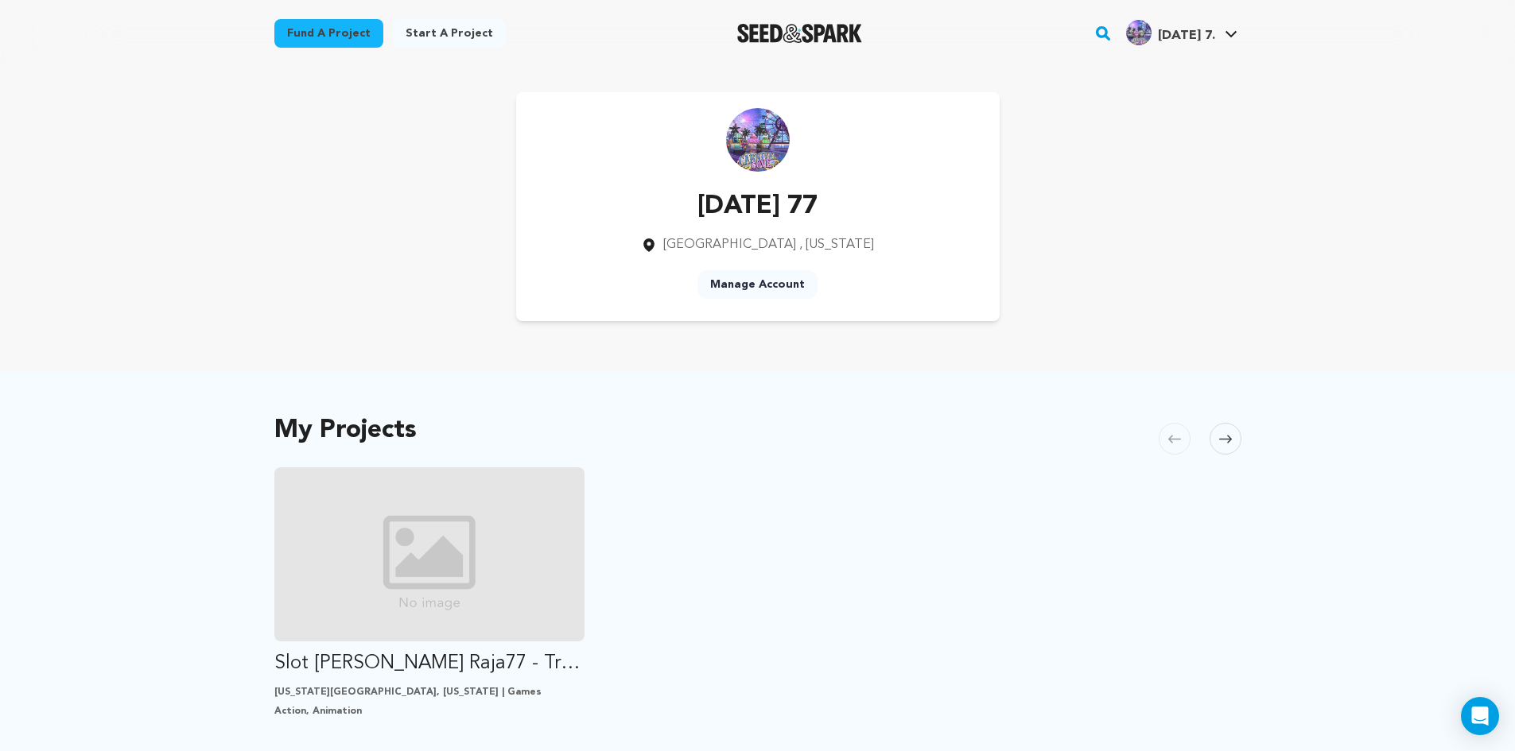
click at [782, 280] on link "Manage Account" at bounding box center [757, 284] width 120 height 29
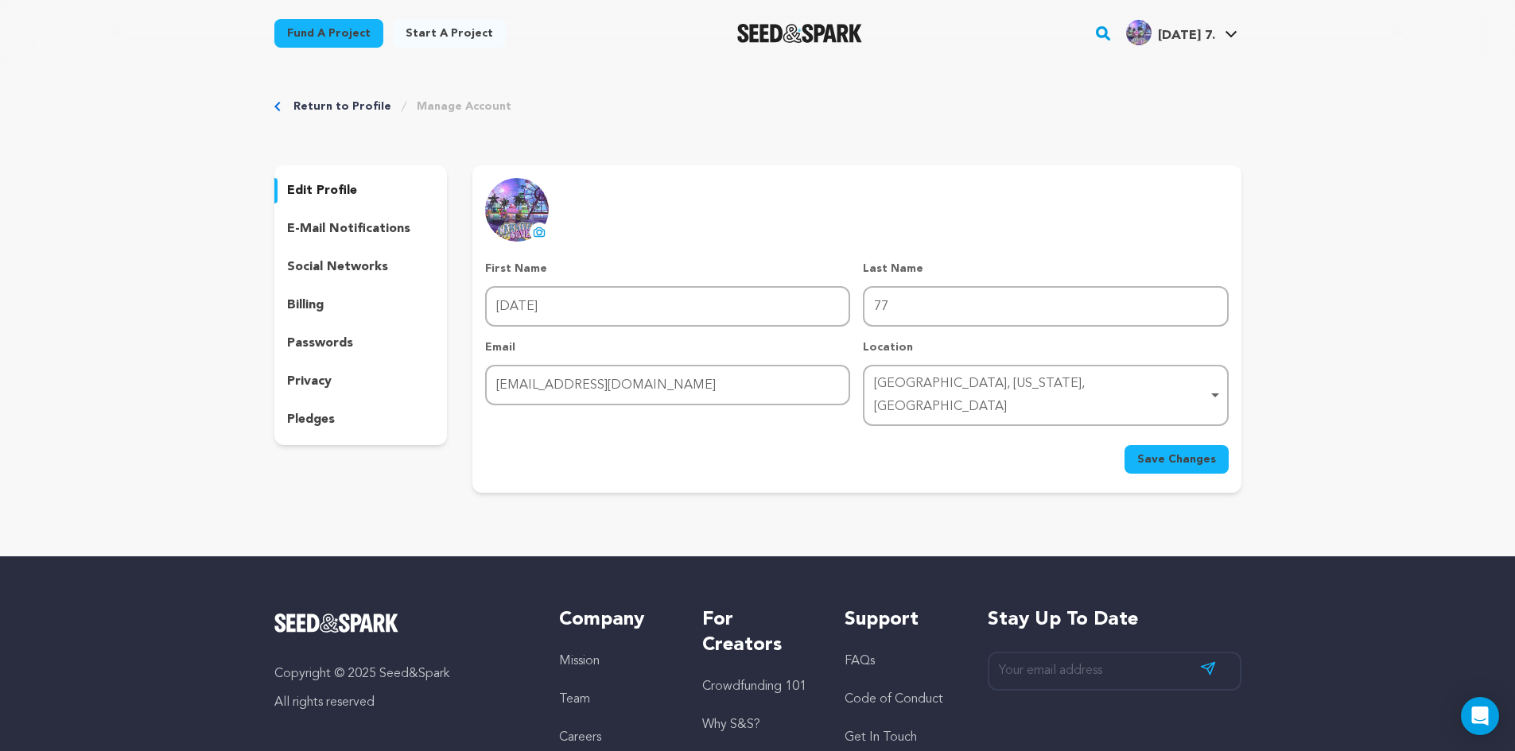
click at [328, 262] on p "social networks" at bounding box center [337, 267] width 101 height 19
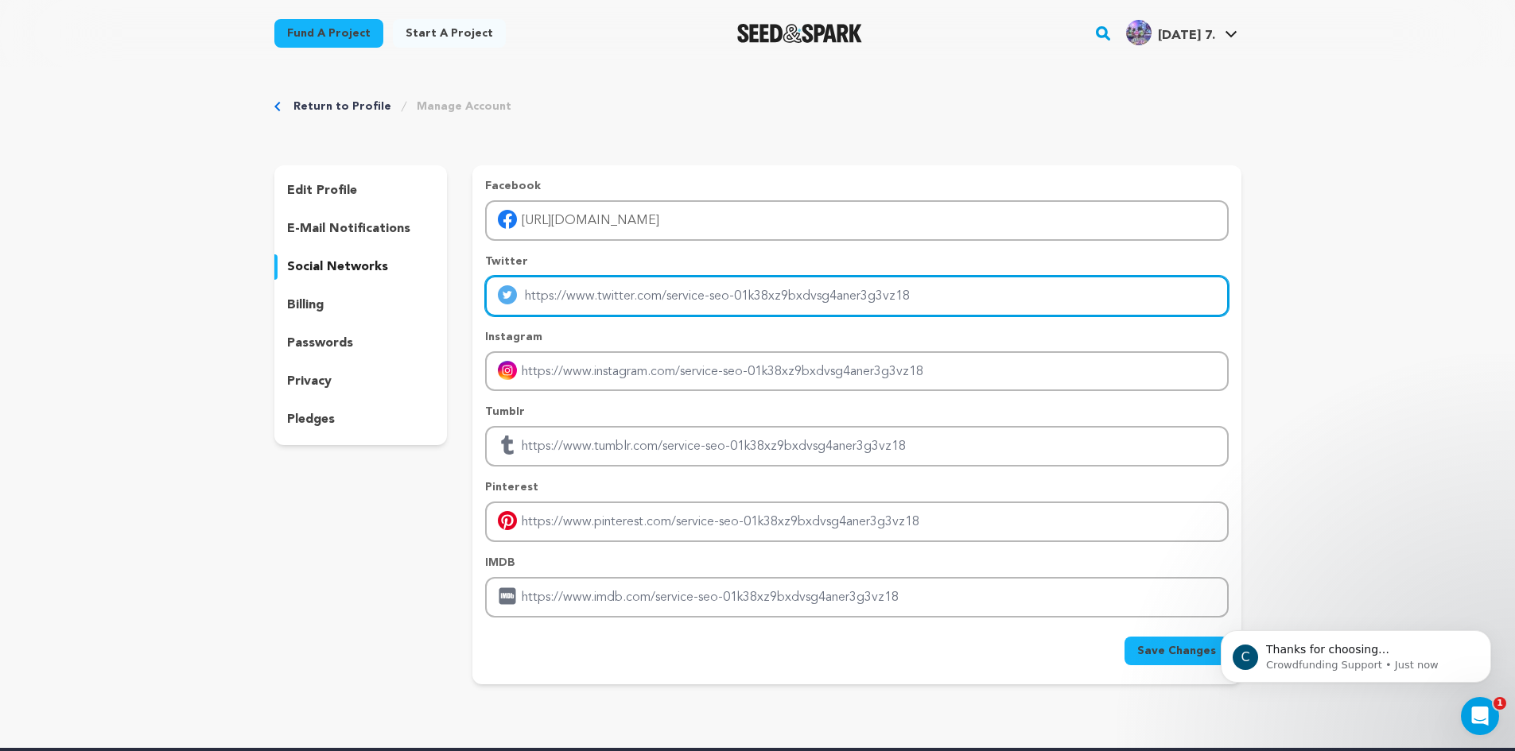
click at [636, 308] on input "Enter twitter profile link" at bounding box center [856, 296] width 743 height 41
paste input "https://seedandspark.com/user/service-seo-01k38xz9bxdvsg4aner3g3vz18"
type input "https://seedandspark.com/user/service-seo-01k38xz9bxdvsg4aner3g3vz18"
paste input "https://www.raja77.com/"
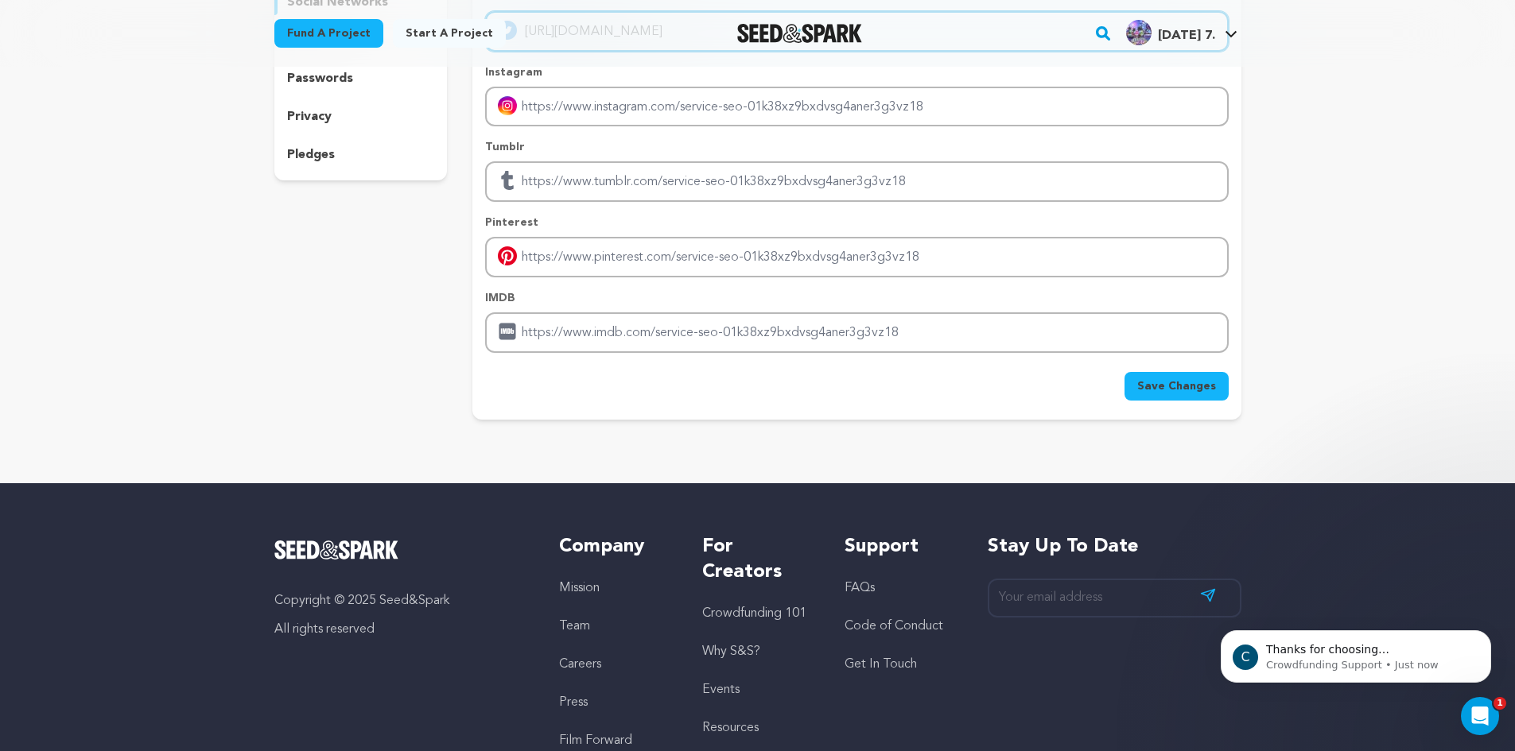
type input "https://www.raja77.com/"
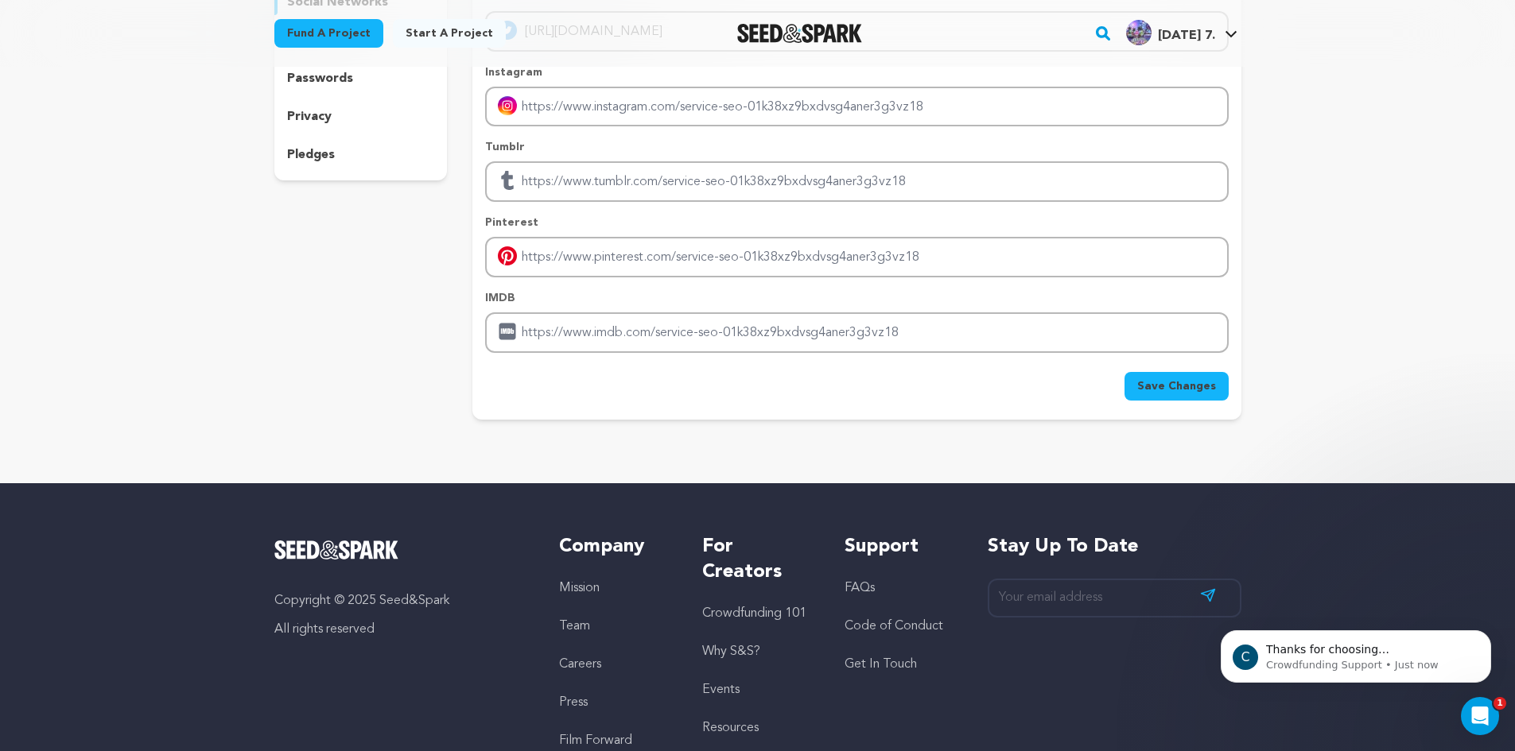
click at [1165, 386] on span "Save Changes" at bounding box center [1176, 386] width 79 height 16
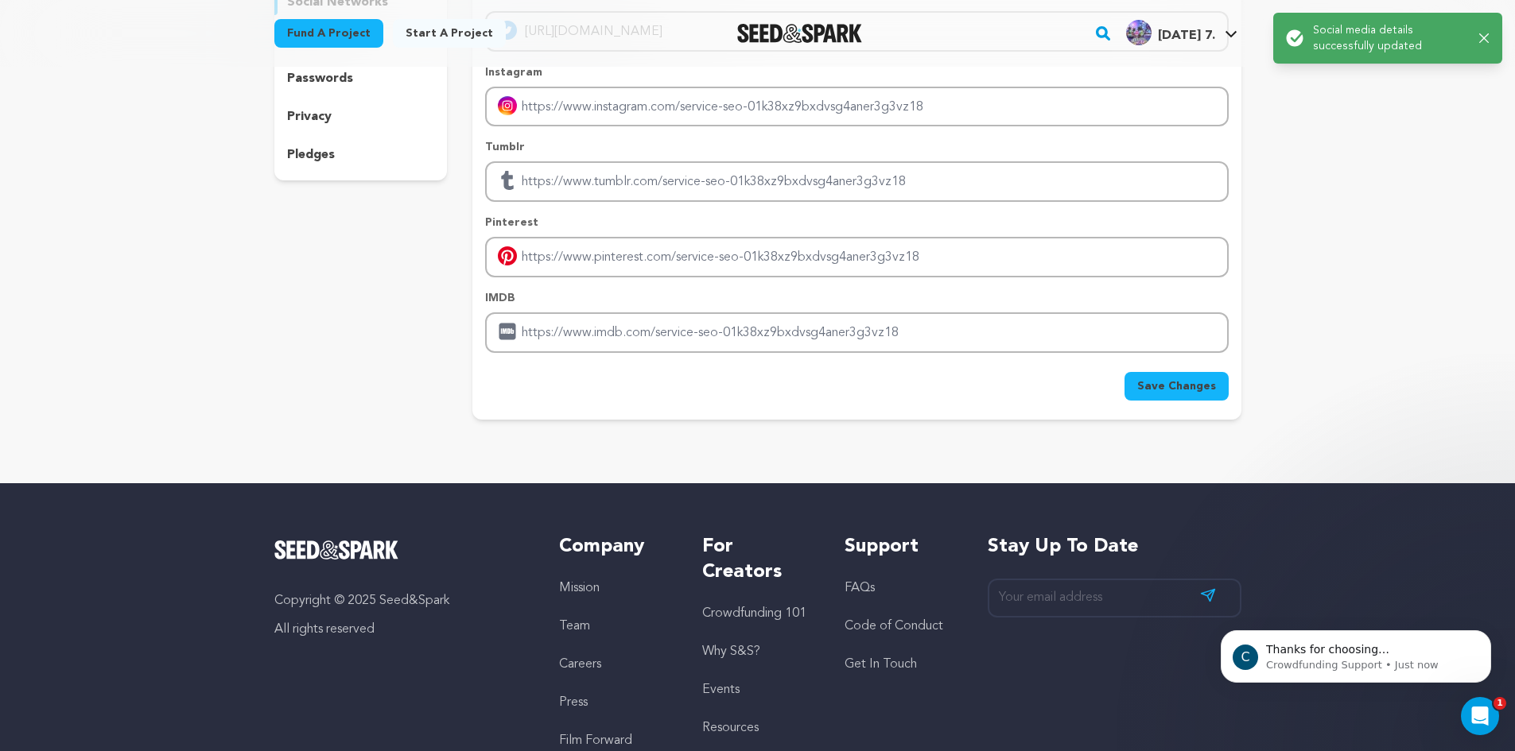
scroll to position [0, 0]
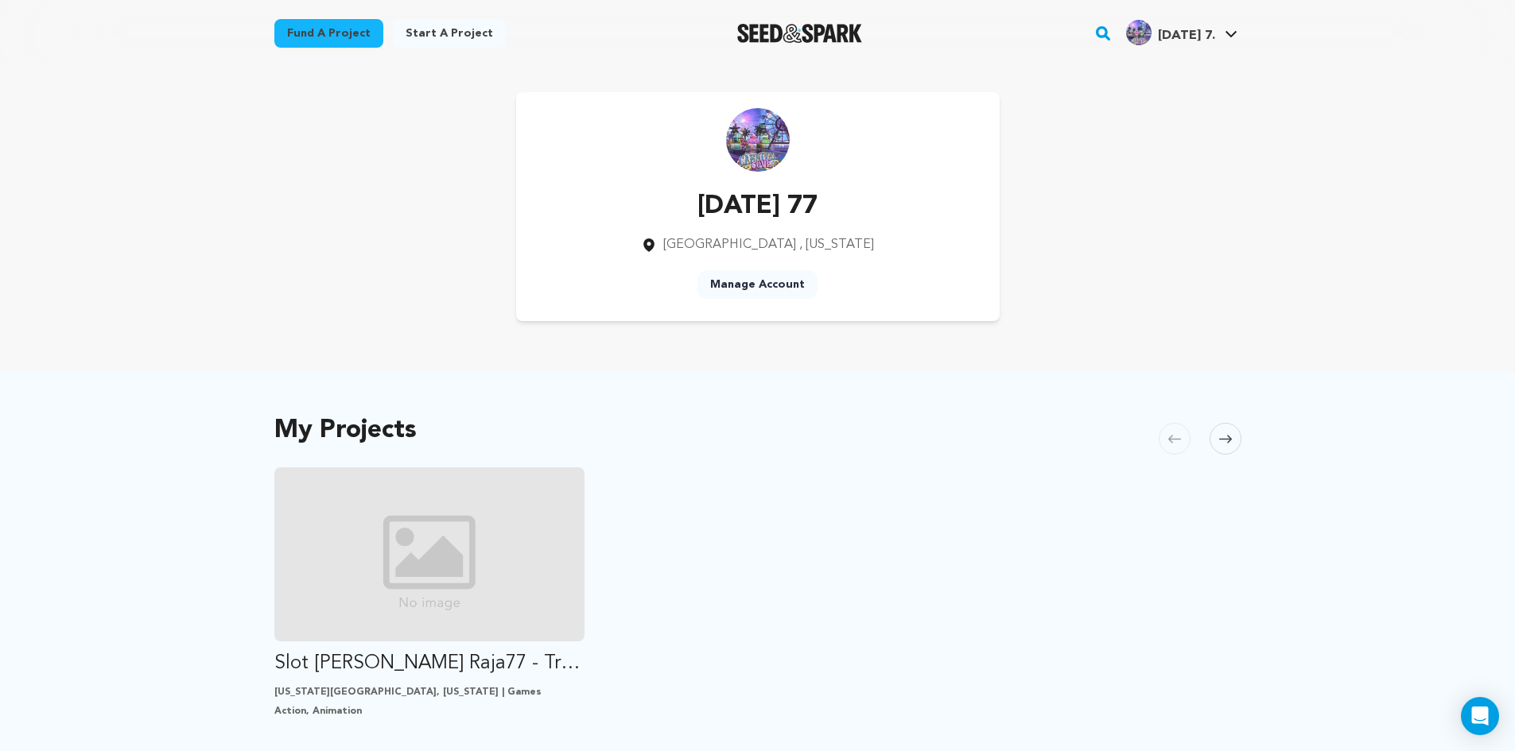
click at [1217, 437] on span at bounding box center [1225, 439] width 32 height 32
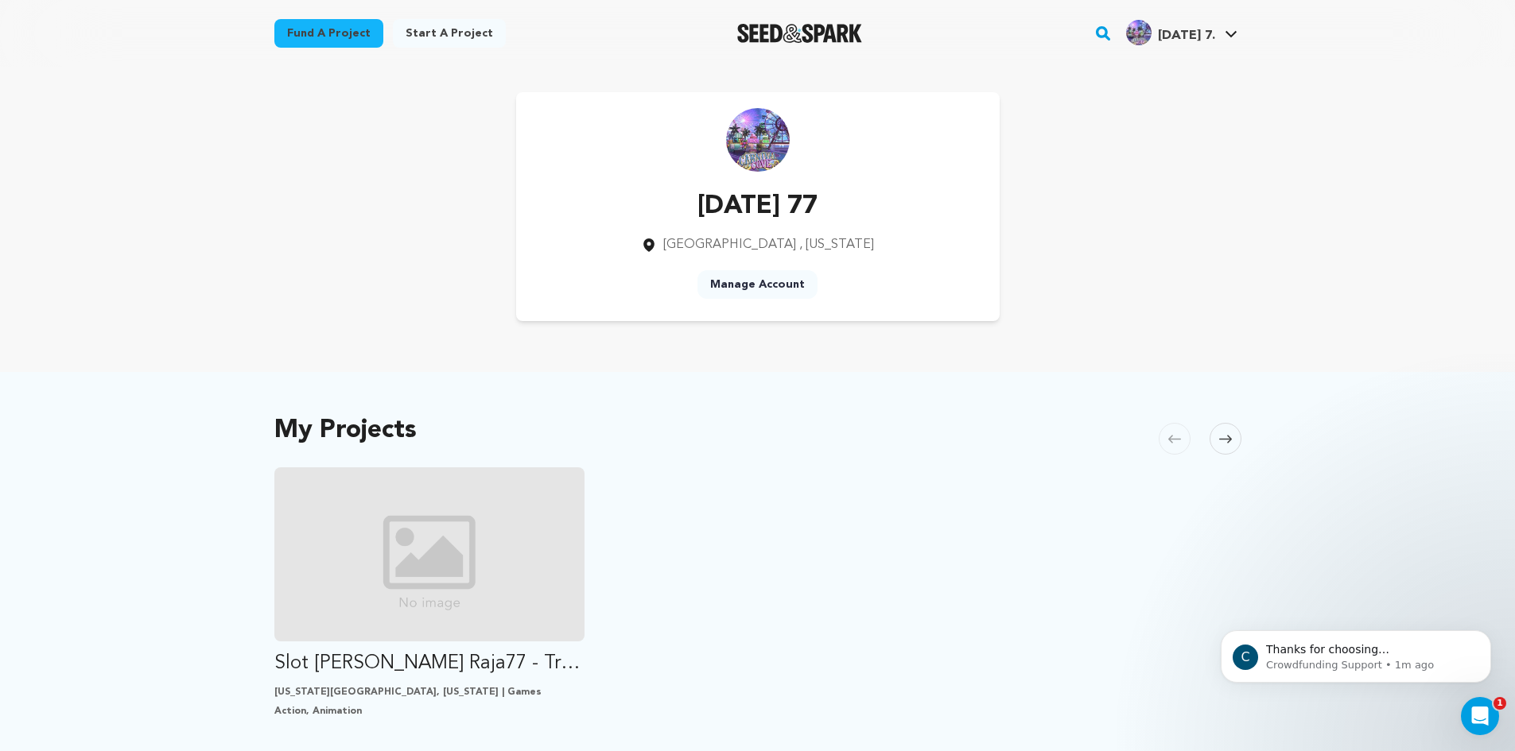
click at [1215, 427] on span at bounding box center [1225, 439] width 32 height 32
click at [1214, 427] on span at bounding box center [1225, 439] width 32 height 32
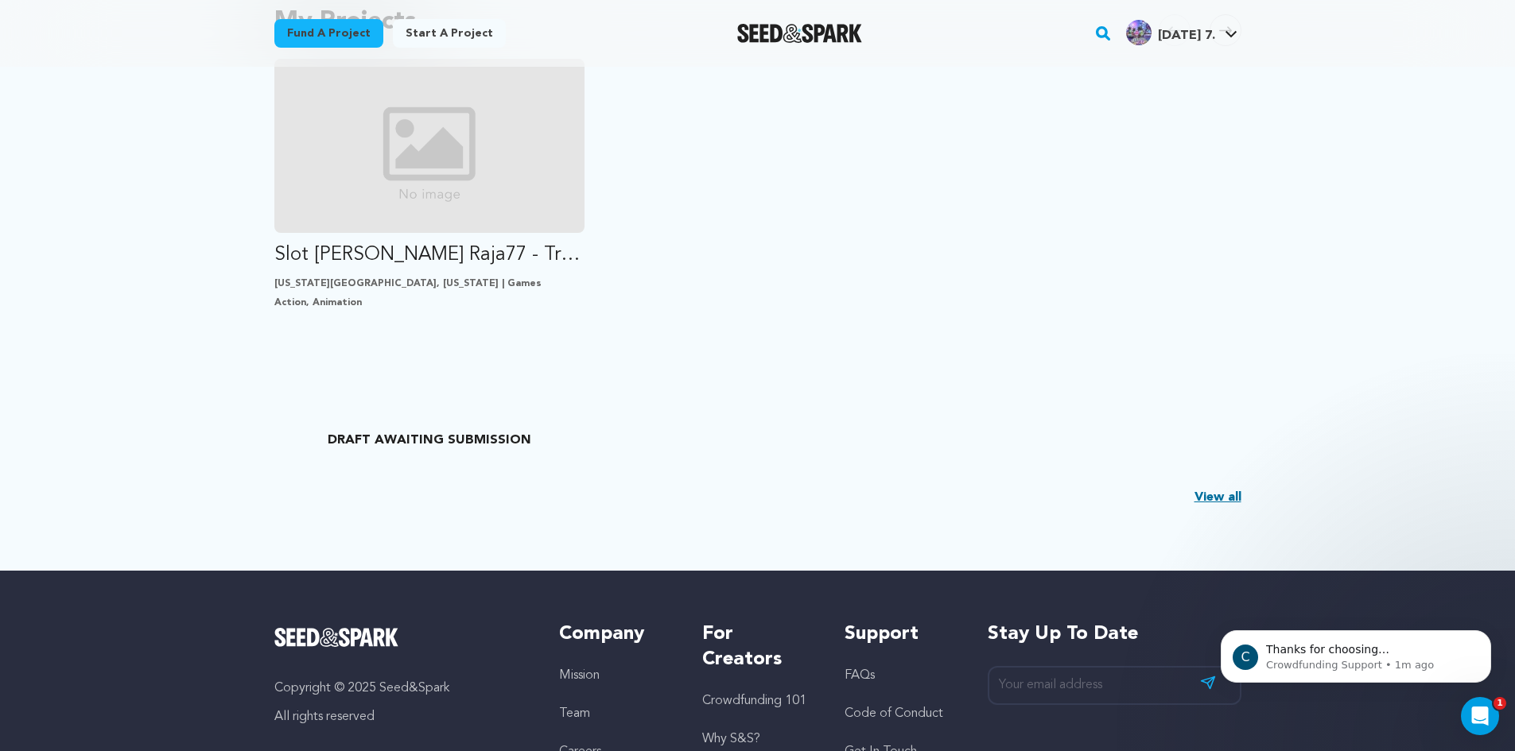
scroll to position [371, 0]
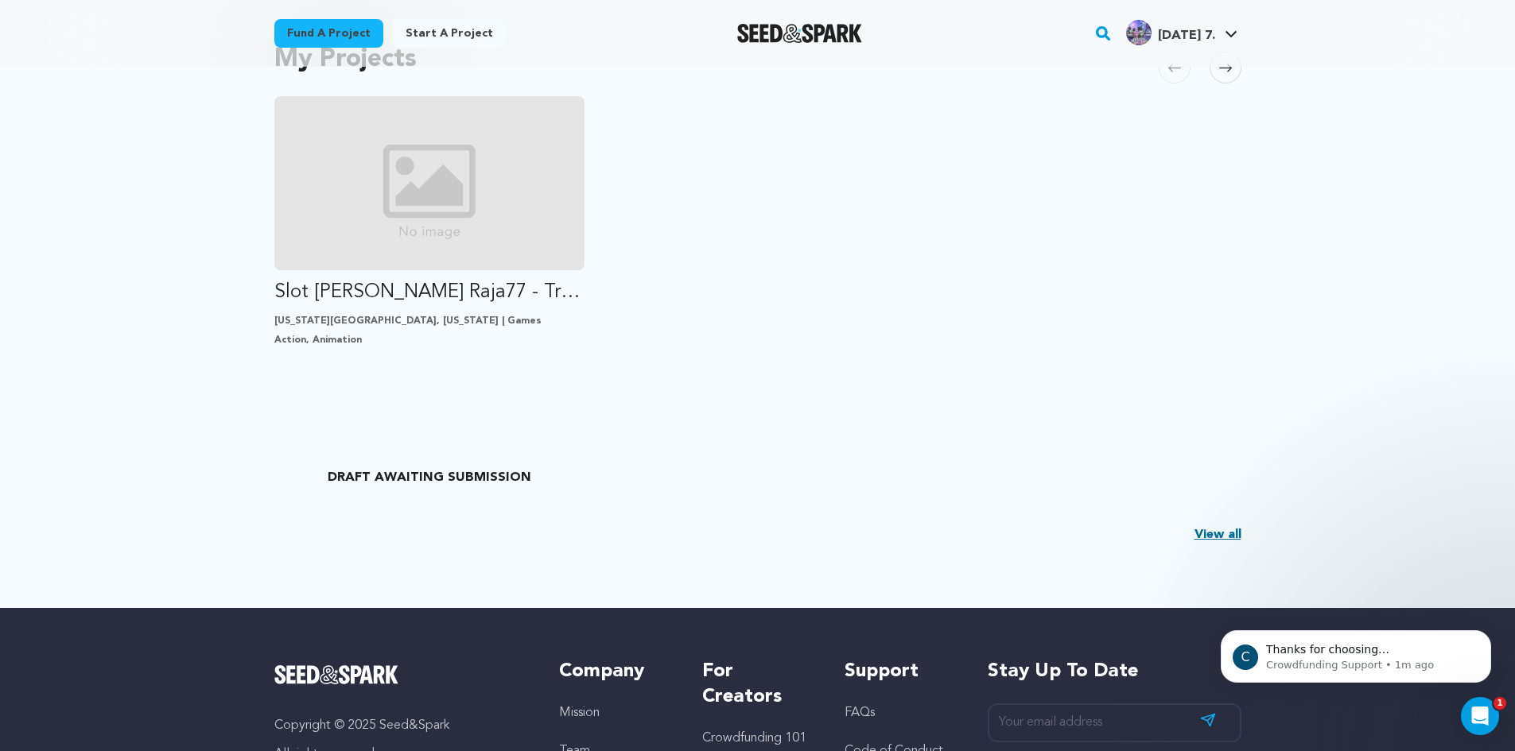
click at [1225, 531] on link "View all" at bounding box center [1217, 535] width 47 height 19
